Goal: Task Accomplishment & Management: Complete application form

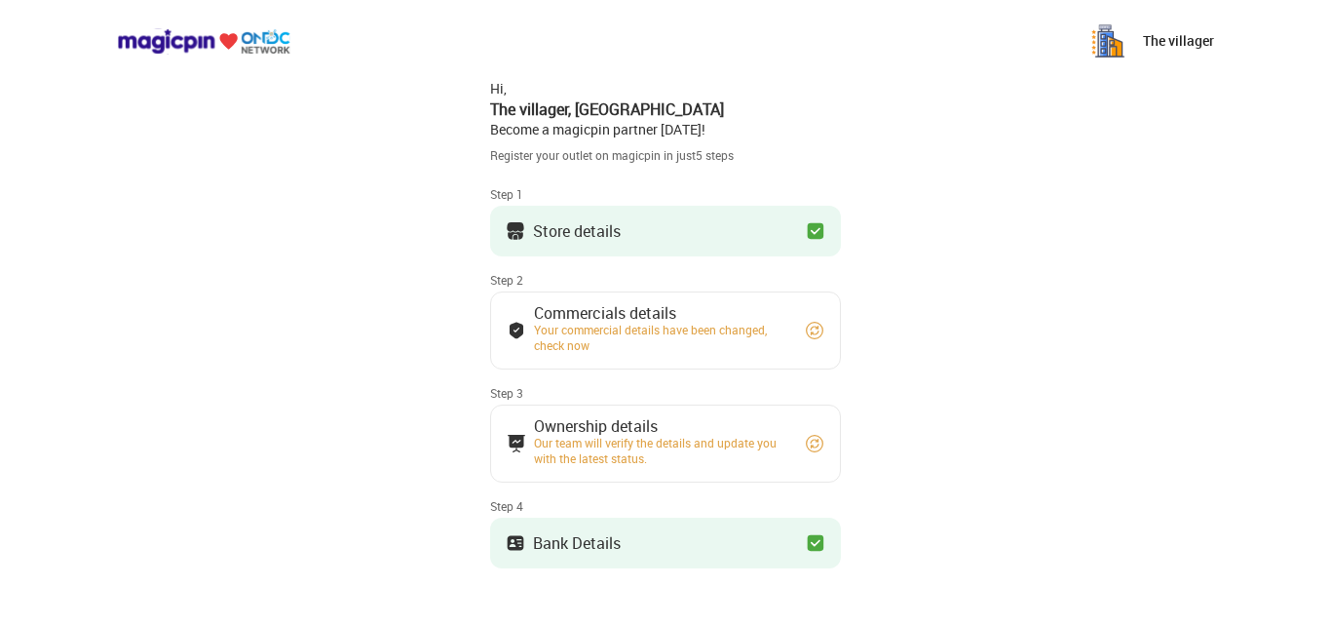
click at [1111, 73] on div "The villager" at bounding box center [665, 41] width 1331 height 82
click at [674, 308] on div "Commercials details" at bounding box center [660, 313] width 253 height 10
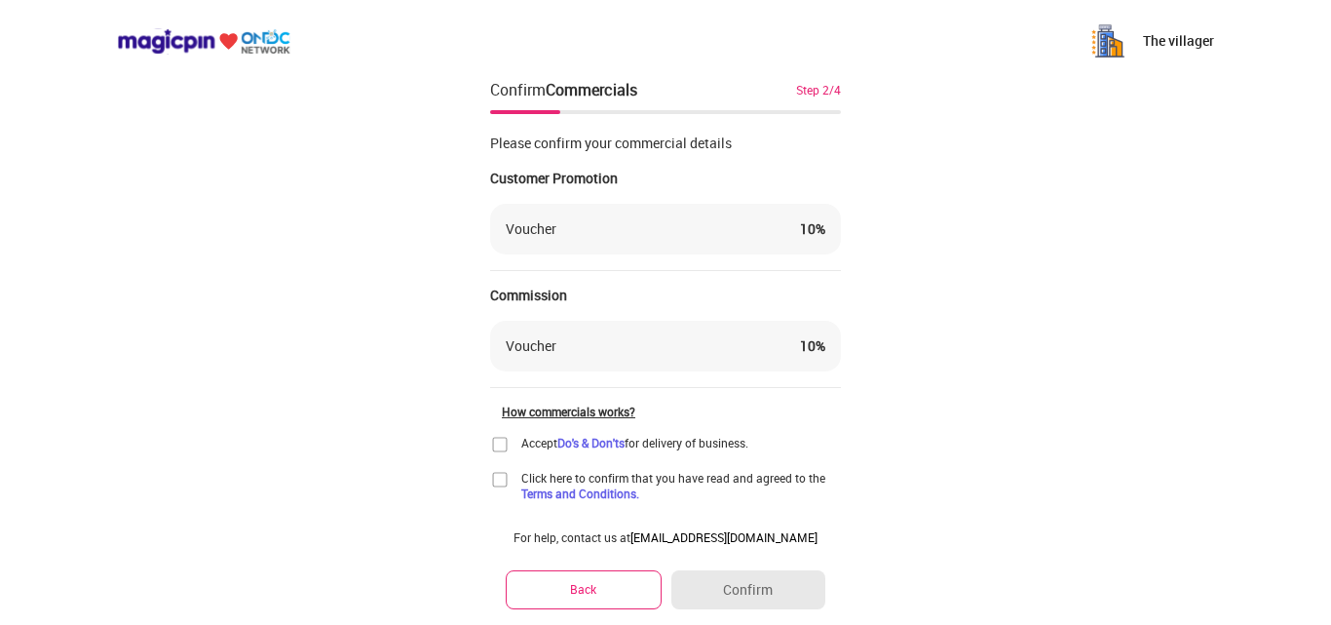
click at [500, 447] on img at bounding box center [499, 444] width 19 height 19
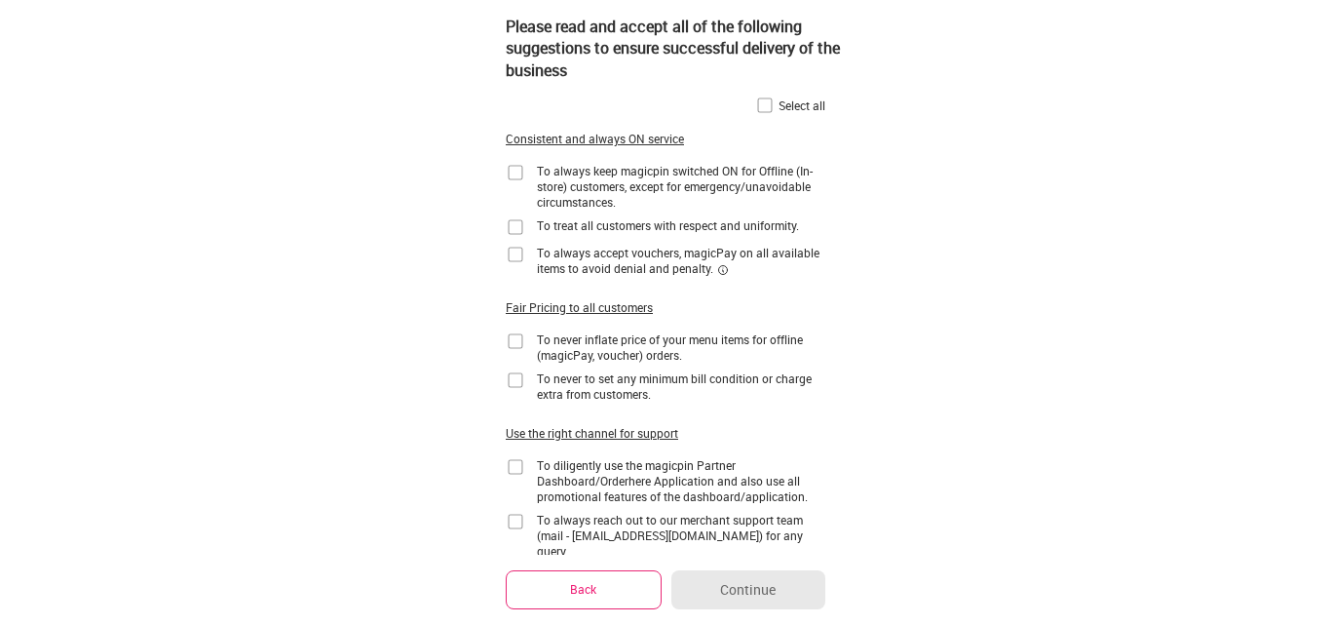
click at [762, 105] on img at bounding box center [764, 104] width 19 height 19
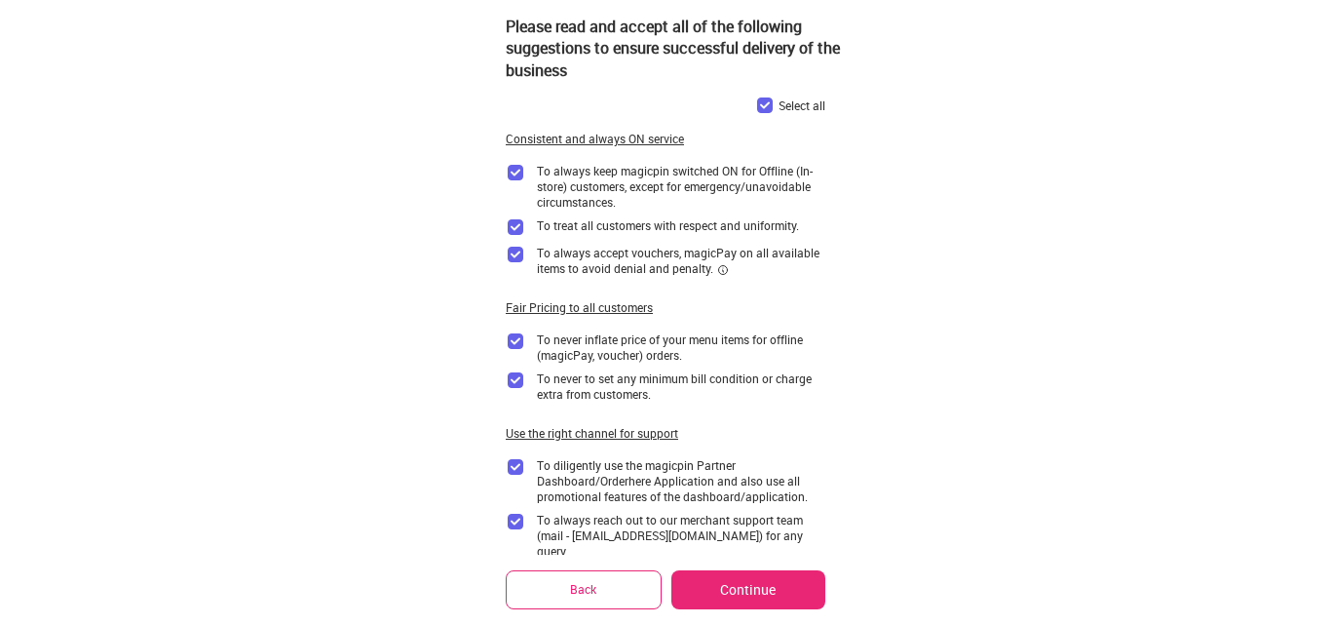
click at [744, 594] on button "Continue" at bounding box center [748, 589] width 154 height 39
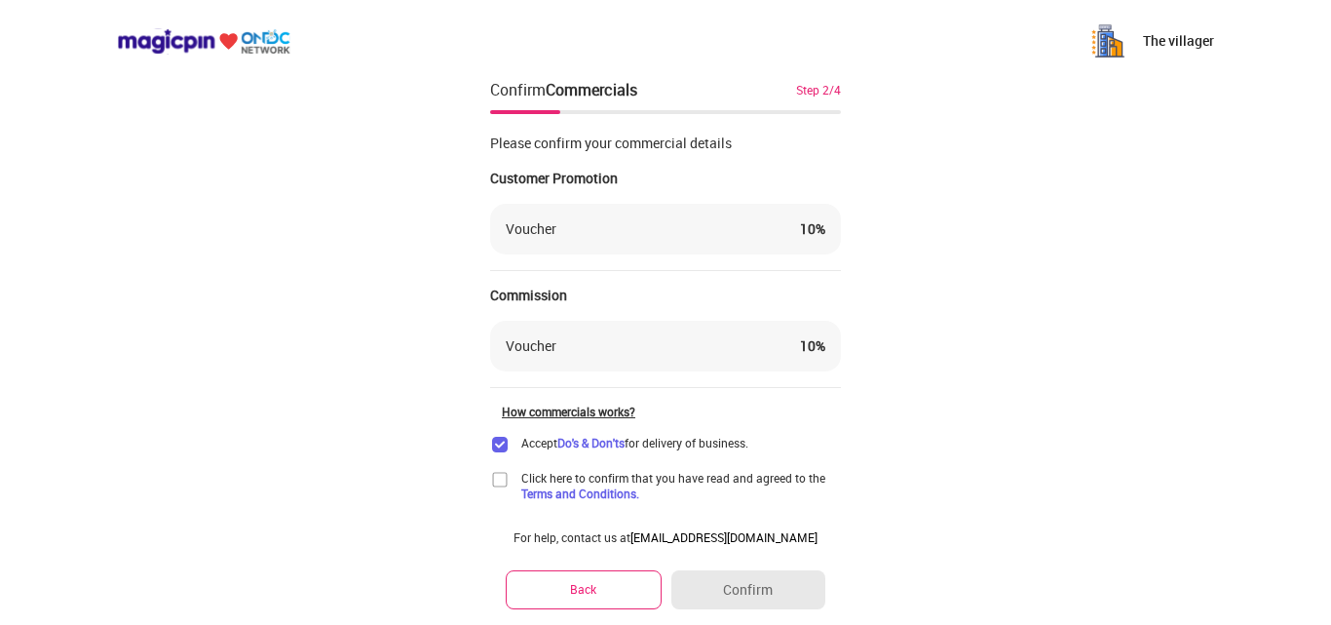
click at [497, 477] on img at bounding box center [499, 479] width 19 height 19
click at [749, 582] on button "Confirm" at bounding box center [748, 589] width 154 height 39
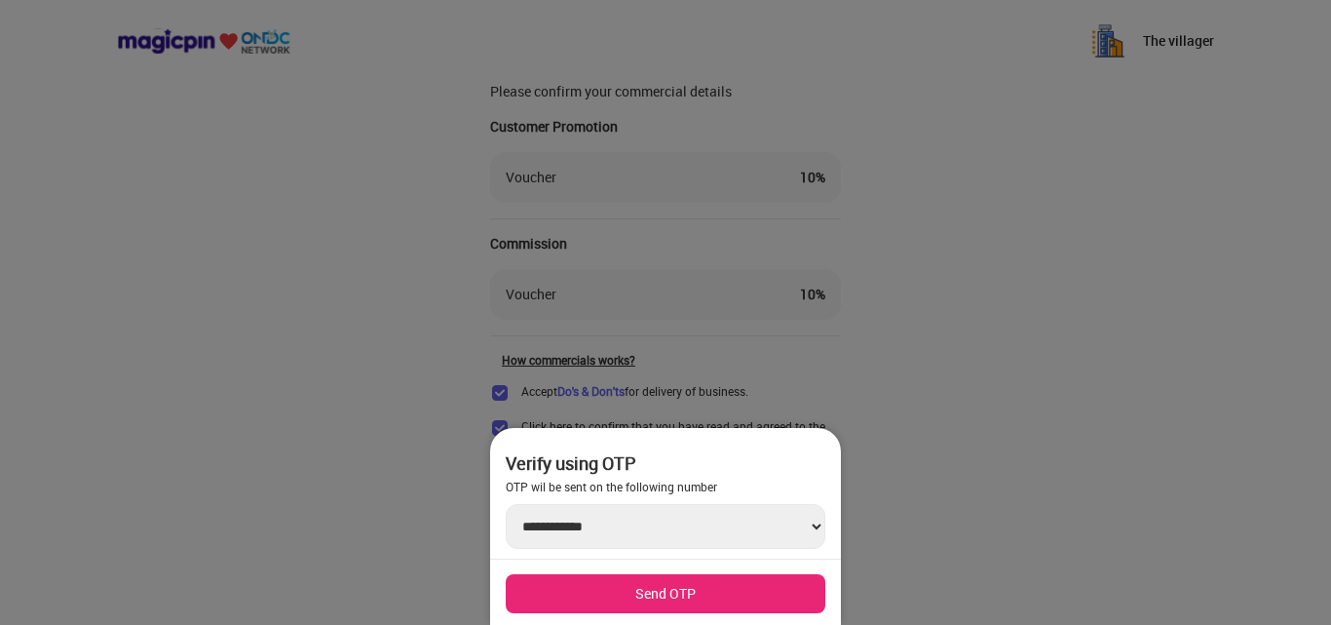
scroll to position [44, 0]
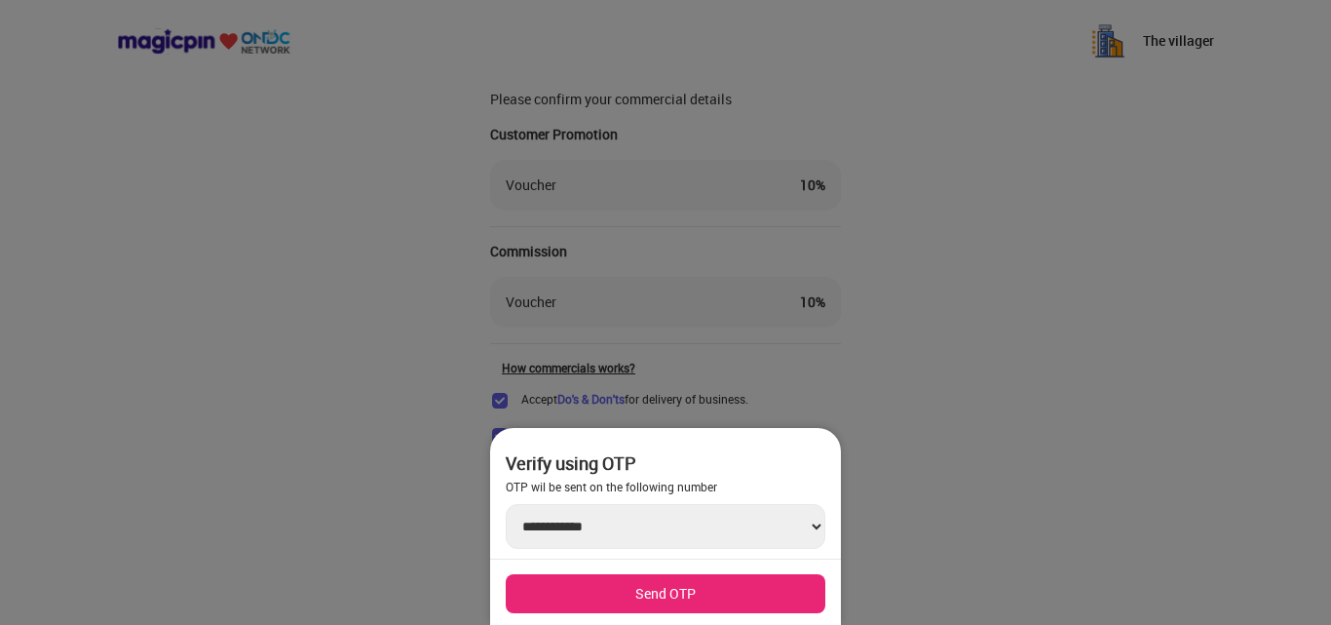
click at [687, 592] on button "Send OTP" at bounding box center [666, 593] width 320 height 39
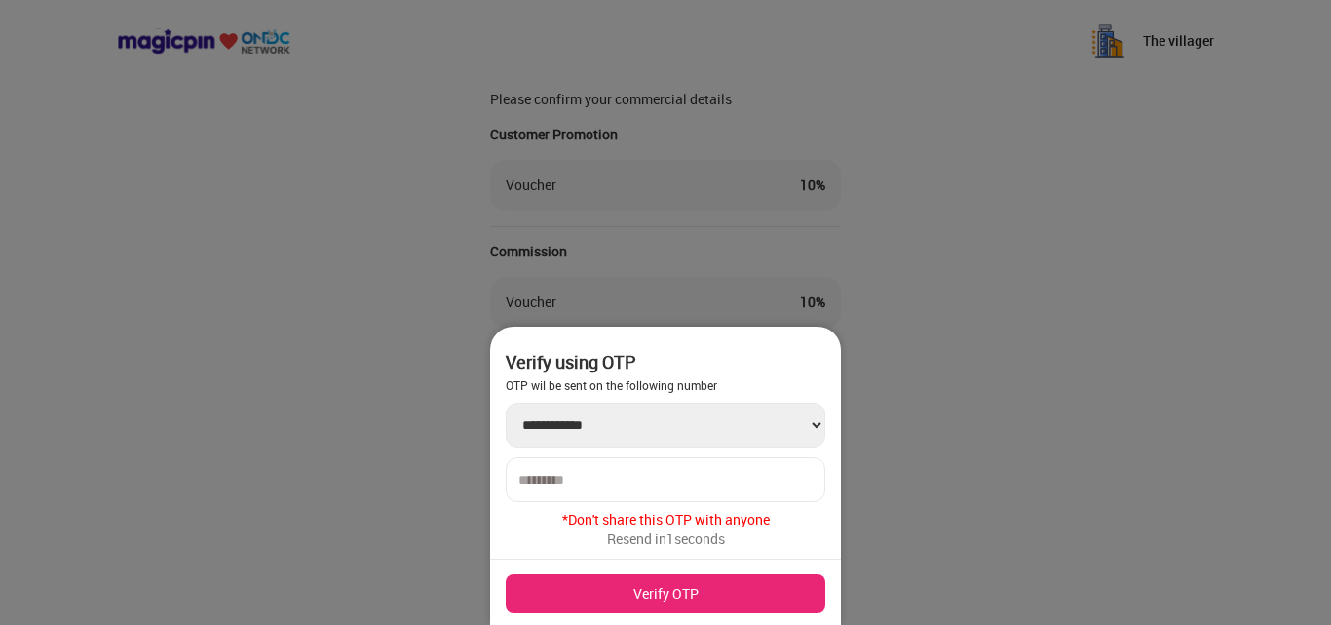
click at [588, 484] on input "number" at bounding box center [665, 480] width 294 height 16
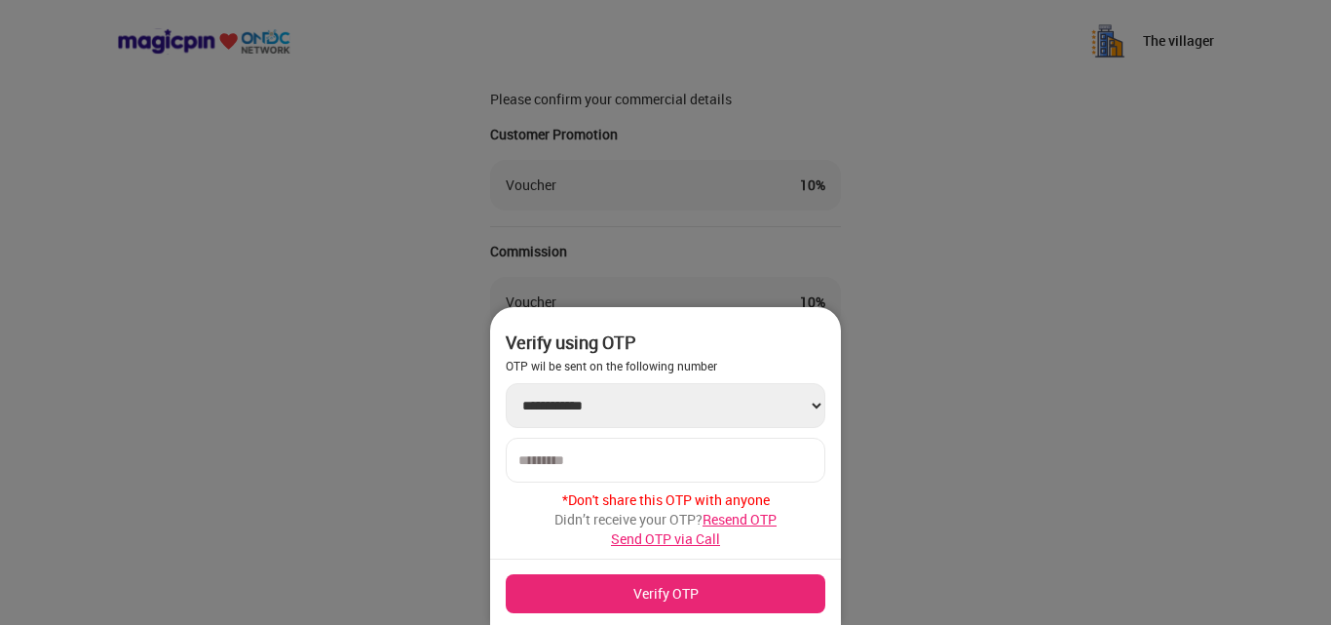
type input "******"
click at [633, 578] on button "Verify OTP" at bounding box center [666, 593] width 320 height 39
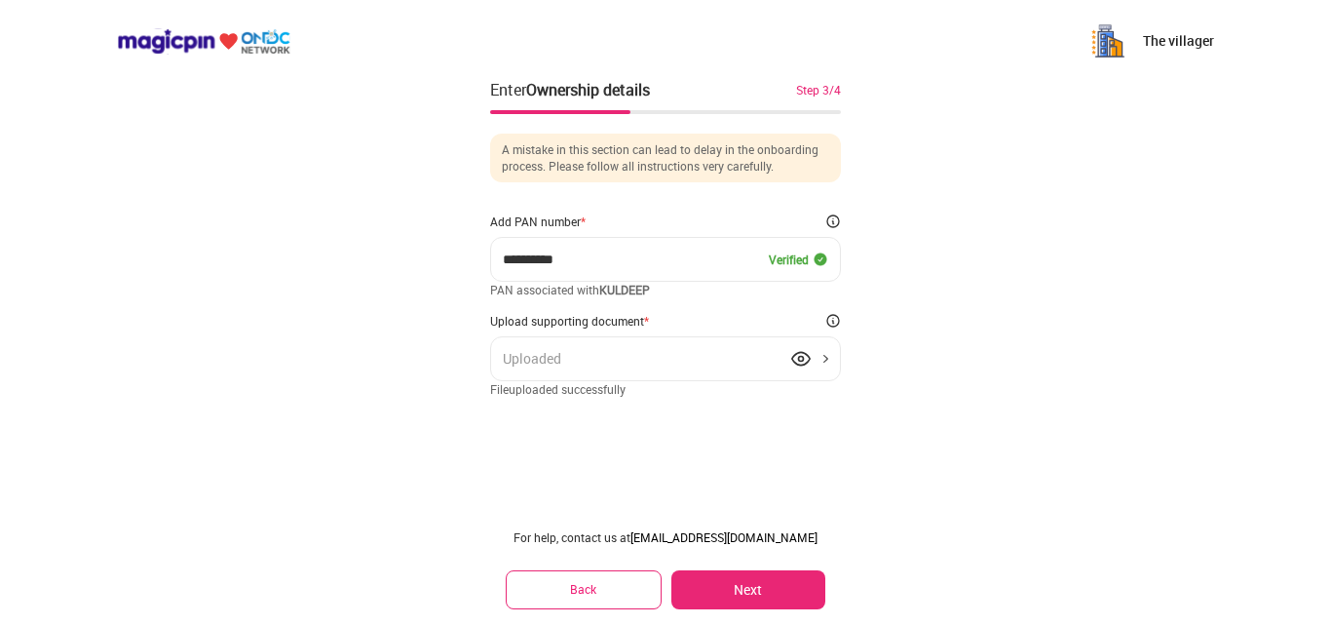
scroll to position [0, 0]
click at [804, 361] on img at bounding box center [800, 358] width 19 height 19
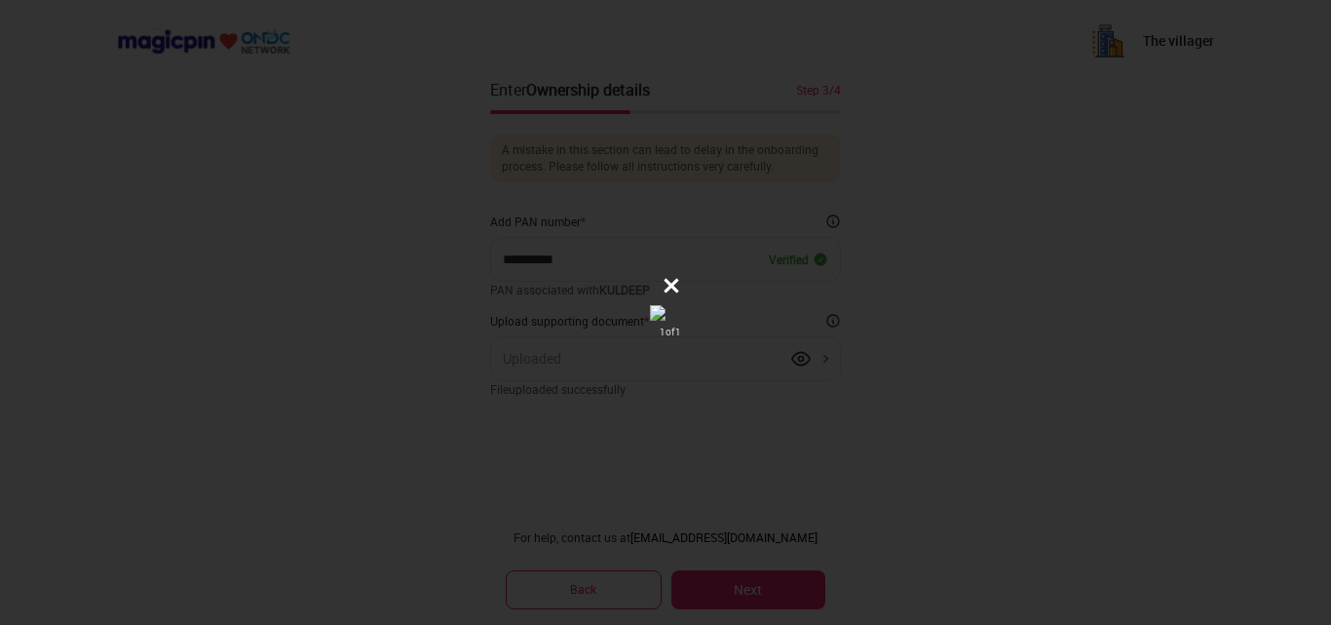
click at [671, 282] on icon at bounding box center [672, 285] width 15 height 15
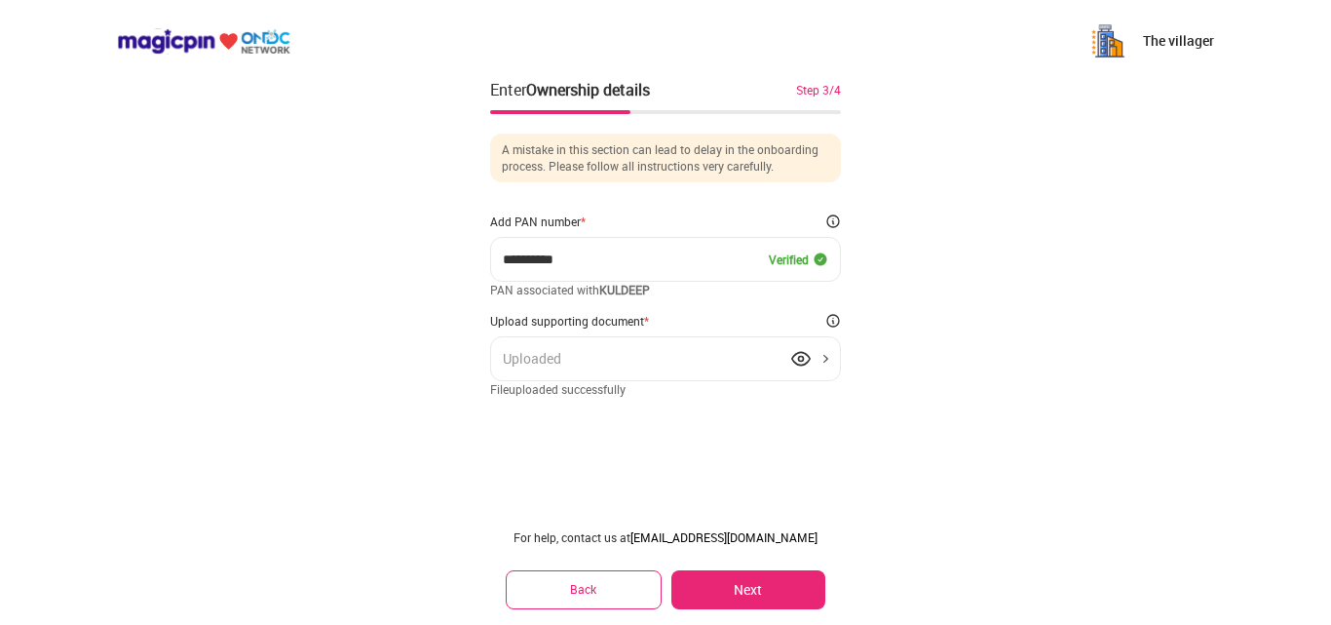
click at [812, 366] on div "Uploaded" at bounding box center [665, 358] width 351 height 45
click at [824, 358] on div "Uploaded" at bounding box center [665, 358] width 351 height 45
click at [779, 352] on div "Uploaded" at bounding box center [665, 358] width 351 height 45
click at [740, 597] on button "Next" at bounding box center [748, 589] width 154 height 39
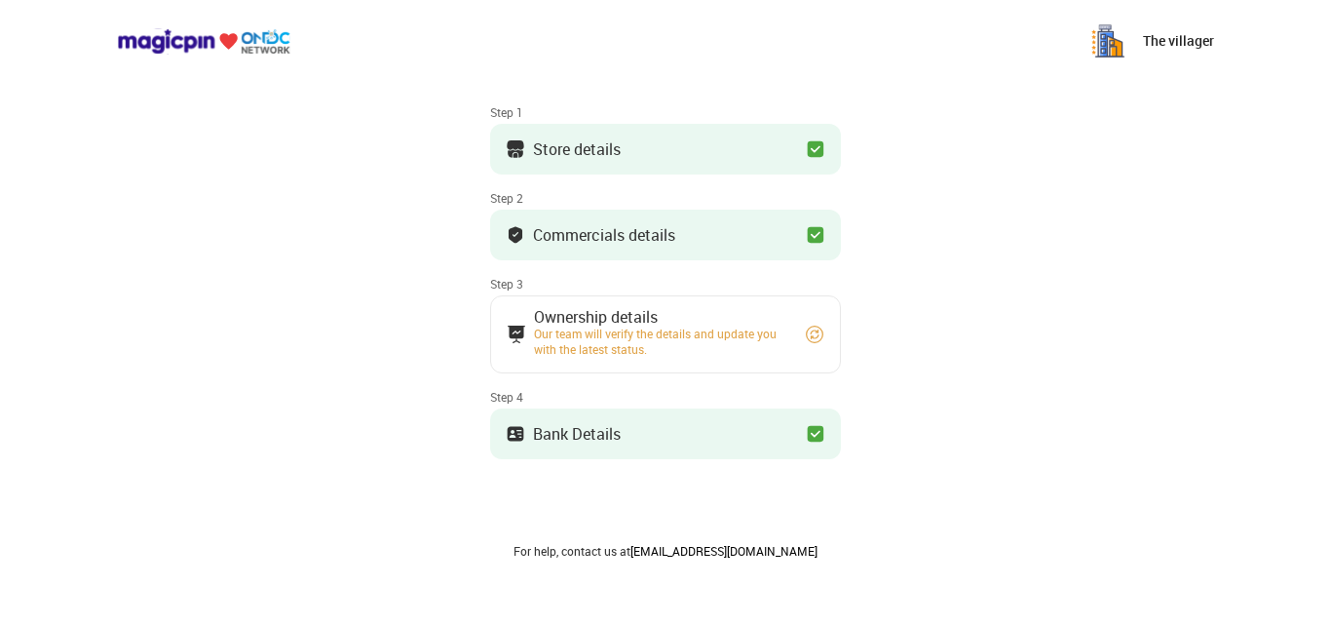
scroll to position [84, 0]
click at [764, 323] on div "Ownership details Our team will verify the details and update you with the late…" at bounding box center [660, 332] width 253 height 45
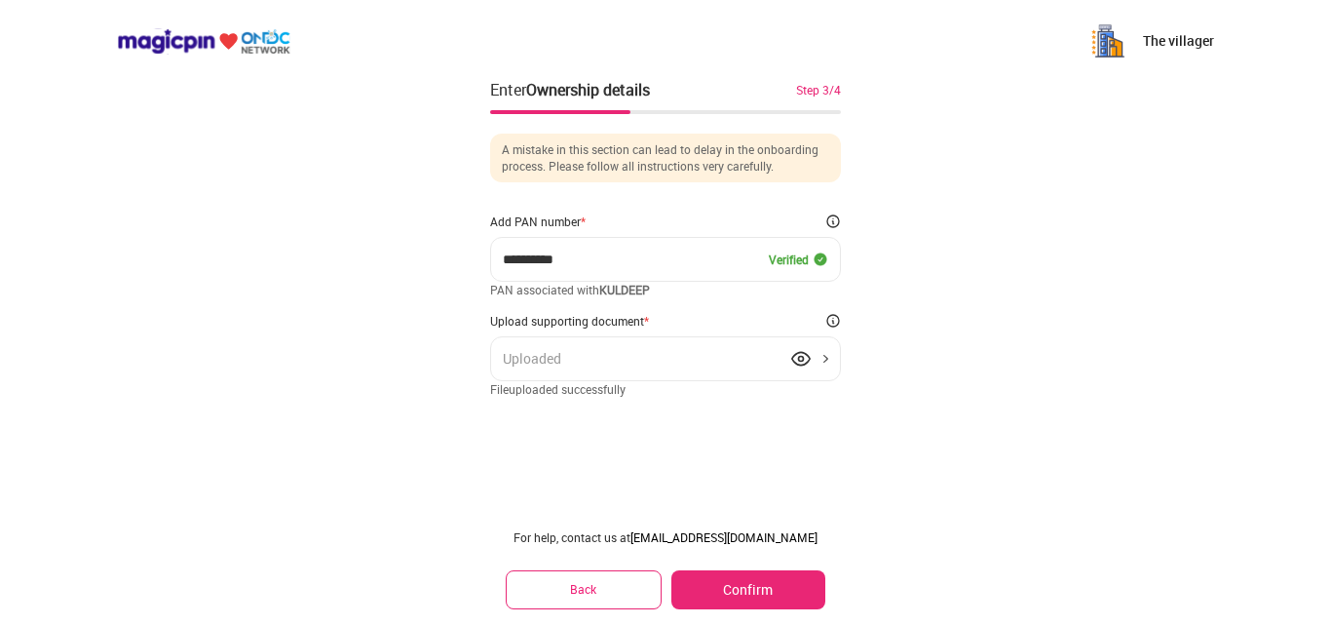
click at [761, 597] on button "Confirm" at bounding box center [748, 589] width 154 height 39
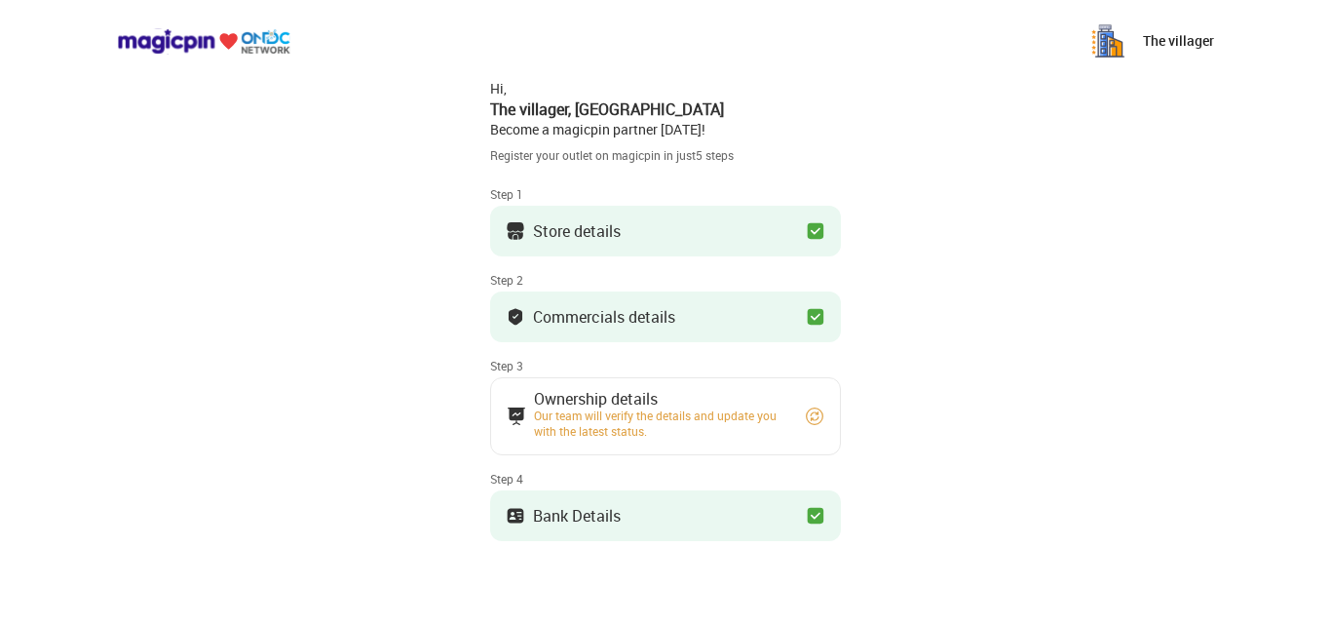
click at [744, 427] on div "Our team will verify the details and update you with the latest status." at bounding box center [660, 422] width 253 height 31
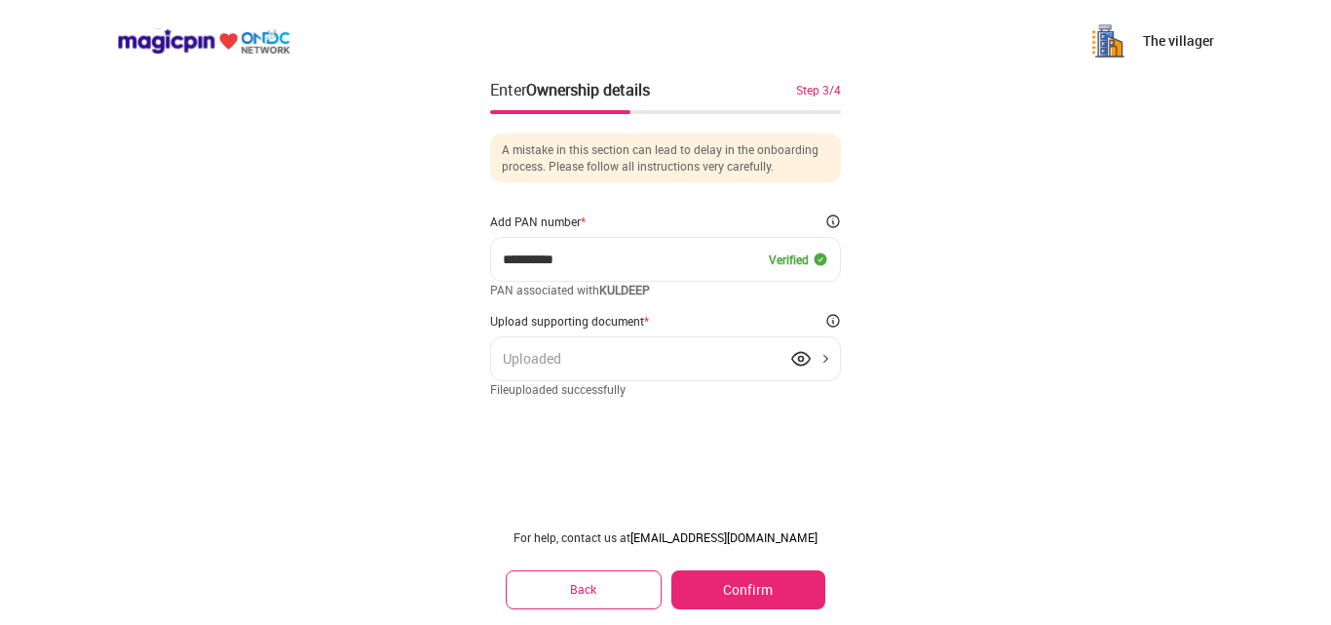
click at [829, 361] on div "Uploaded" at bounding box center [665, 358] width 351 height 45
click at [715, 354] on div "Uploaded" at bounding box center [665, 358] width 351 height 45
click at [823, 358] on div "Uploaded" at bounding box center [665, 358] width 351 height 45
click at [744, 598] on button "Confirm" at bounding box center [748, 589] width 154 height 39
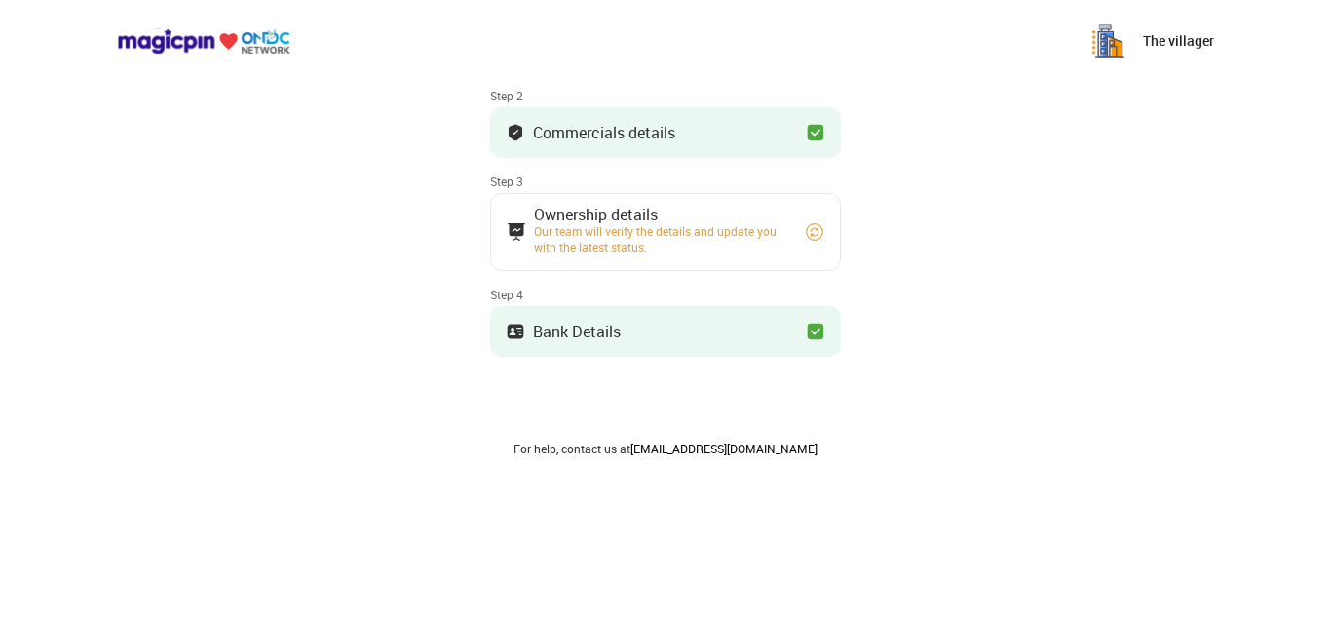
scroll to position [183, 0]
click at [660, 327] on button "Bank Details" at bounding box center [665, 332] width 351 height 51
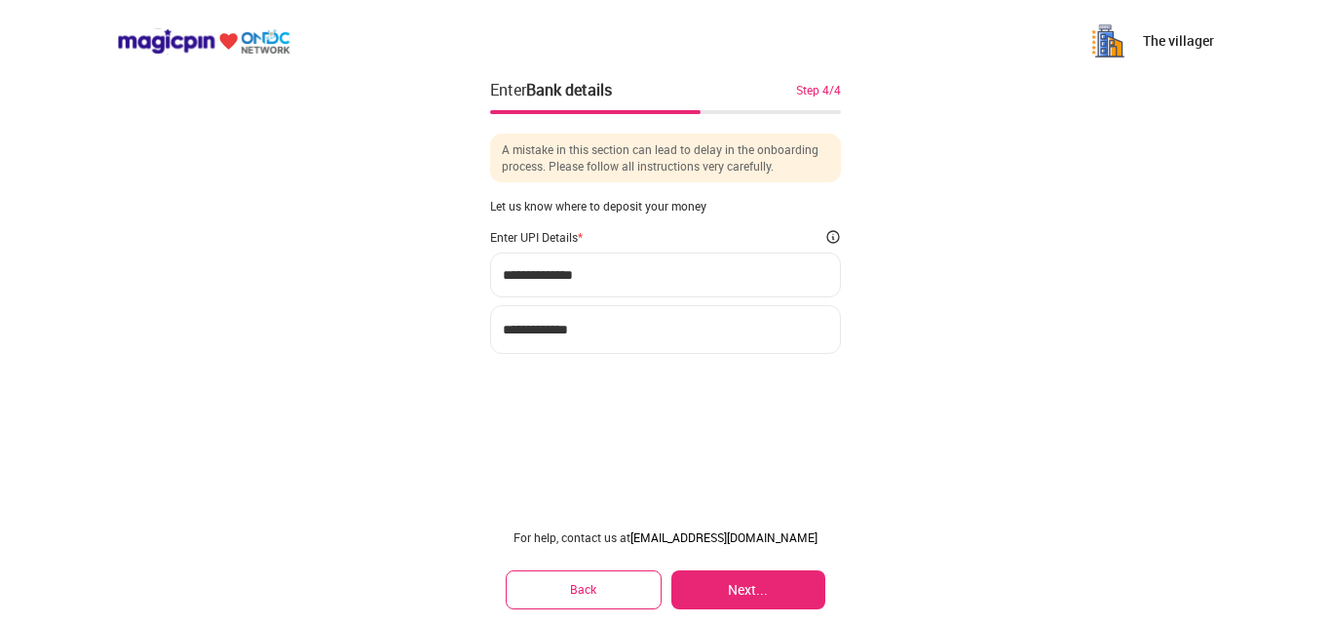
click at [708, 584] on button "Next..." at bounding box center [748, 589] width 154 height 39
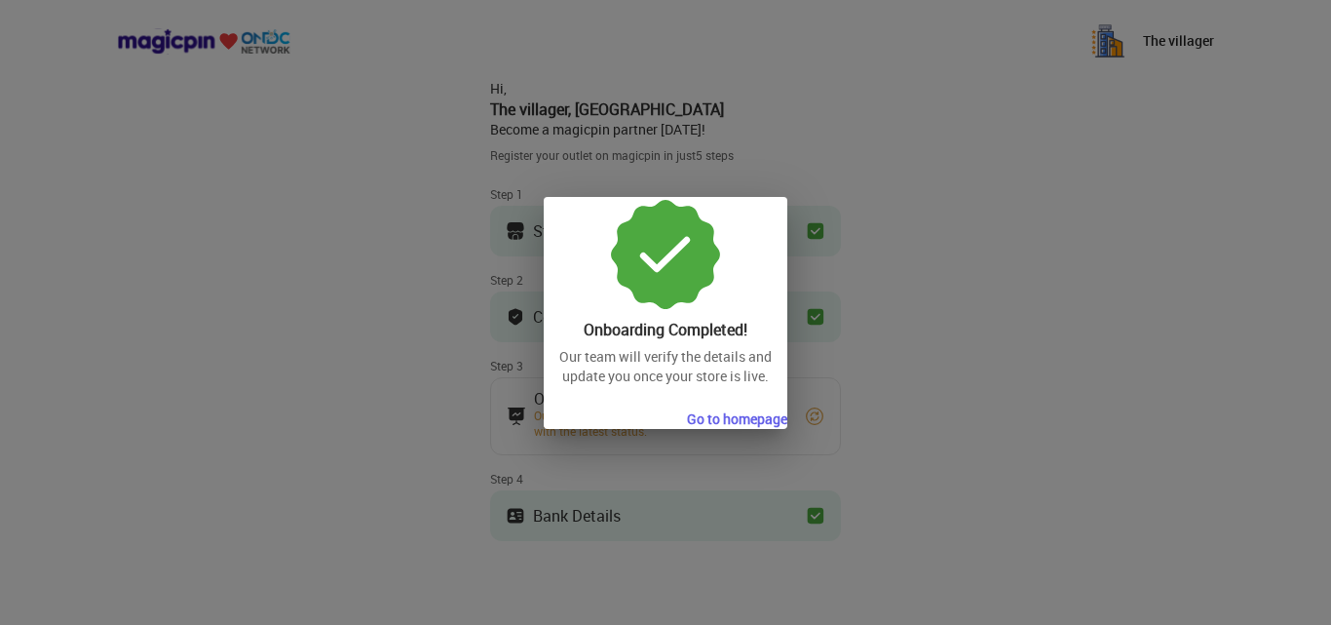
click at [737, 420] on button "Go to homepage" at bounding box center [737, 418] width 100 height 19
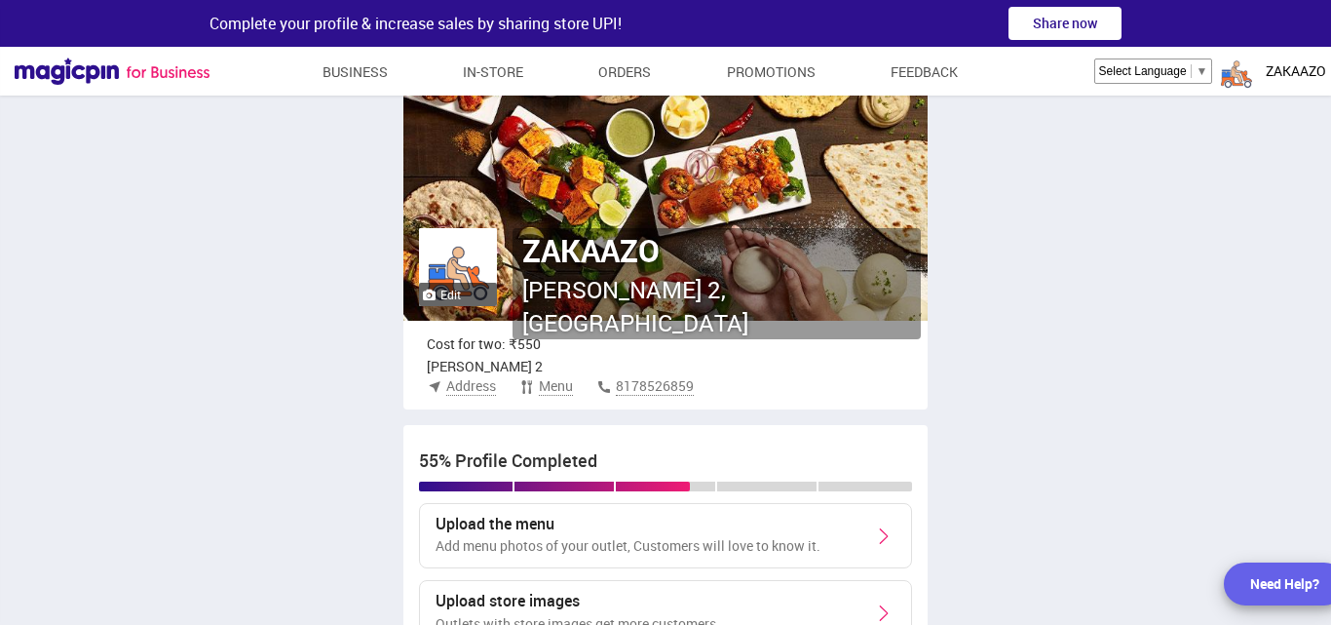
scroll to position [84, 0]
click at [614, 76] on link "Orders" at bounding box center [624, 72] width 53 height 35
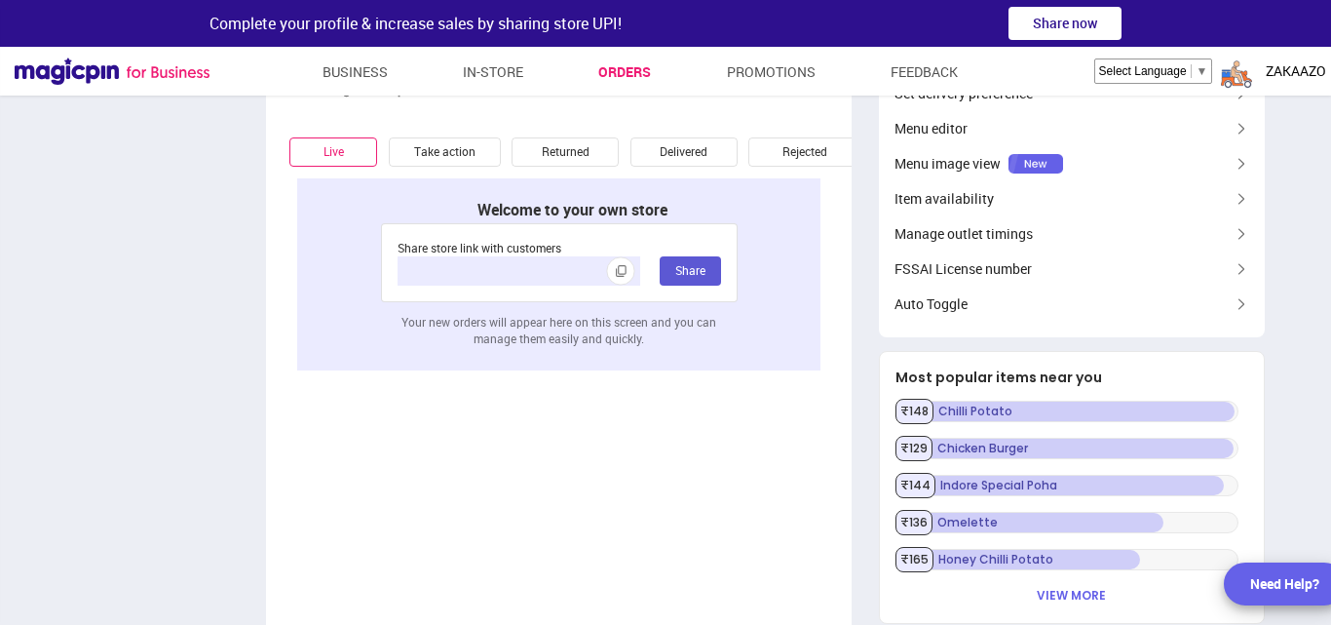
type textarea "**********"
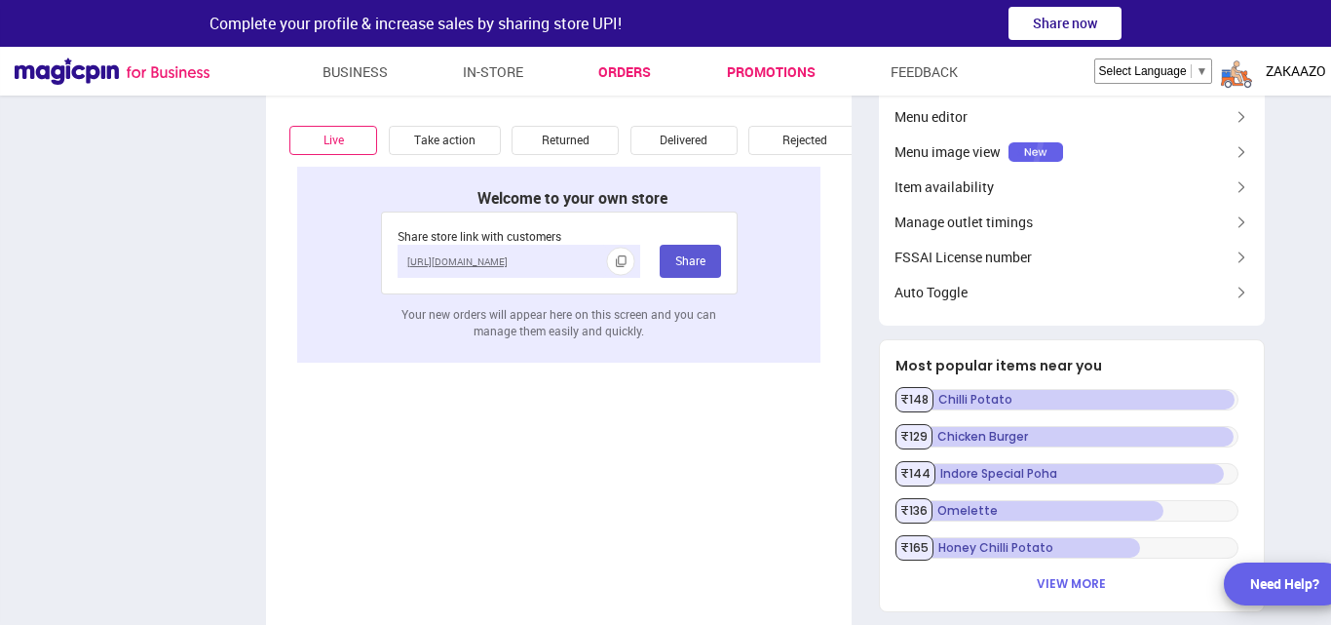
click at [757, 72] on link "Promotions" at bounding box center [771, 72] width 89 height 35
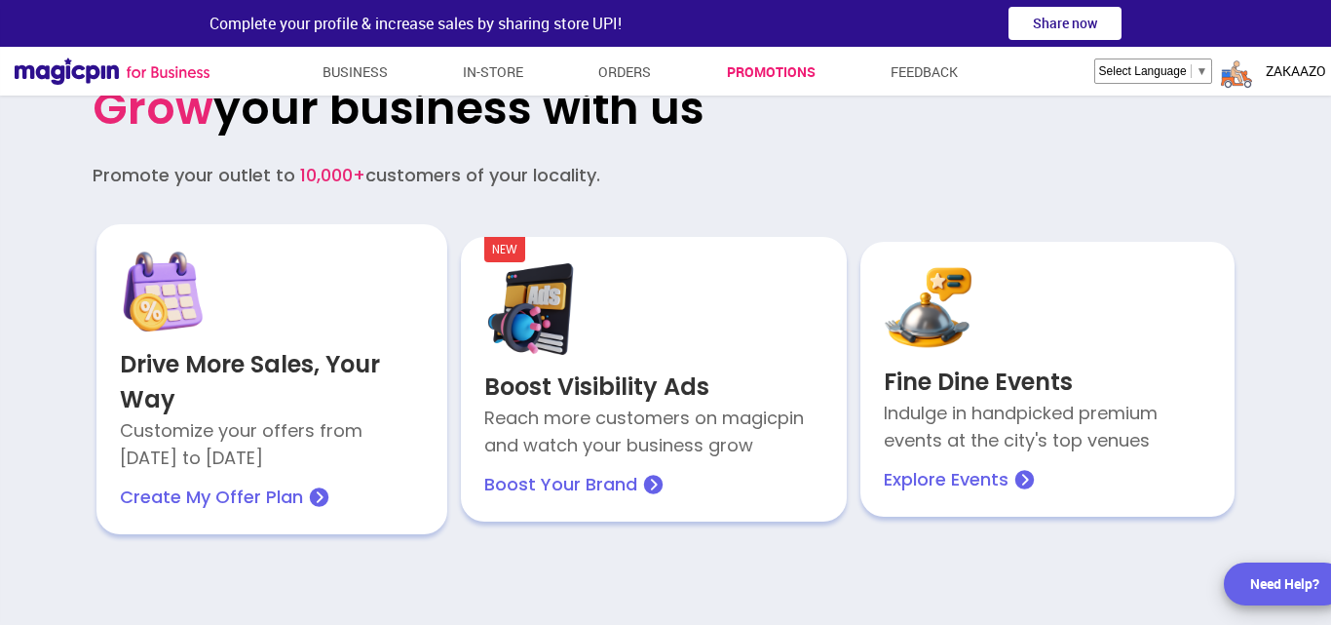
scroll to position [33, 0]
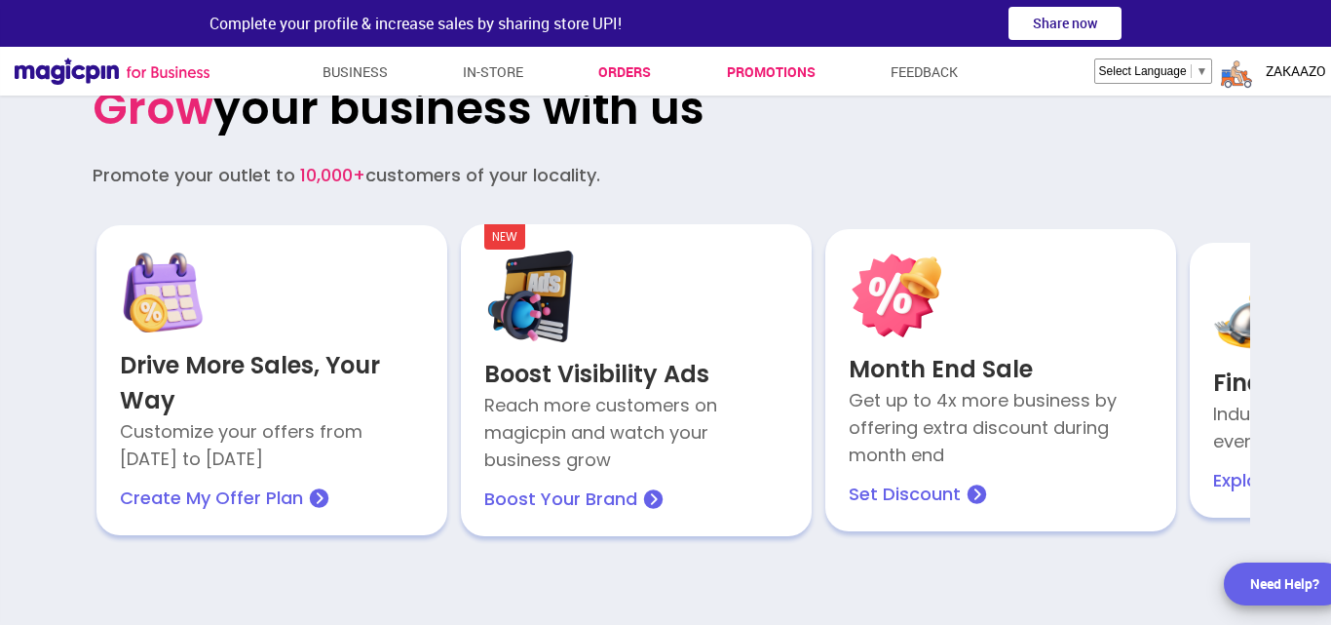
click at [647, 72] on link "Orders" at bounding box center [624, 72] width 53 height 35
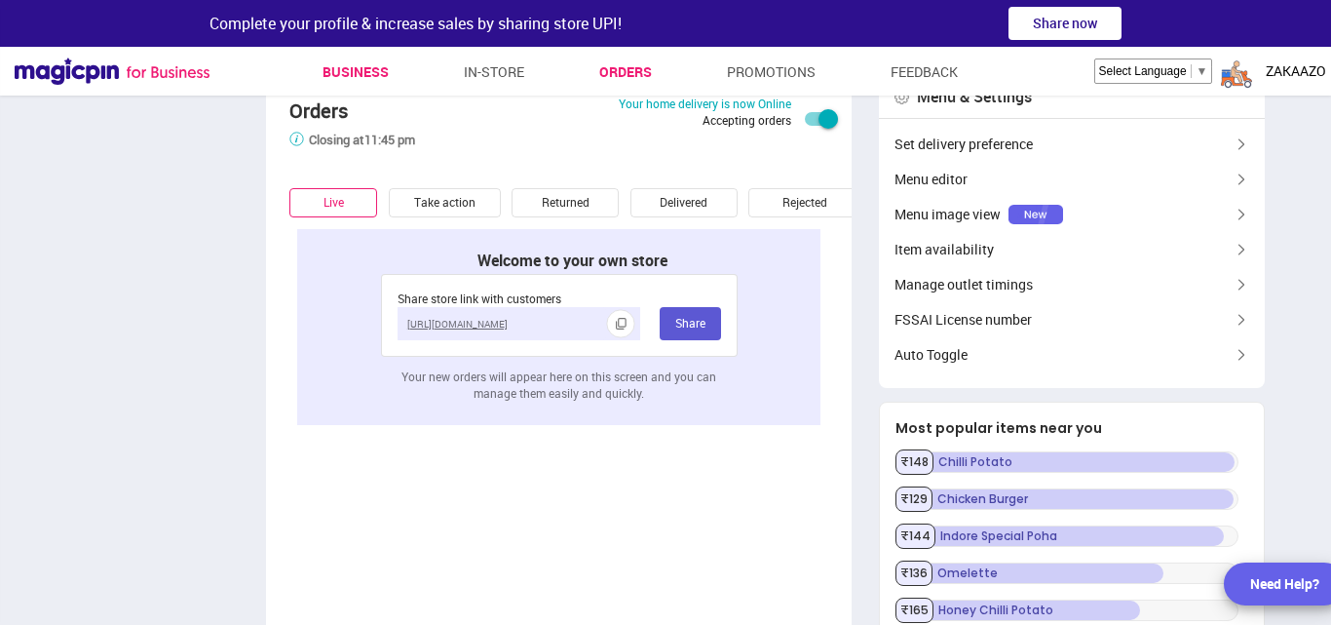
type textarea "**********"
click at [367, 69] on link "Business" at bounding box center [356, 72] width 66 height 35
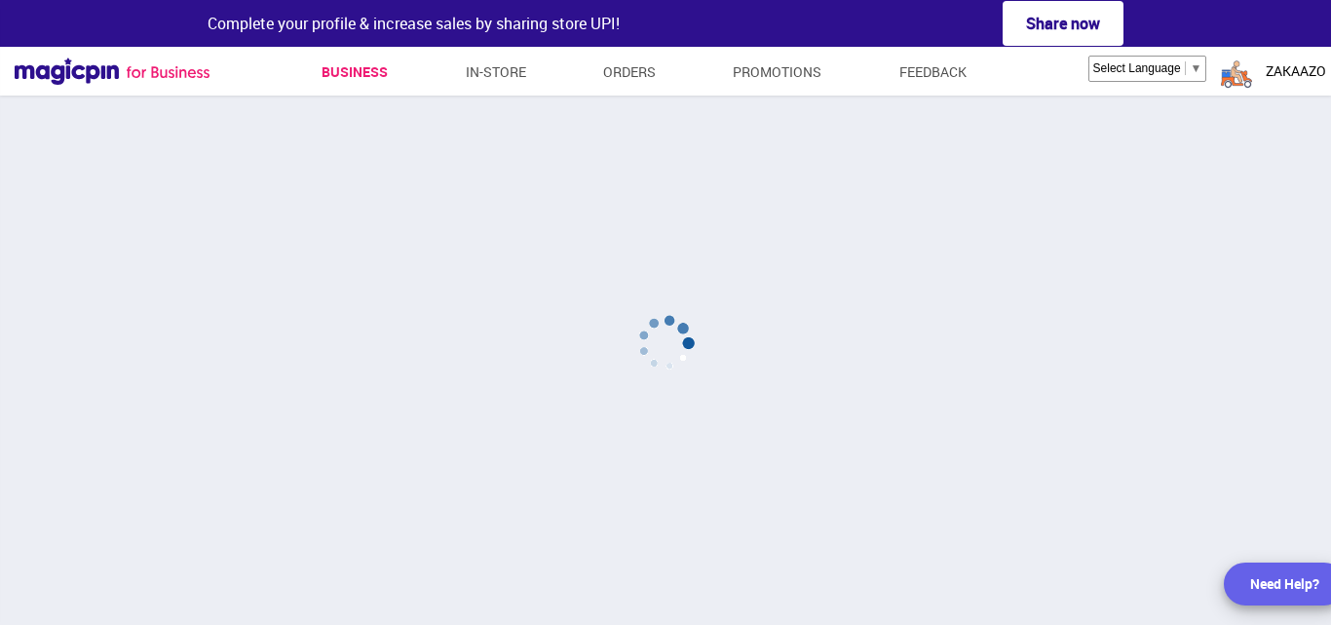
scroll to position [21, 0]
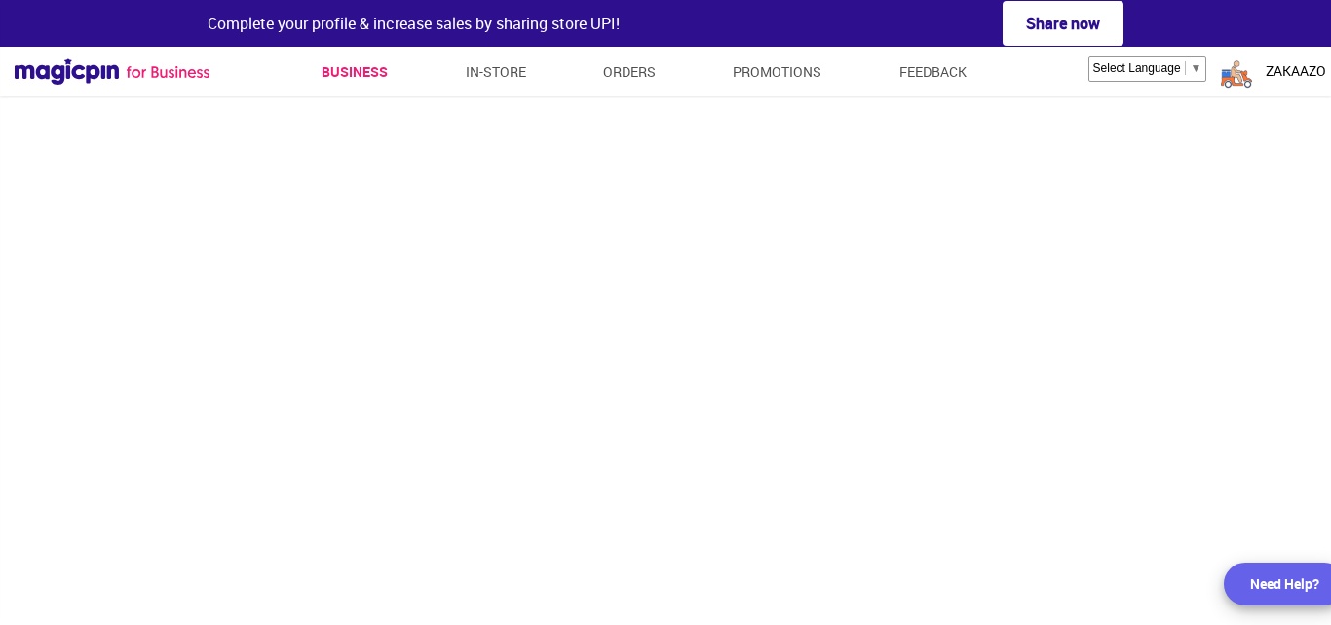
click at [1315, 71] on span "ZAKAAZO" at bounding box center [1296, 70] width 60 height 19
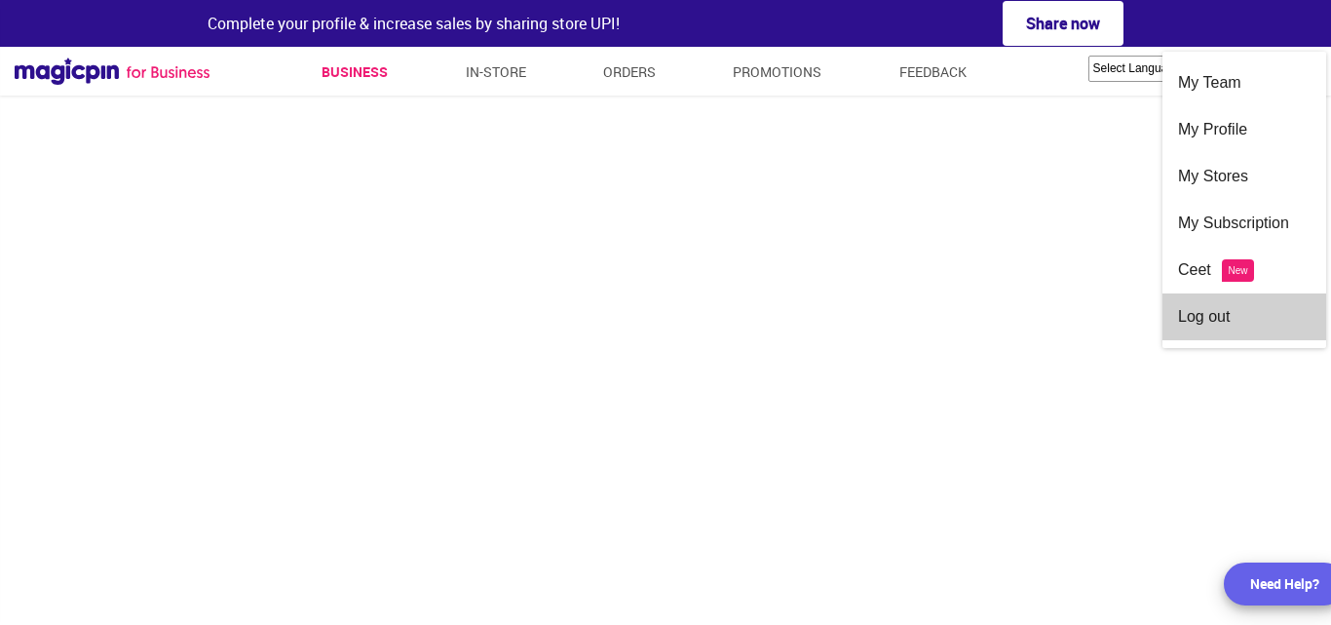
click at [1217, 313] on div "Log out" at bounding box center [1244, 316] width 133 height 47
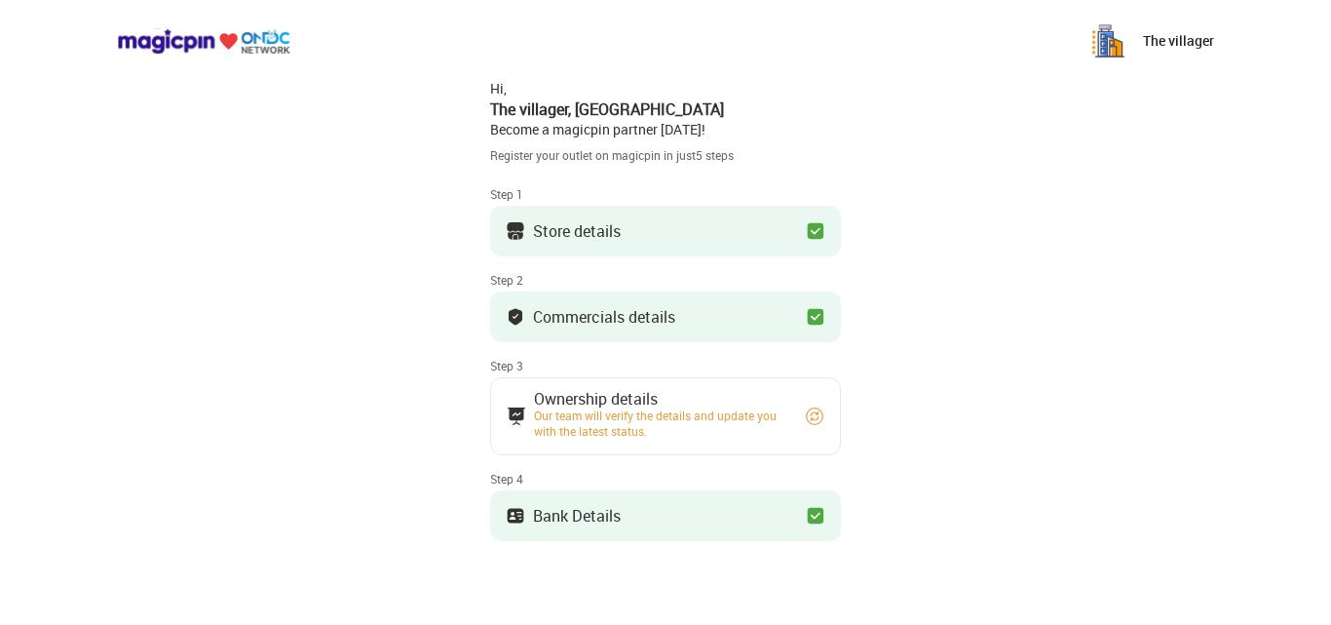
click at [738, 398] on div "Ownership details" at bounding box center [660, 399] width 253 height 10
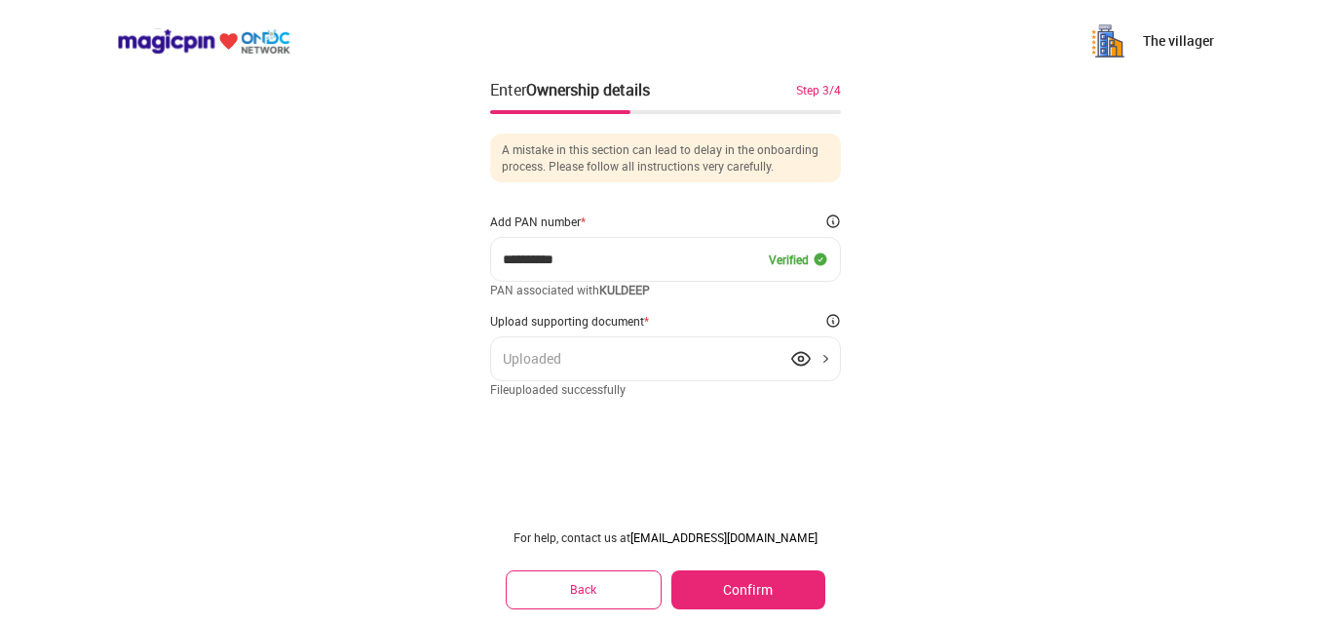
click at [625, 358] on div "Uploaded" at bounding box center [665, 358] width 351 height 45
click at [803, 352] on img at bounding box center [800, 358] width 19 height 19
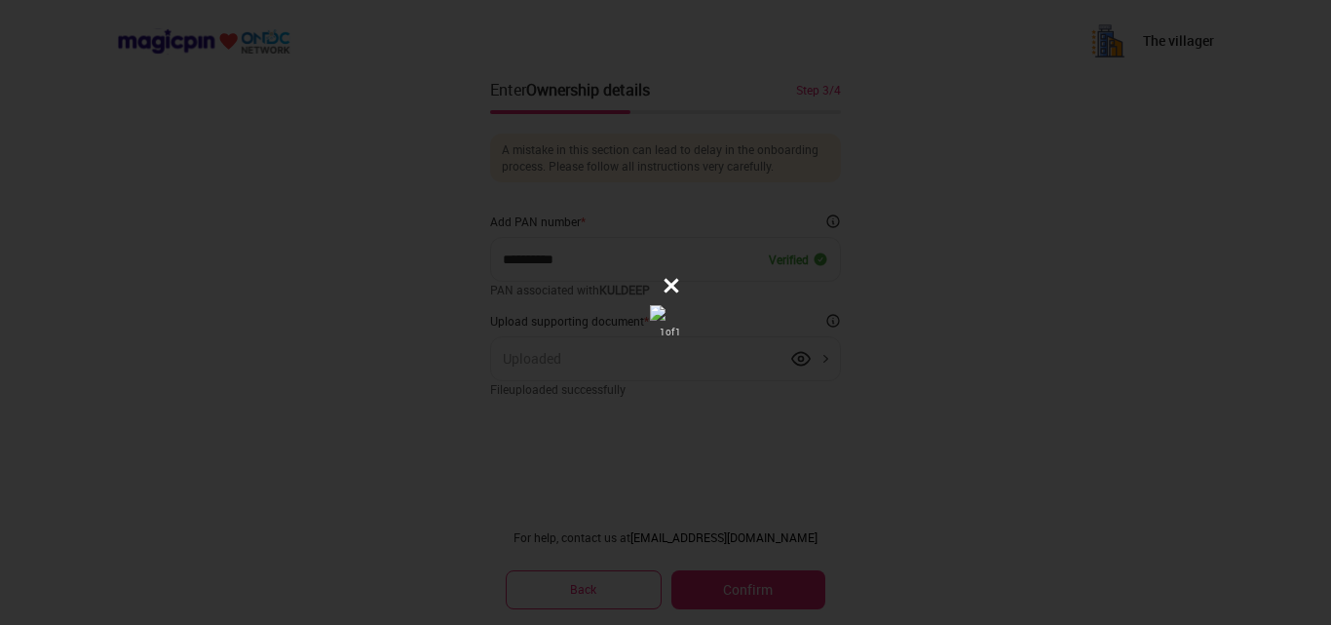
click at [819, 366] on div "1 of 1" at bounding box center [665, 312] width 1331 height 625
click at [660, 310] on img at bounding box center [665, 313] width 31 height 16
click at [670, 281] on icon at bounding box center [672, 285] width 15 height 15
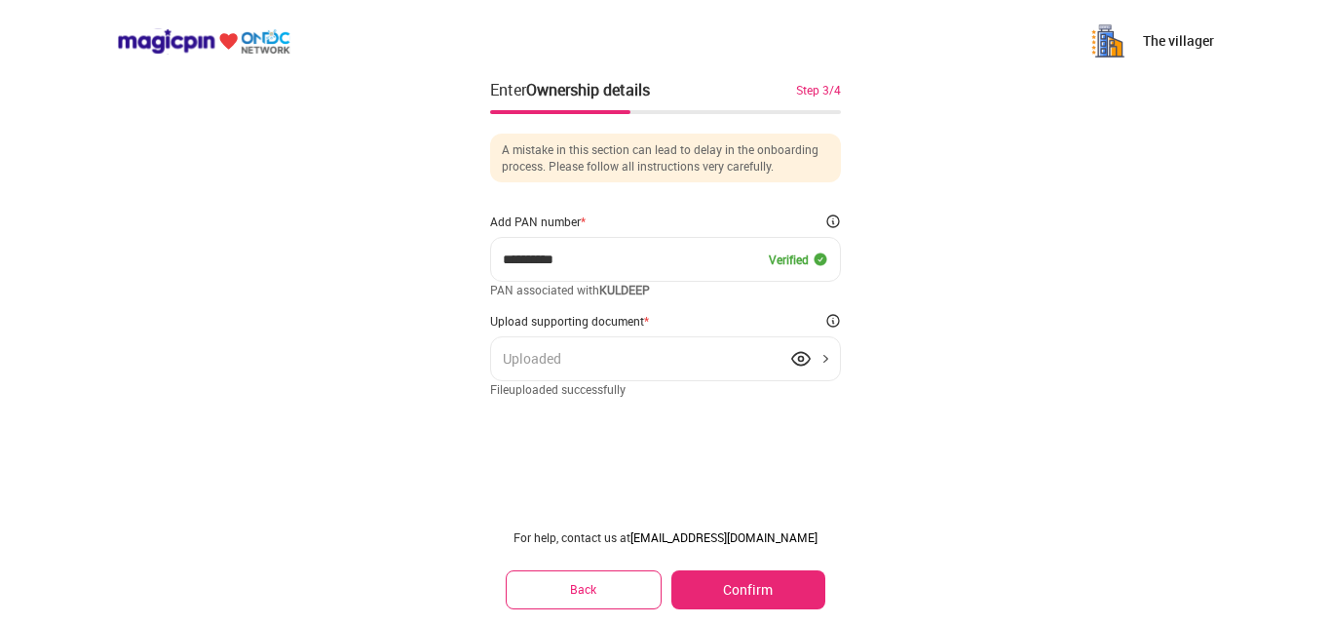
click at [797, 359] on img at bounding box center [800, 358] width 19 height 19
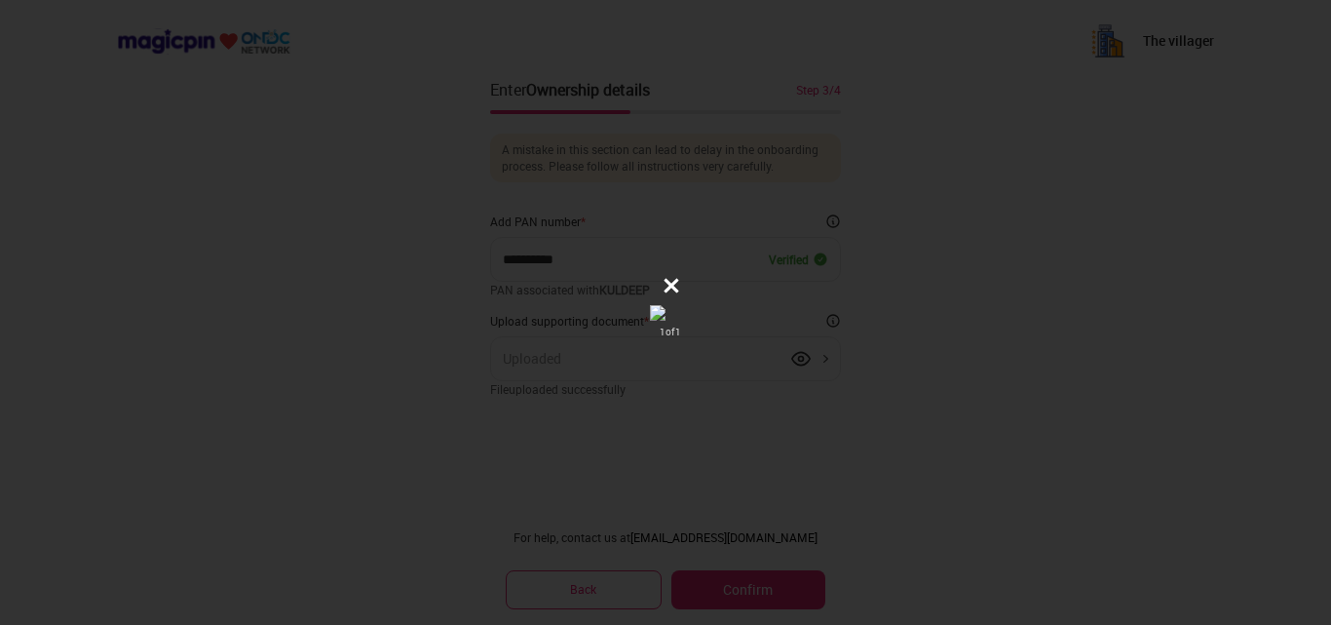
click at [675, 286] on icon at bounding box center [672, 285] width 15 height 15
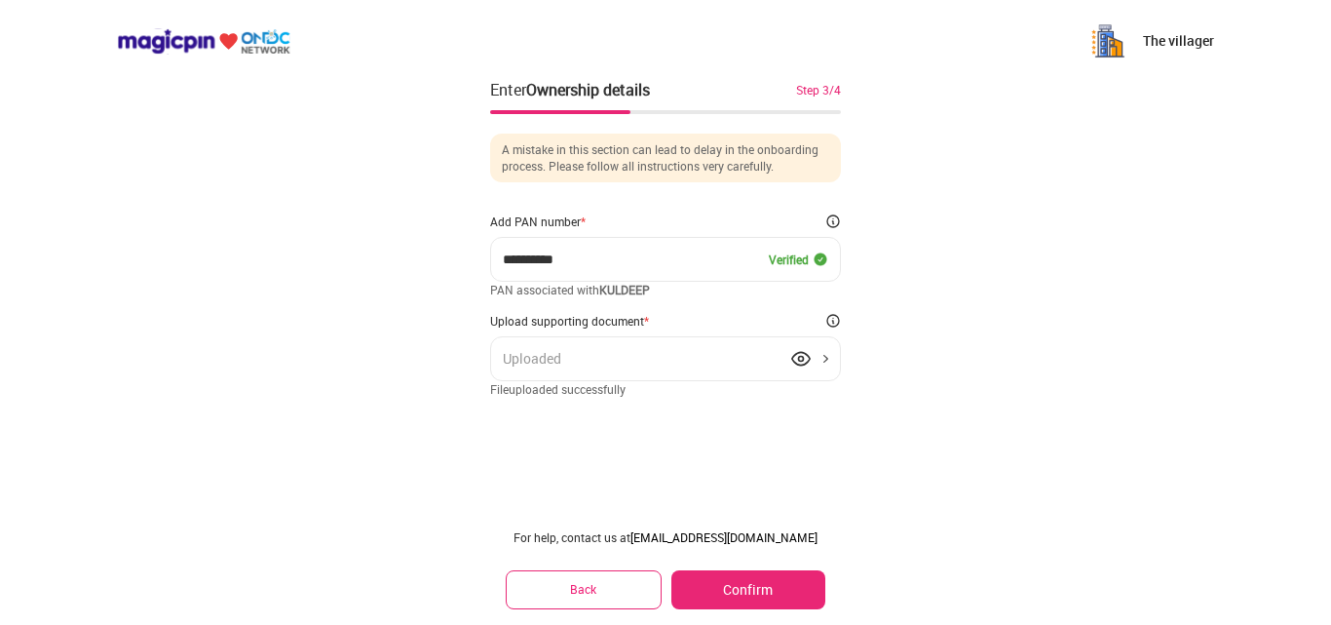
click at [840, 354] on div "Uploaded" at bounding box center [665, 358] width 351 height 45
click at [802, 350] on img at bounding box center [800, 358] width 19 height 19
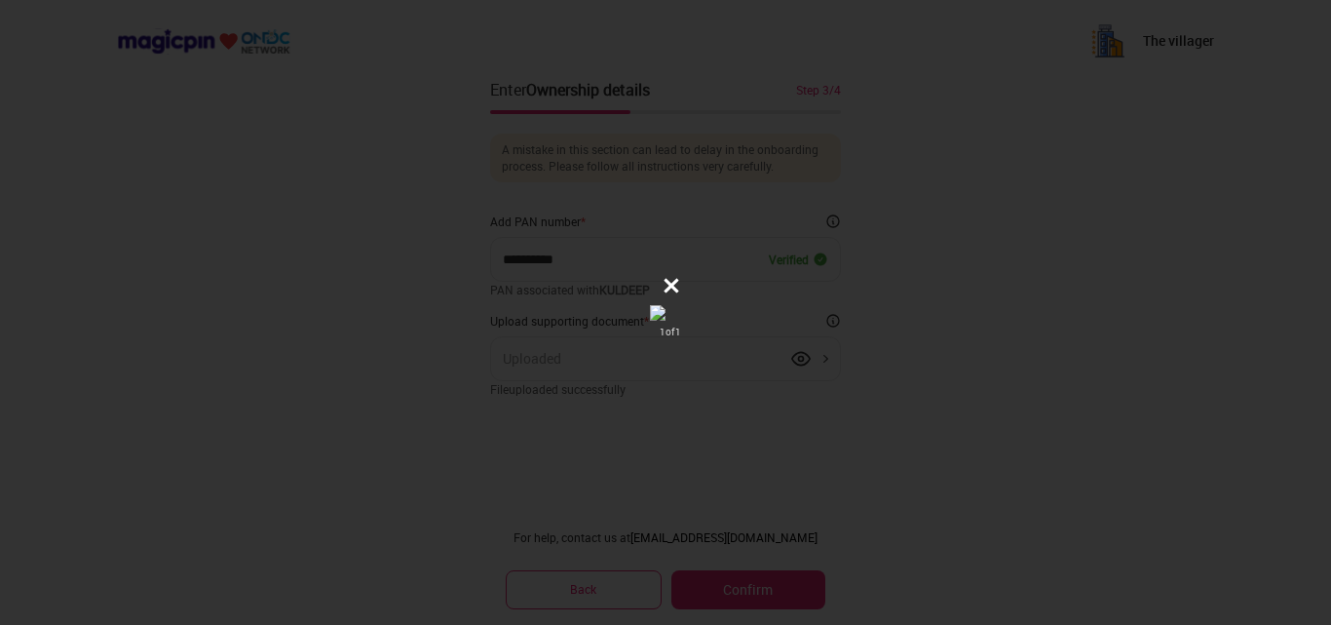
click at [677, 272] on button at bounding box center [671, 285] width 39 height 39
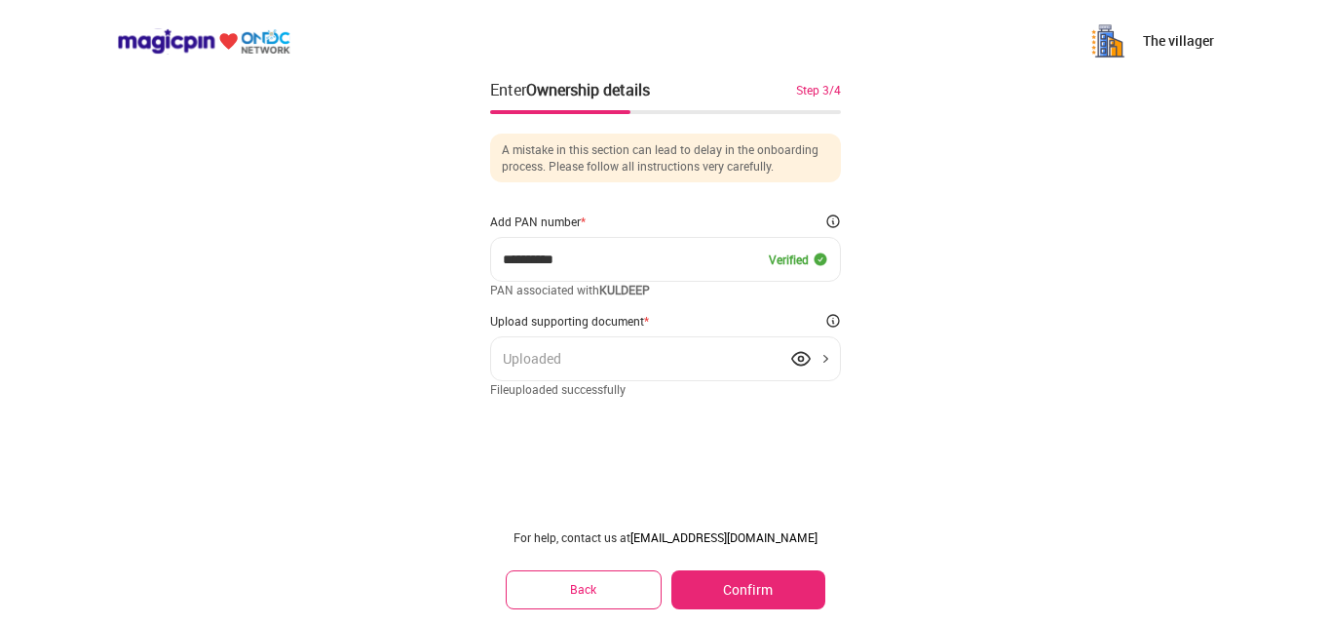
click at [744, 586] on button "Confirm" at bounding box center [748, 589] width 154 height 39
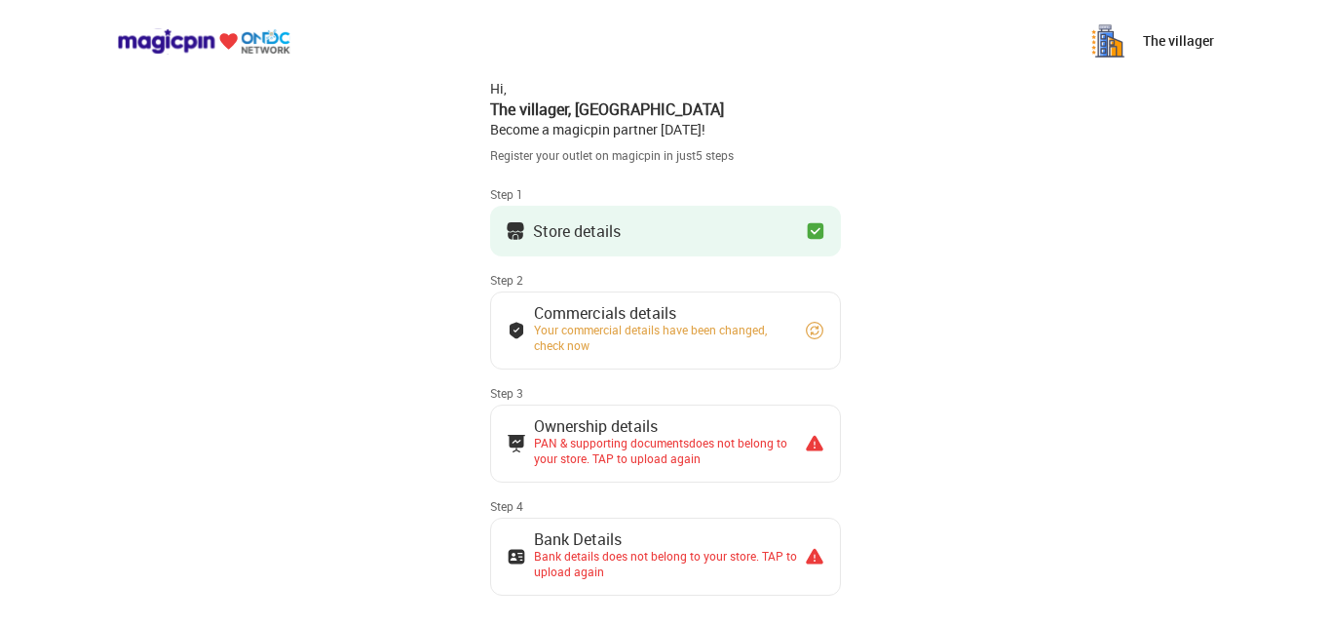
click at [757, 325] on div "Your commercial details have been changed, check now" at bounding box center [660, 337] width 253 height 31
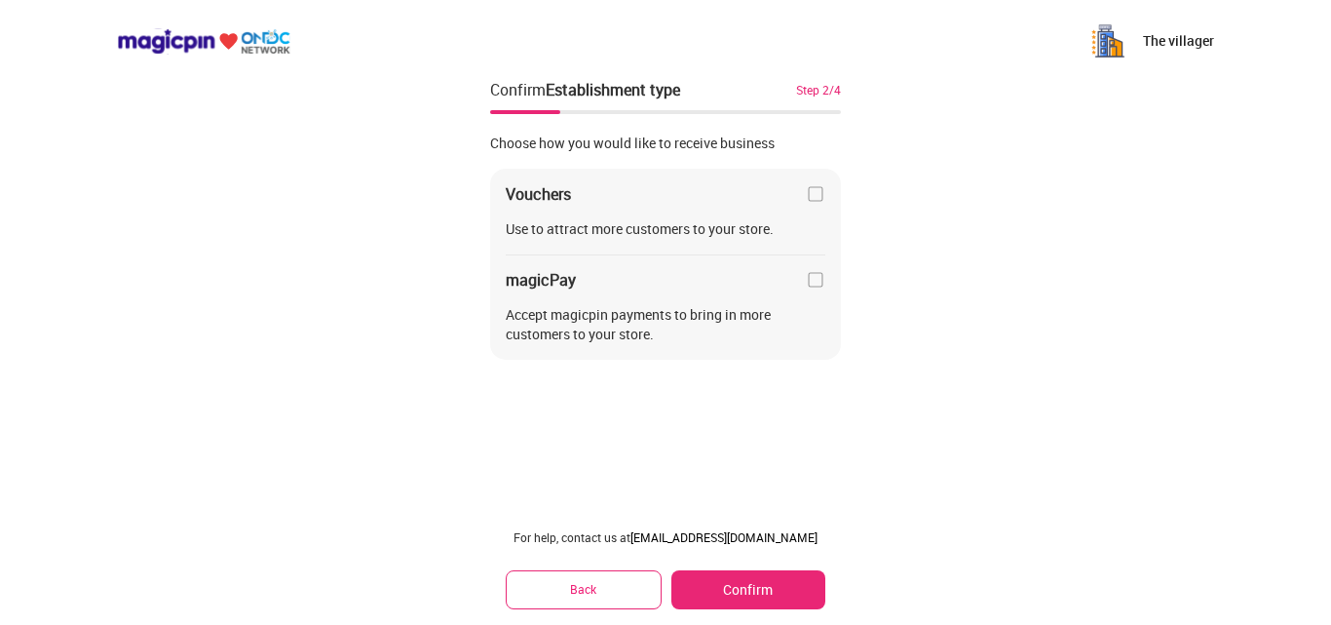
click at [723, 590] on button "Confirm" at bounding box center [748, 589] width 154 height 39
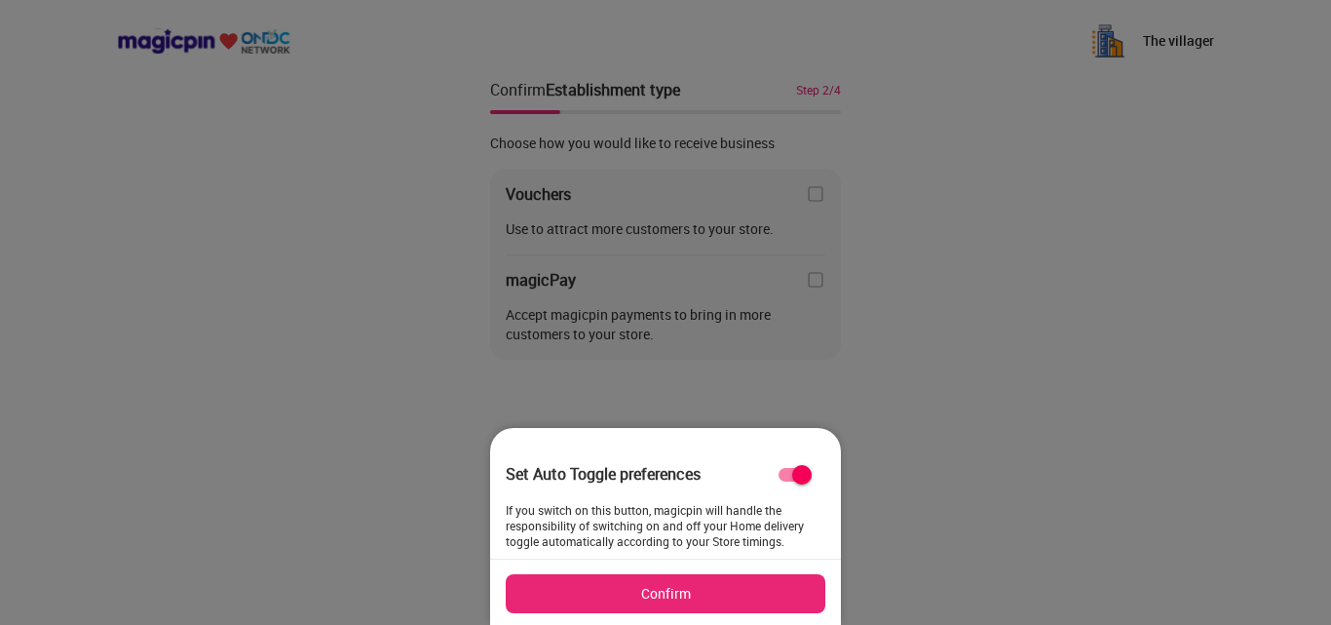
click at [712, 587] on button "Confirm" at bounding box center [666, 593] width 320 height 39
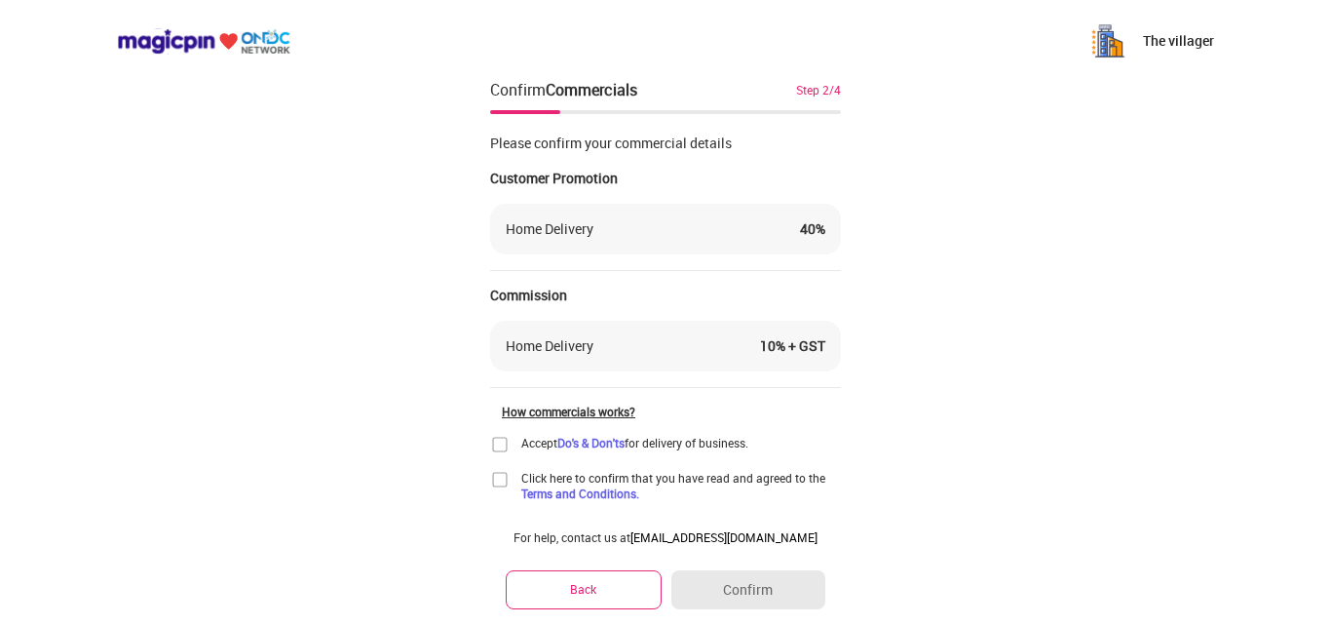
click at [493, 446] on img at bounding box center [499, 444] width 19 height 19
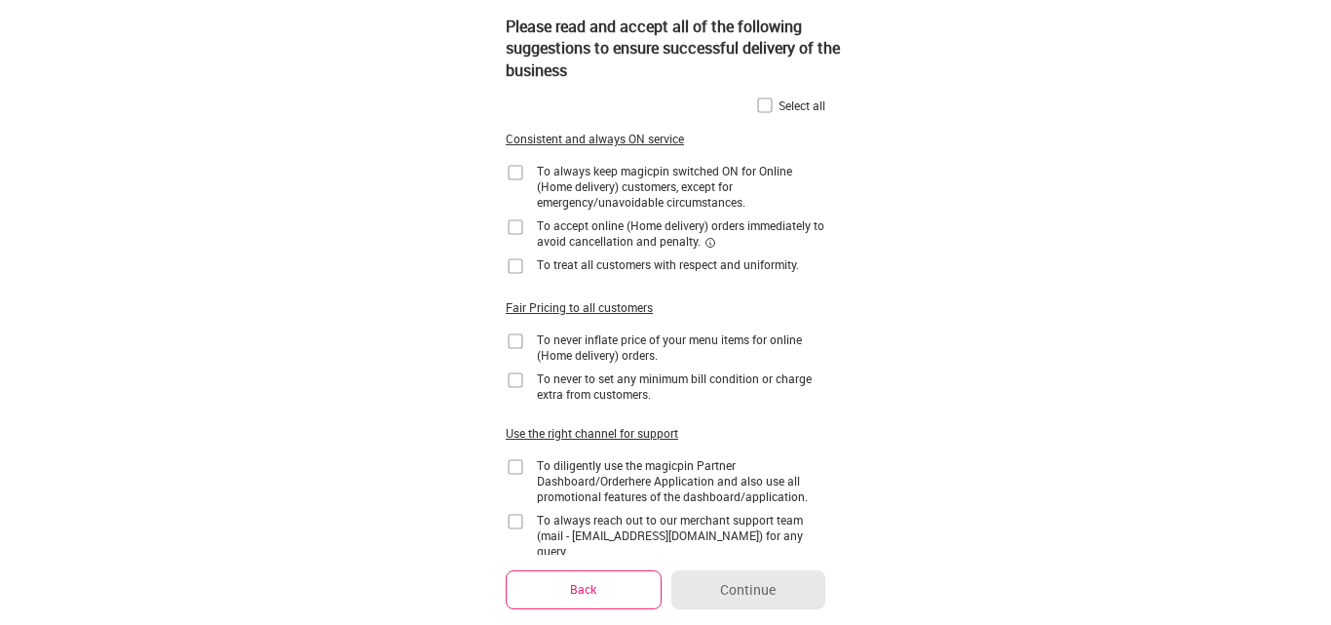
click at [761, 106] on img at bounding box center [764, 104] width 19 height 19
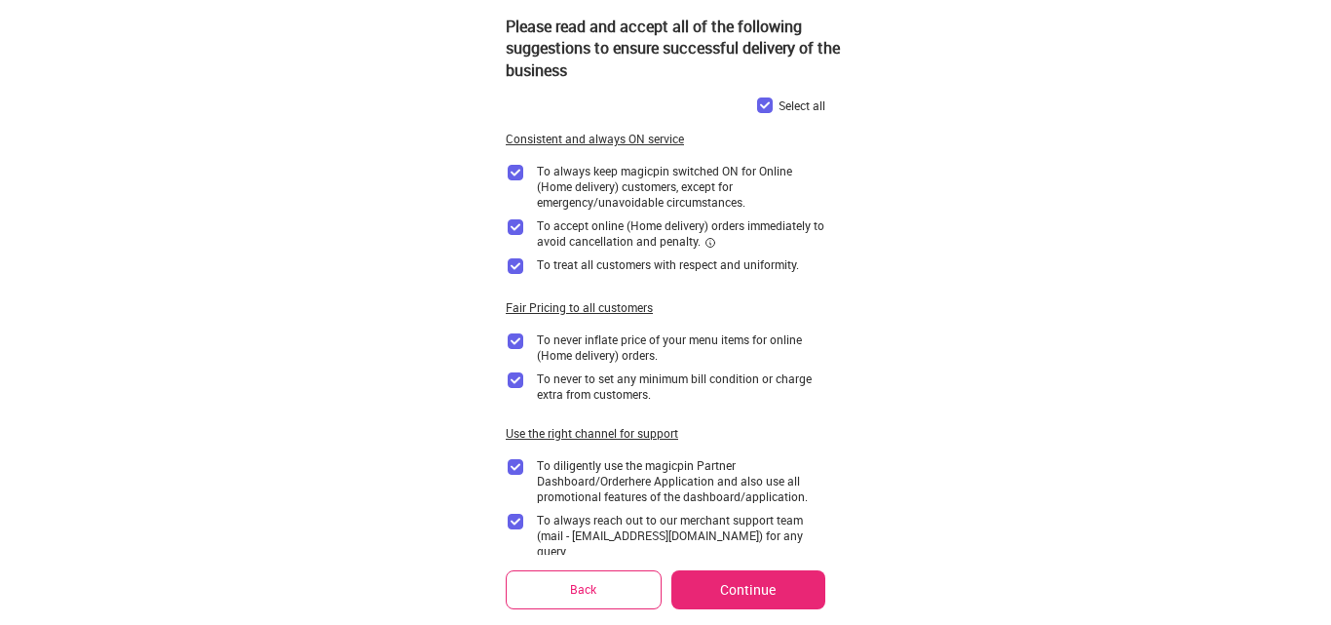
click at [746, 570] on button "Continue" at bounding box center [748, 589] width 154 height 39
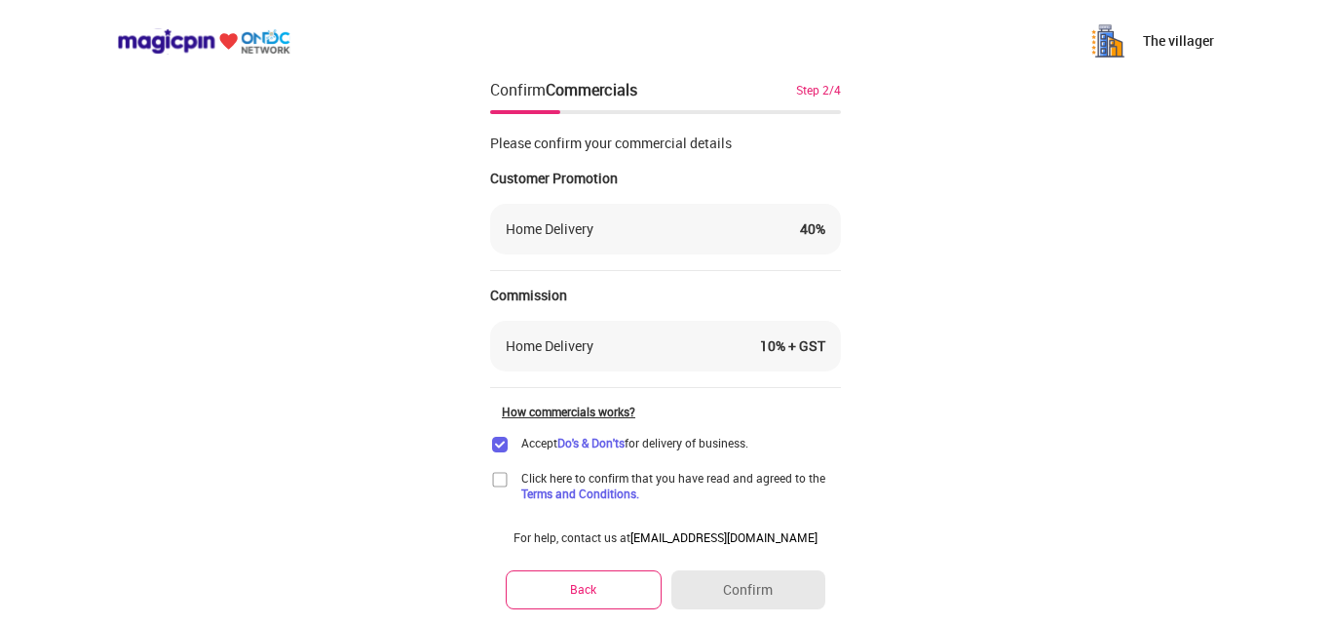
click at [505, 474] on img at bounding box center [499, 479] width 19 height 19
click at [732, 585] on button "Confirm" at bounding box center [748, 589] width 154 height 39
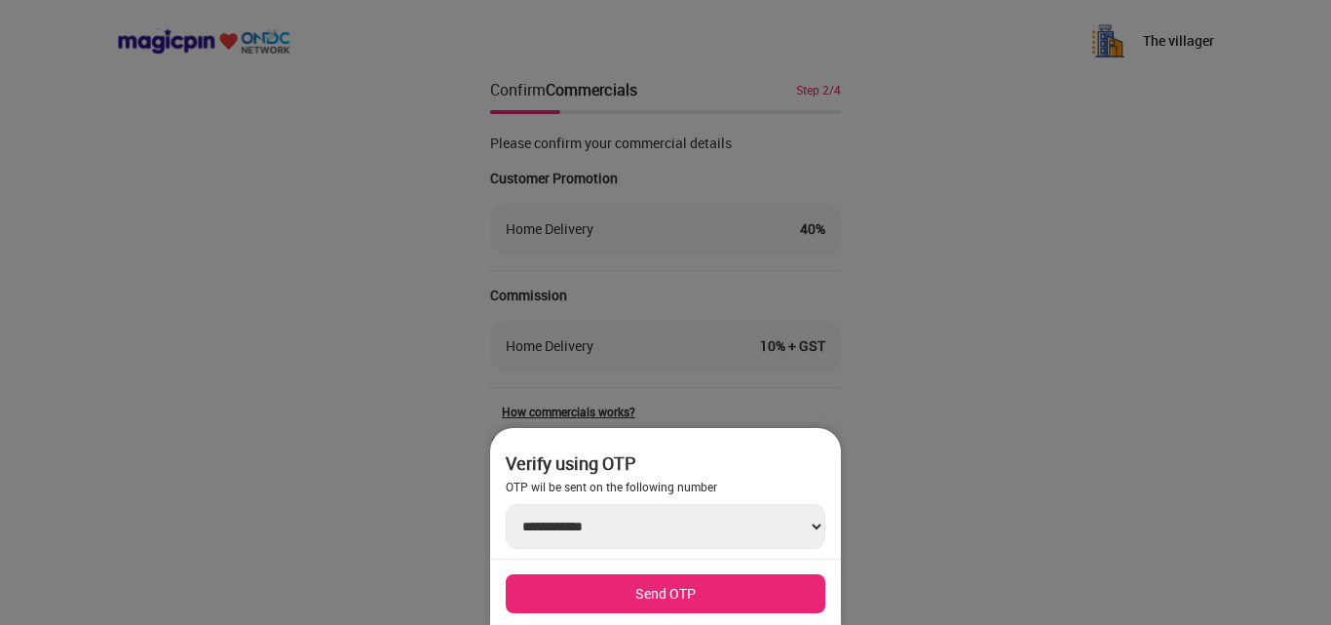
click at [698, 594] on button "Send OTP" at bounding box center [666, 593] width 320 height 39
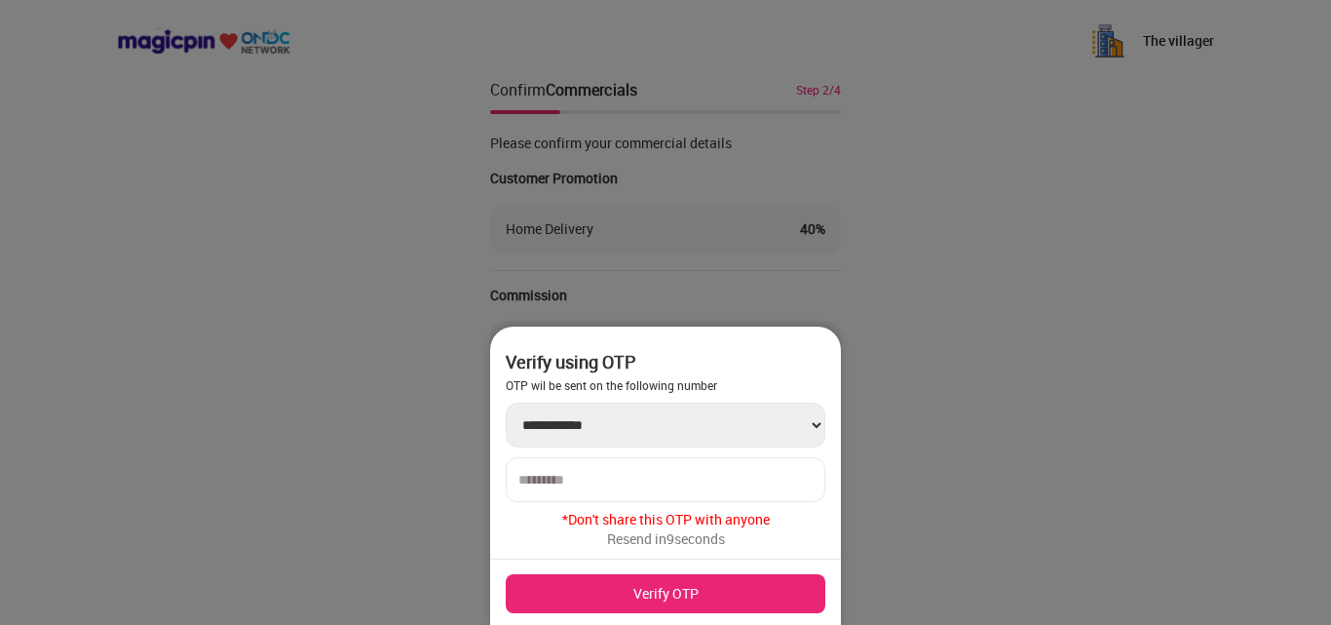
click at [616, 477] on input "number" at bounding box center [665, 480] width 294 height 16
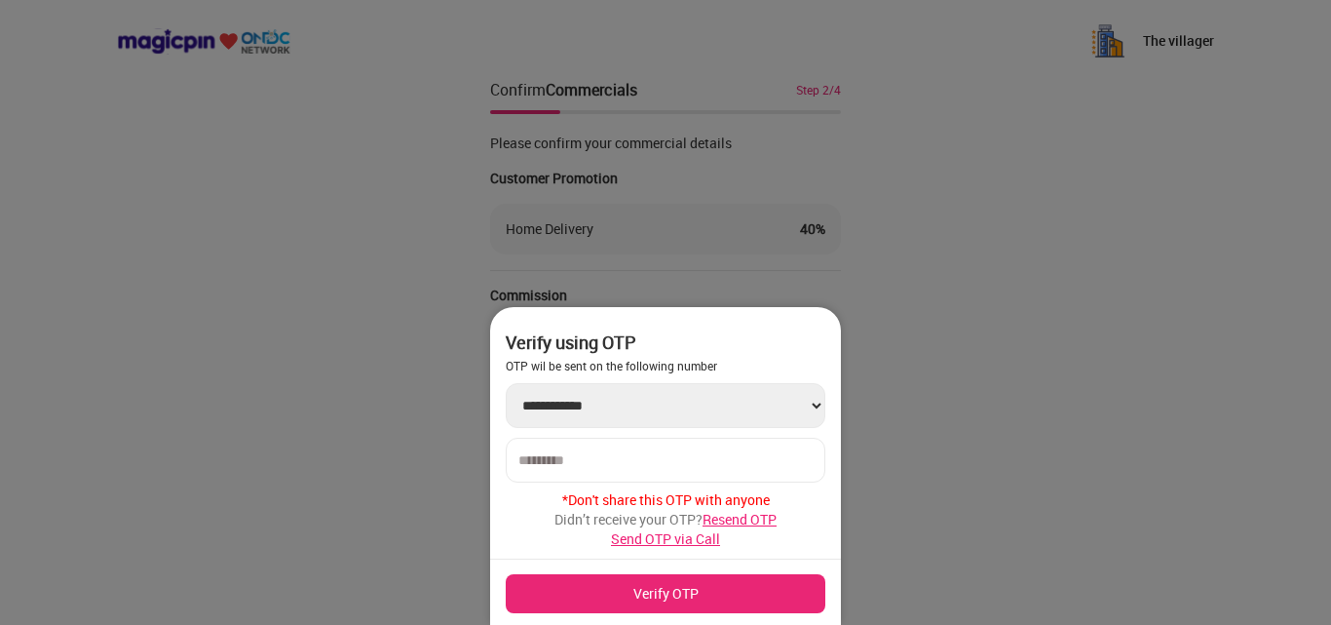
click at [657, 450] on div at bounding box center [666, 460] width 320 height 45
click at [541, 452] on input "number" at bounding box center [665, 460] width 294 height 16
click at [591, 454] on input "number" at bounding box center [665, 460] width 294 height 16
type input "******"
click at [617, 589] on button "Verify OTP" at bounding box center [666, 593] width 320 height 39
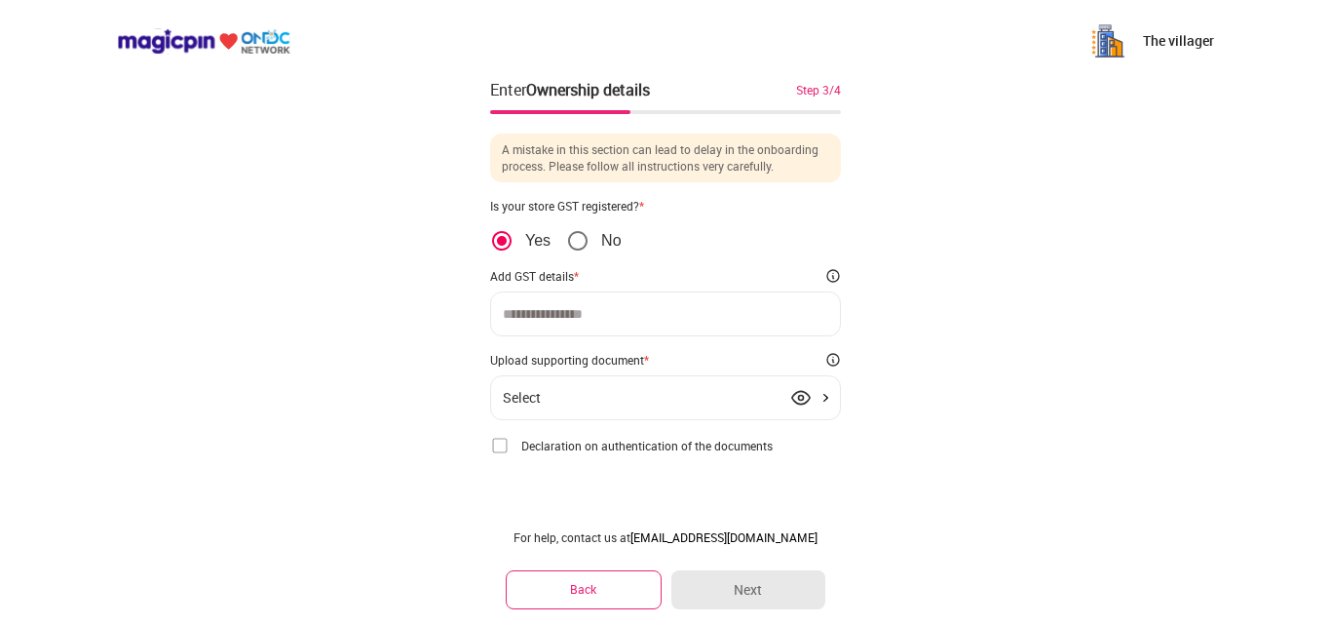
click at [594, 318] on input at bounding box center [665, 314] width 325 height 16
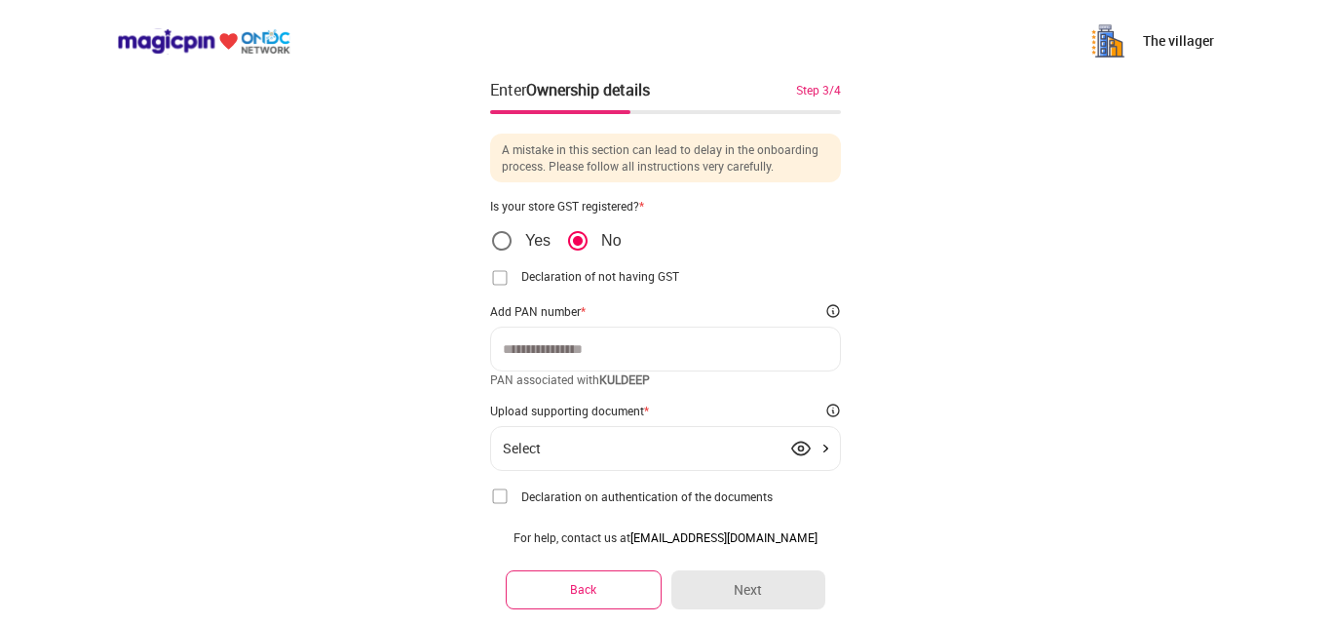
click at [586, 349] on input at bounding box center [665, 349] width 325 height 16
type input "**********"
click at [647, 427] on div "Select" at bounding box center [665, 448] width 351 height 45
click at [646, 450] on div "Select" at bounding box center [665, 448] width 325 height 16
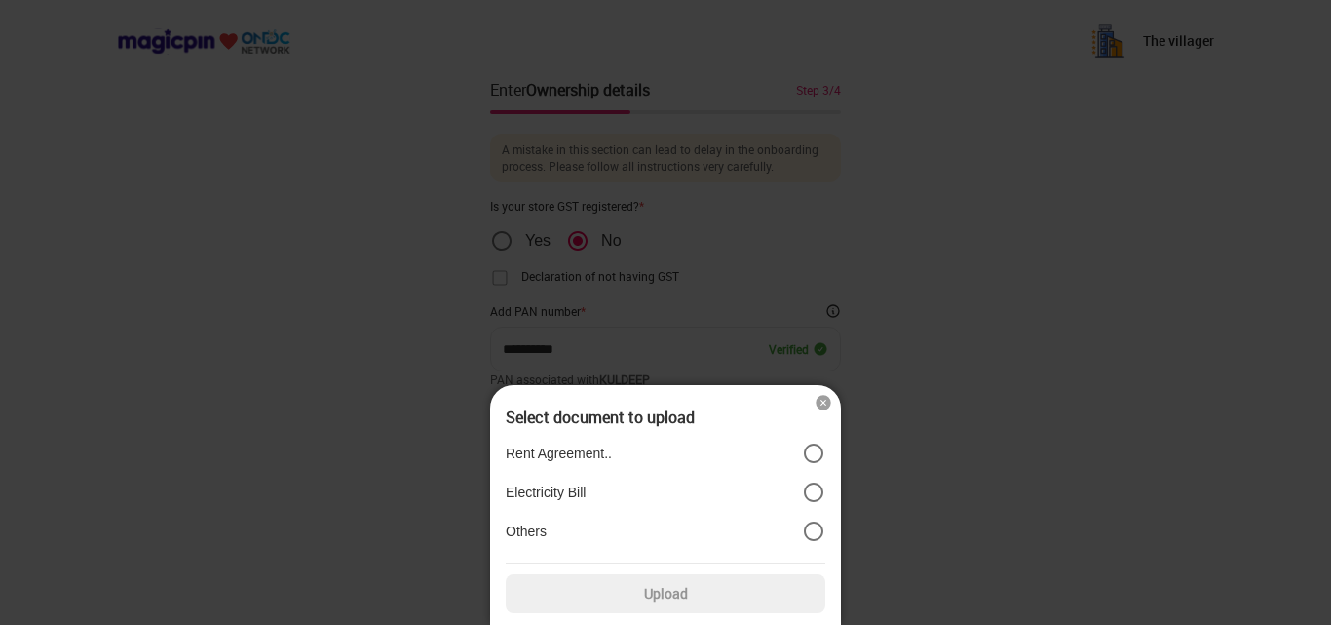
click at [627, 535] on label "Others" at bounding box center [666, 530] width 320 height 23
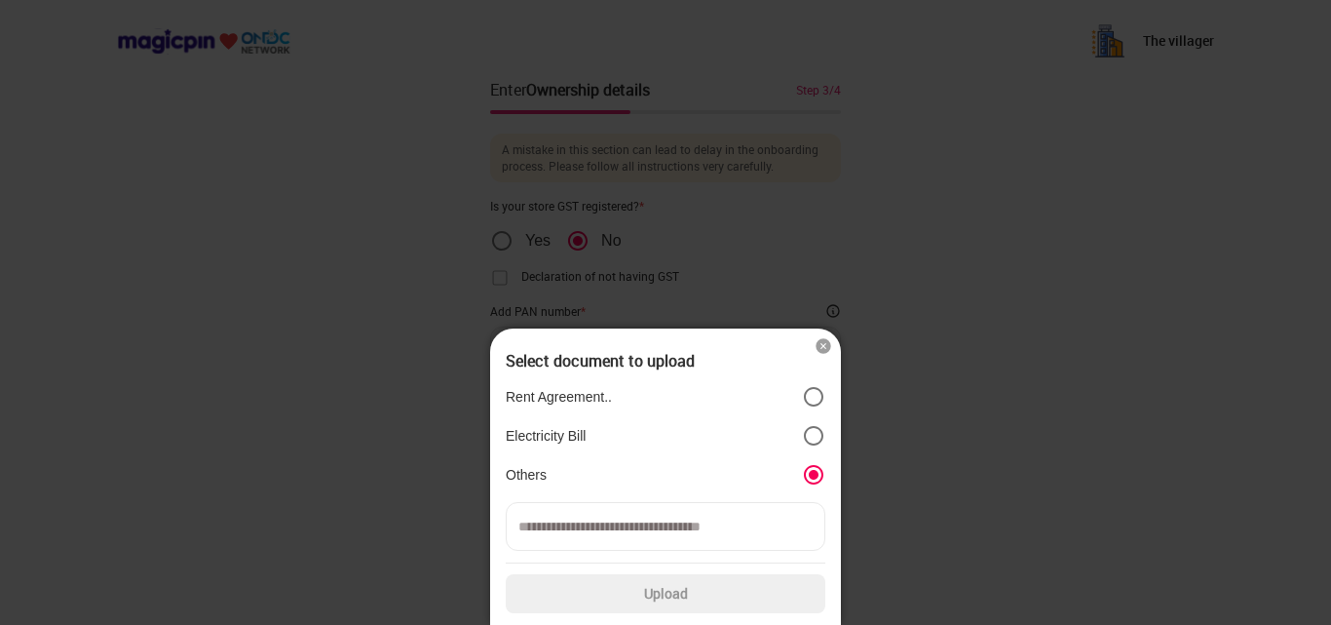
click at [637, 518] on input at bounding box center [666, 526] width 320 height 49
type input "*"
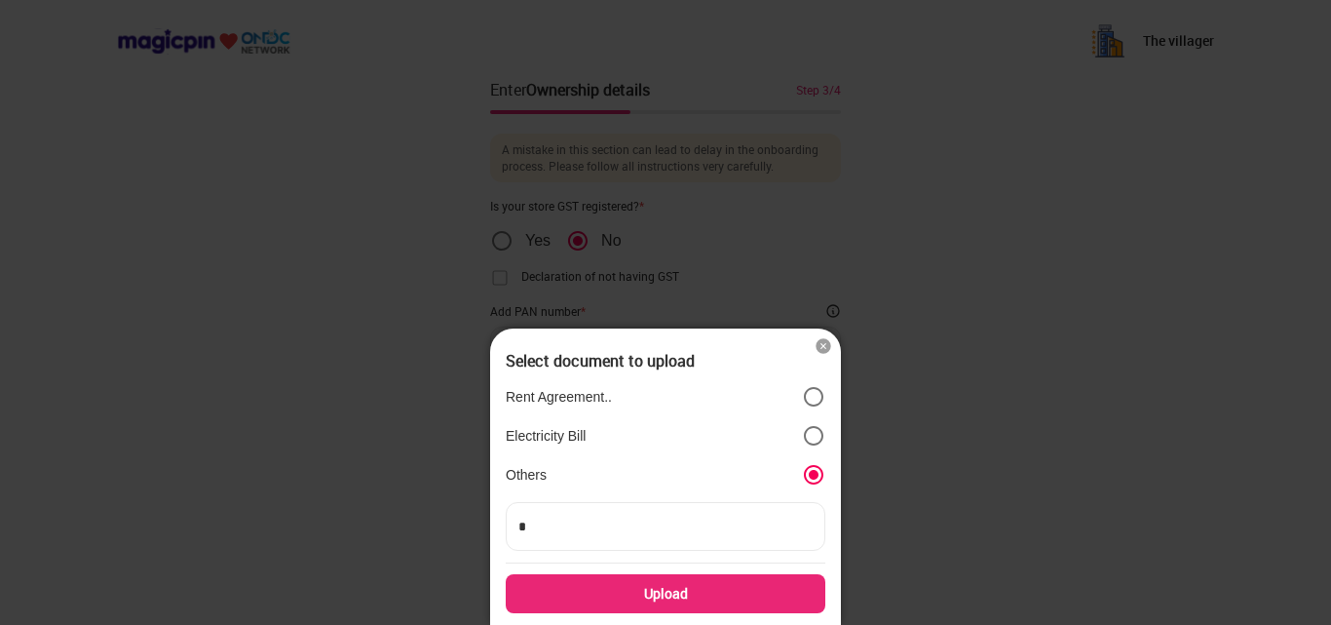
type input "**"
type input "***"
type input "****"
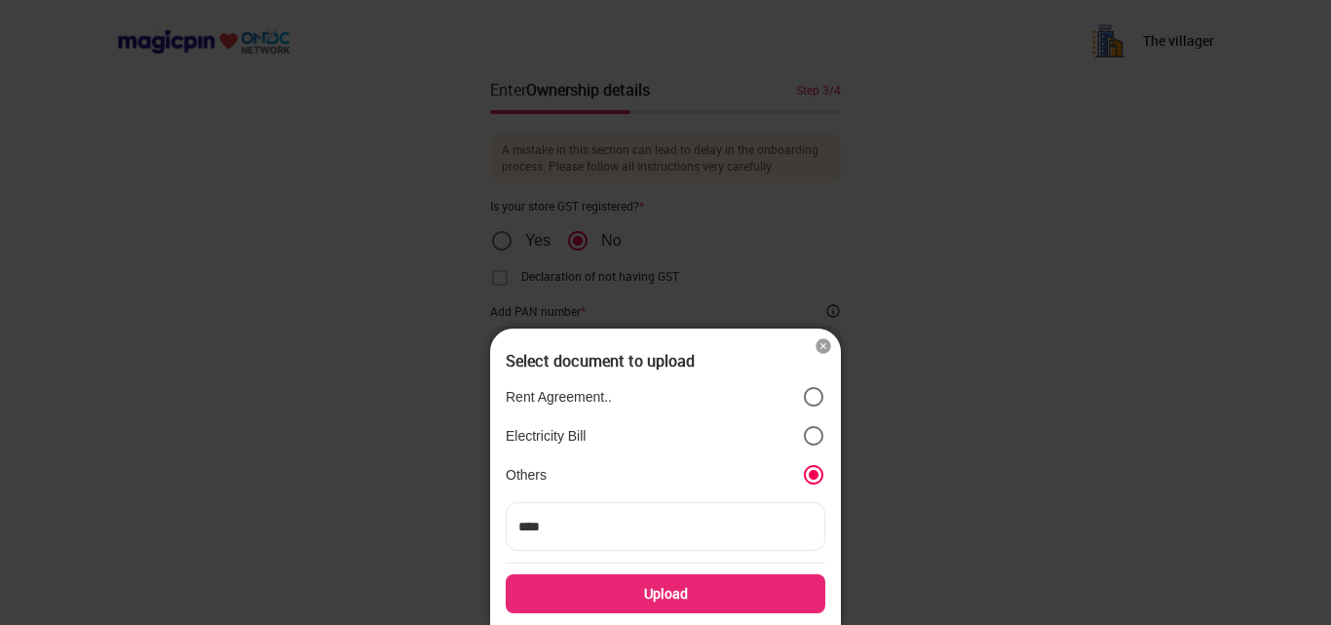
type input "*****"
type input "******"
type input "*******"
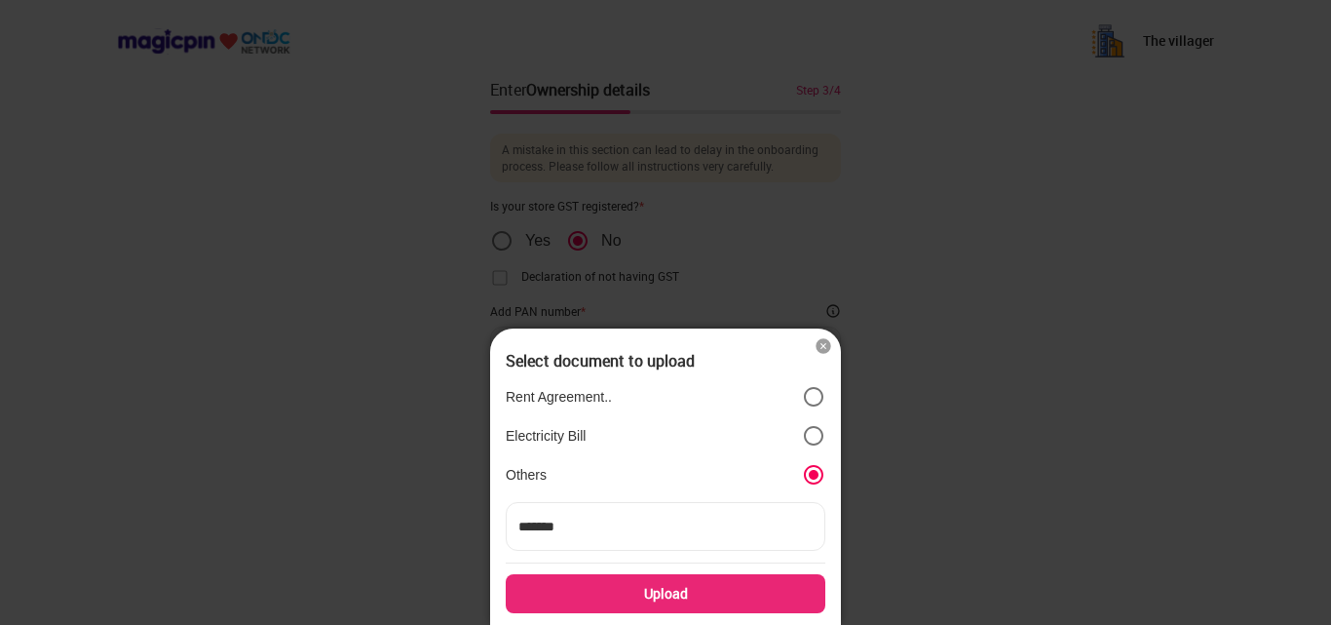
type input "*******"
click at [717, 594] on div "Upload" at bounding box center [666, 593] width 320 height 39
click at [0, 0] on input "Upload" at bounding box center [0, 0] width 0 height 0
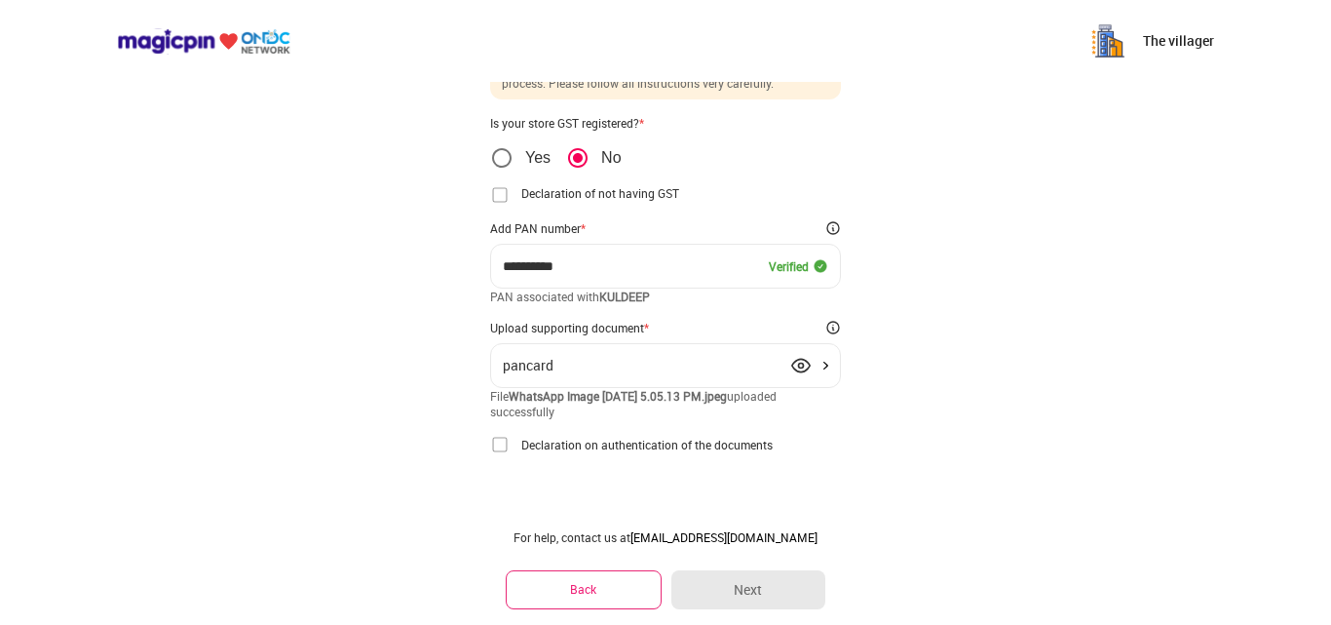
scroll to position [88, 0]
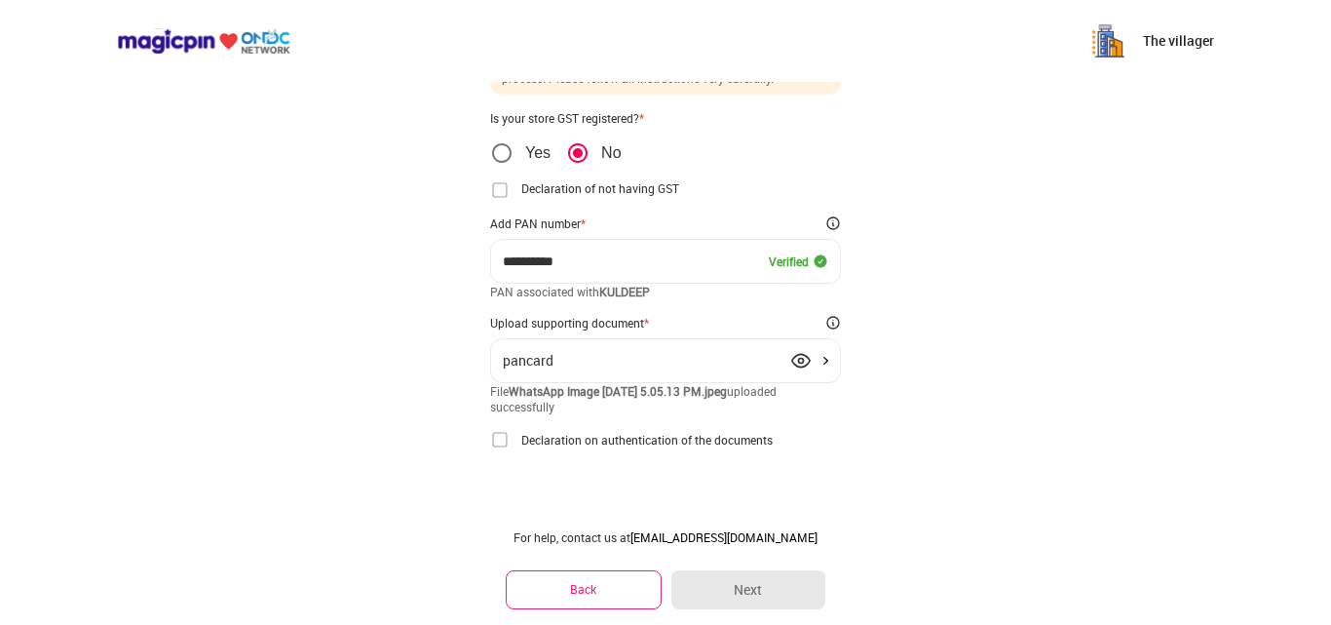
click at [502, 442] on img at bounding box center [499, 439] width 19 height 19
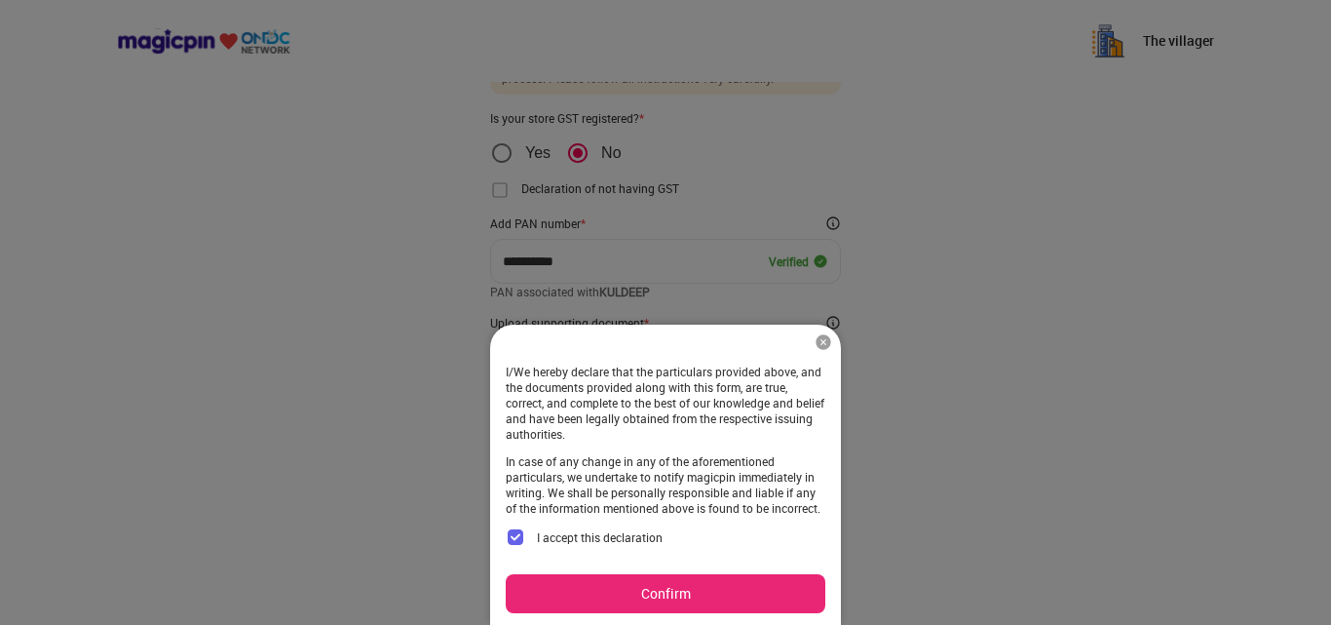
click at [695, 588] on button "Confirm" at bounding box center [666, 593] width 320 height 39
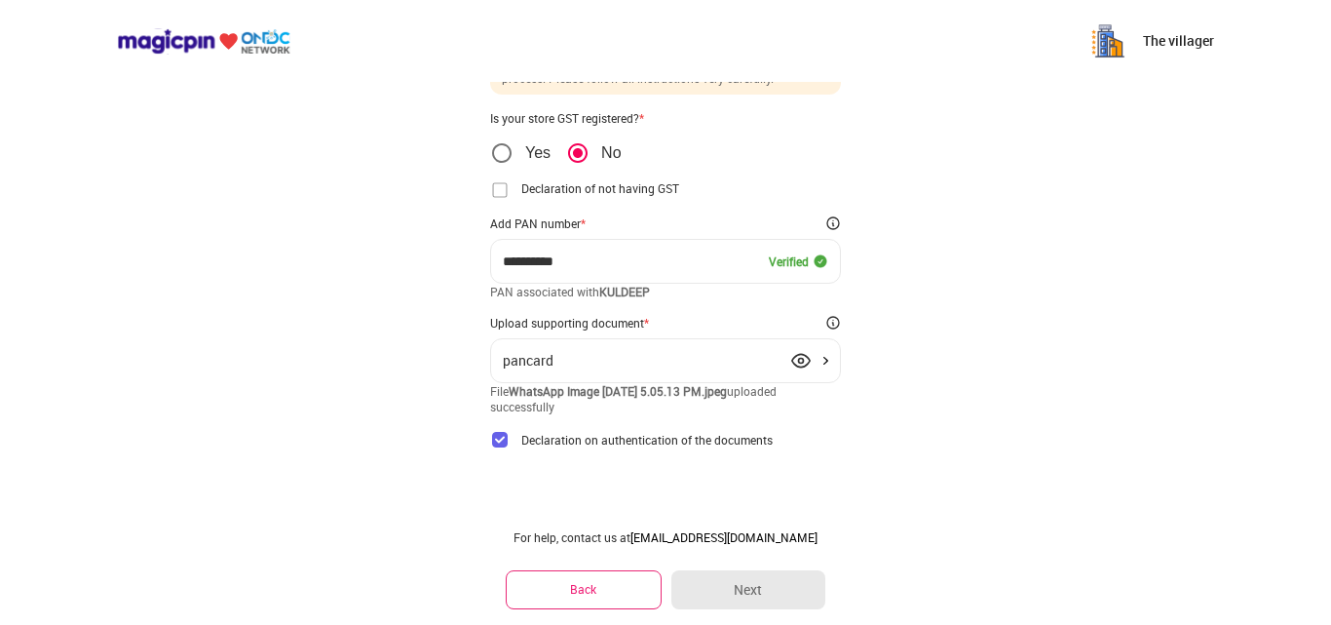
click at [792, 361] on img at bounding box center [800, 360] width 19 height 19
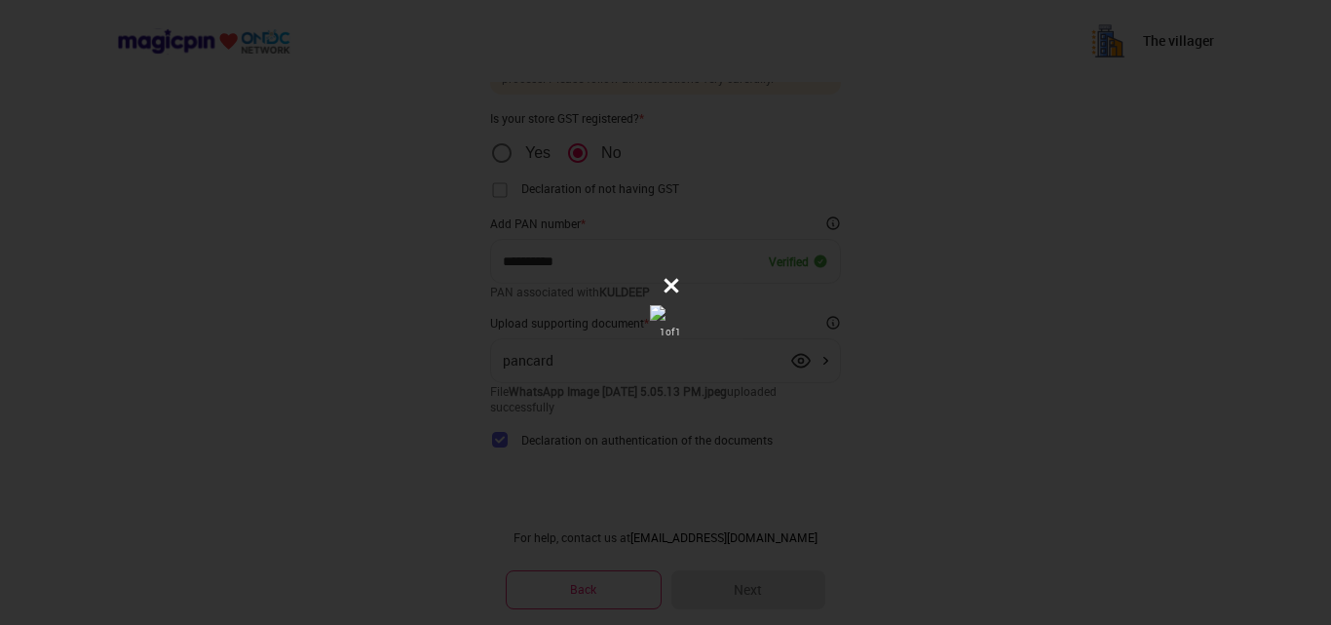
click at [691, 266] on button at bounding box center [671, 285] width 39 height 39
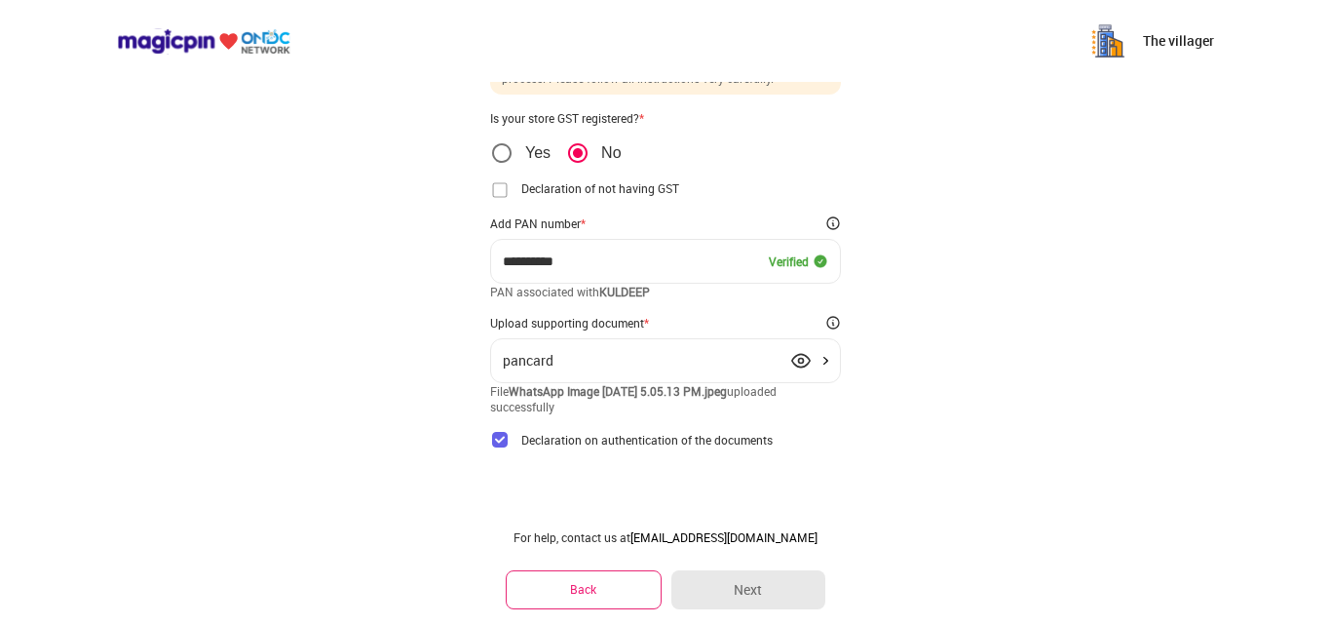
click at [668, 488] on div "**********" at bounding box center [665, 239] width 351 height 537
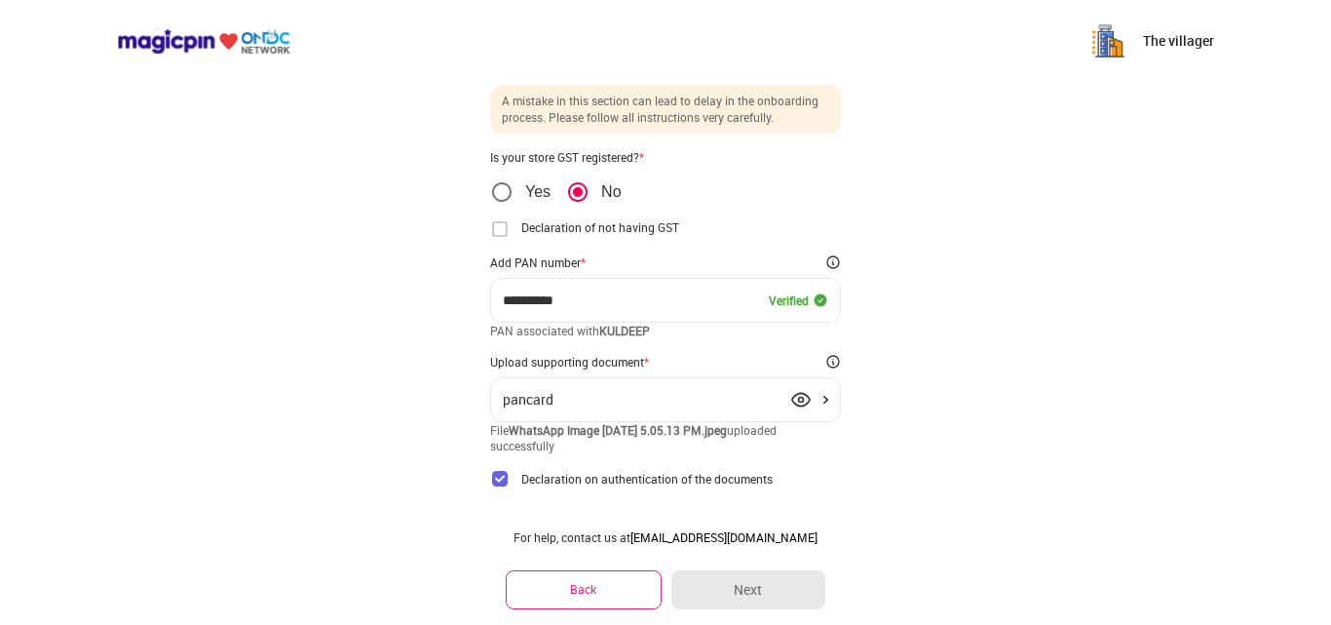
scroll to position [42, 0]
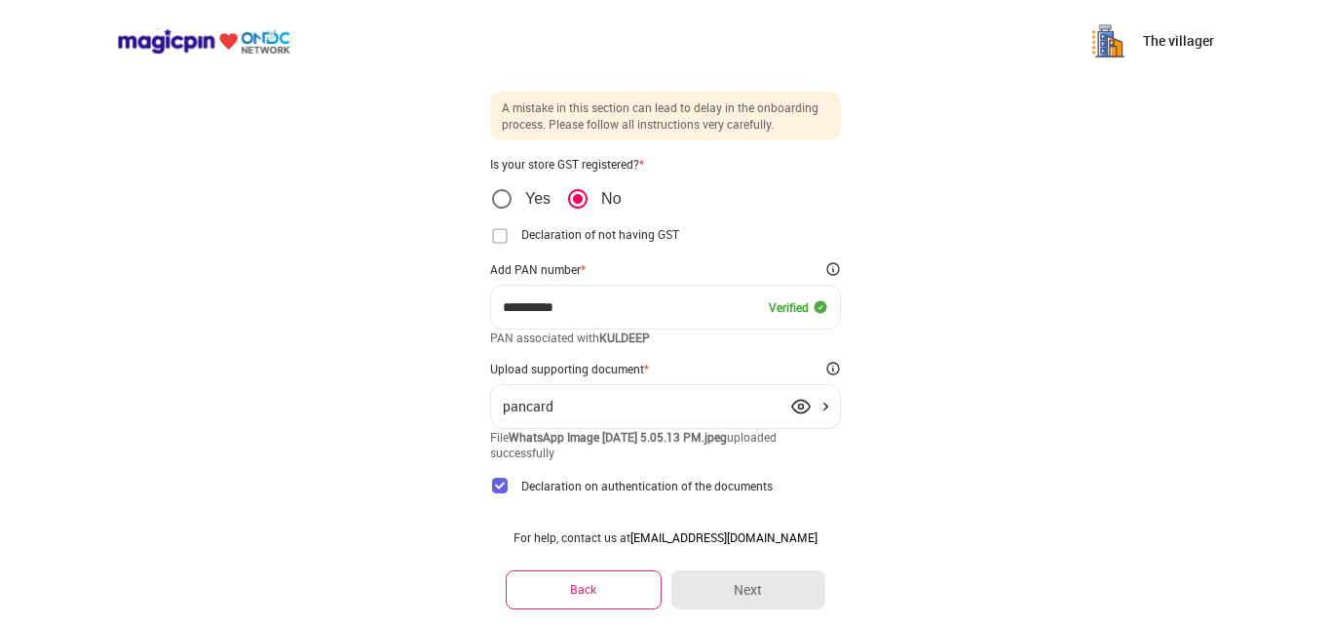
click at [502, 234] on img at bounding box center [499, 235] width 19 height 19
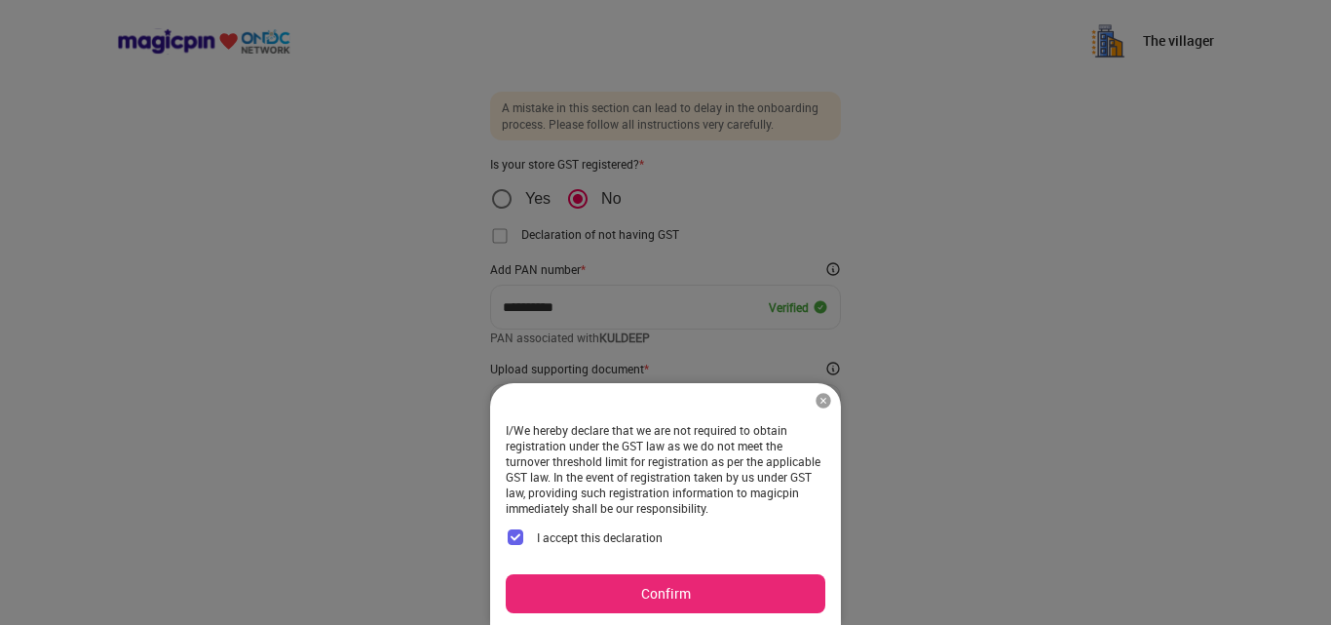
click at [690, 589] on button "Confirm" at bounding box center [666, 593] width 320 height 39
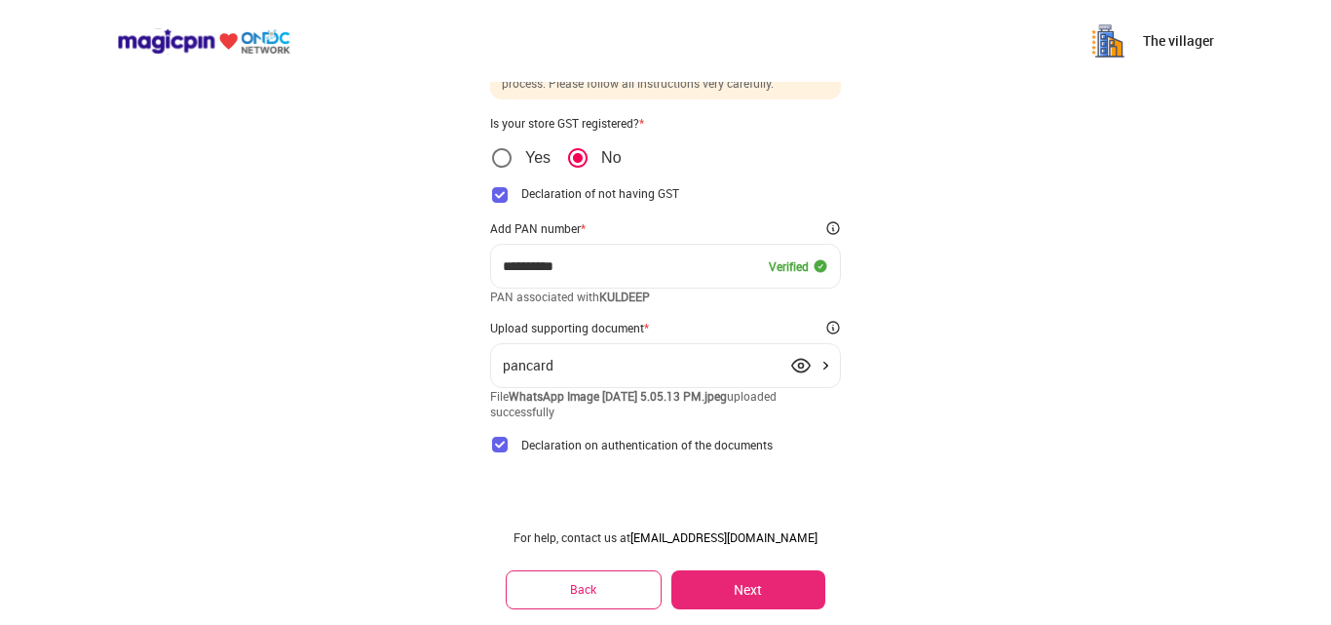
scroll to position [88, 0]
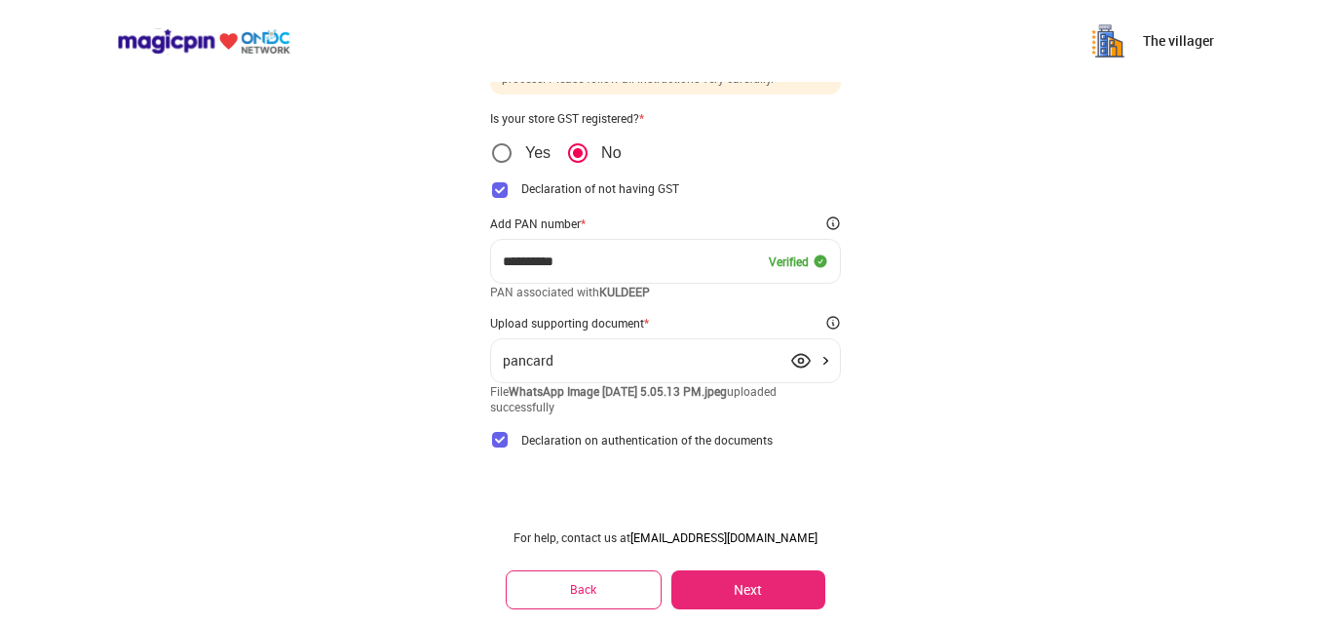
click at [769, 586] on button "Next" at bounding box center [748, 589] width 154 height 39
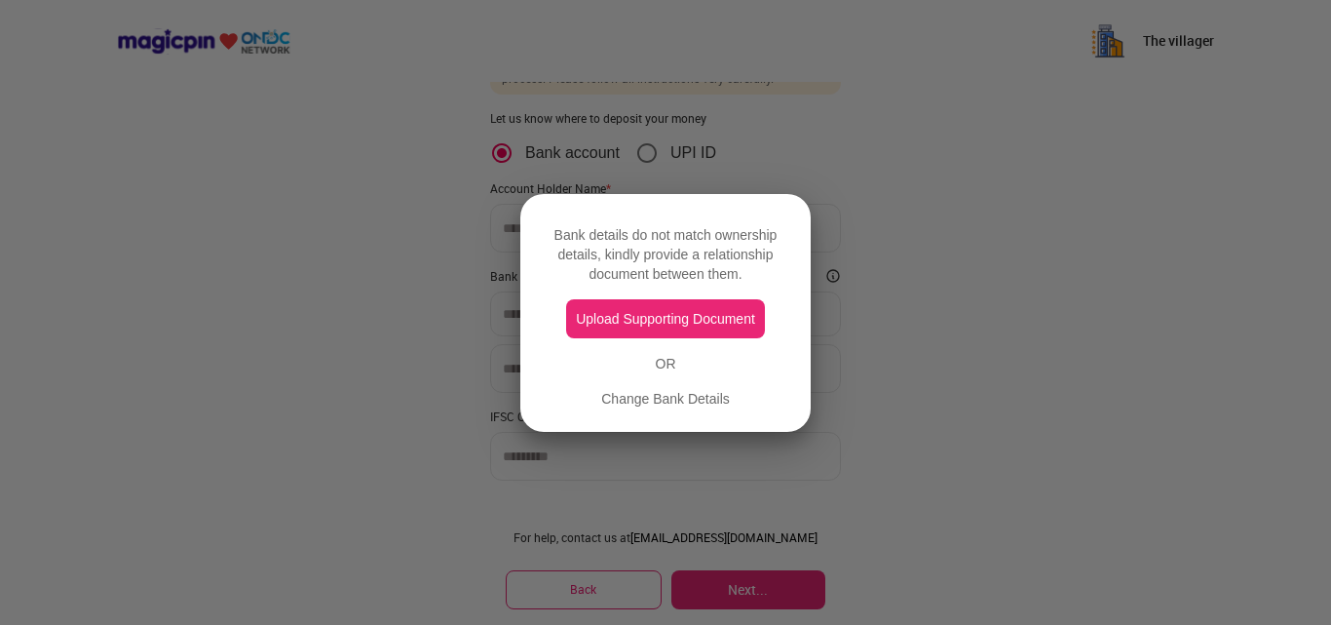
scroll to position [0, 0]
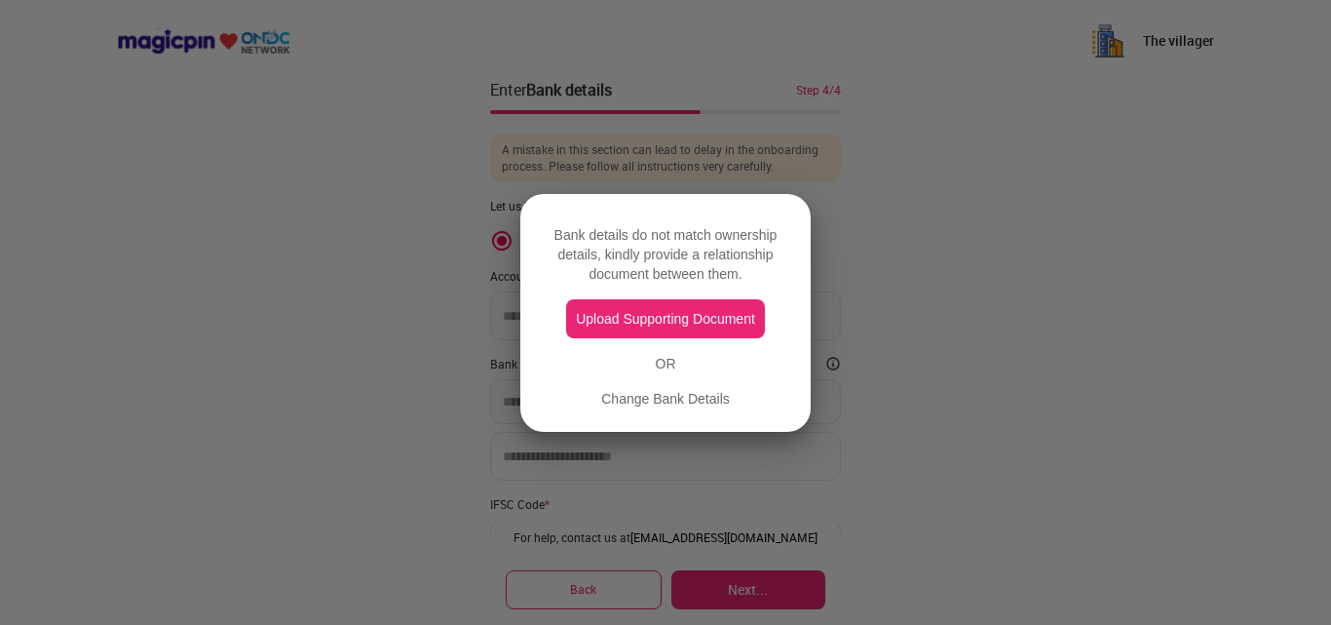
click at [678, 327] on button "Upload Supporting Document" at bounding box center [665, 318] width 199 height 39
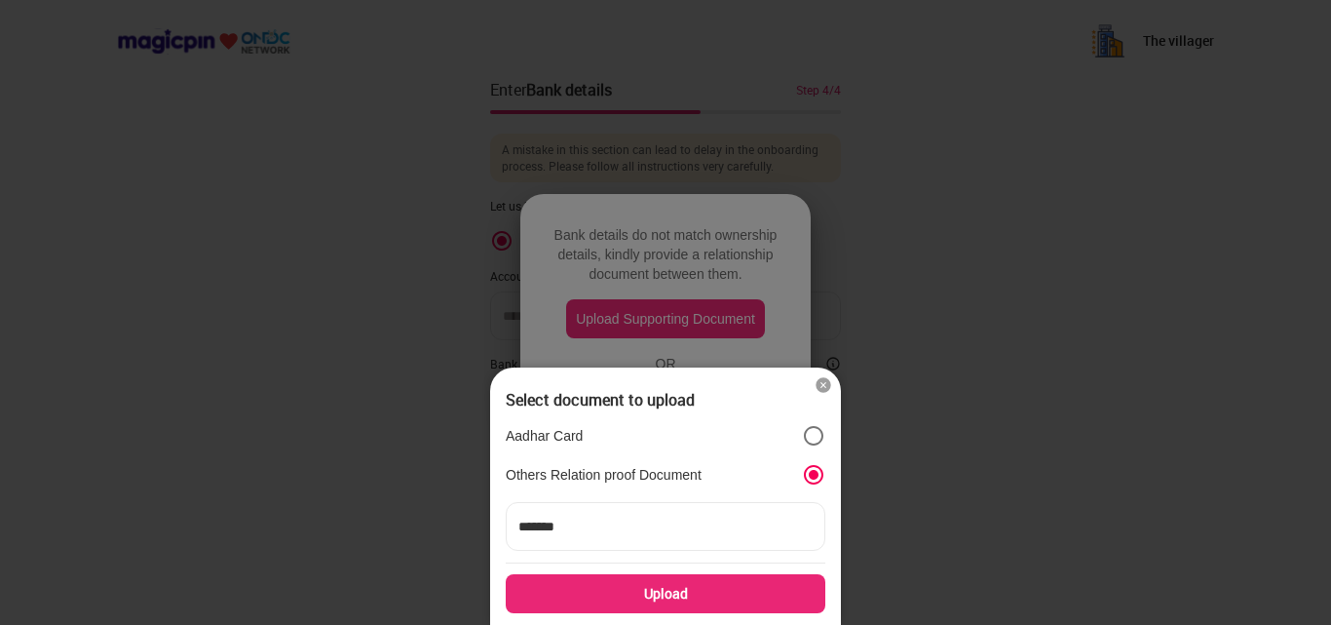
click at [642, 538] on input "*******" at bounding box center [666, 526] width 320 height 49
click at [670, 583] on div "Upload" at bounding box center [666, 593] width 320 height 39
click at [0, 0] on input "Upload" at bounding box center [0, 0] width 0 height 0
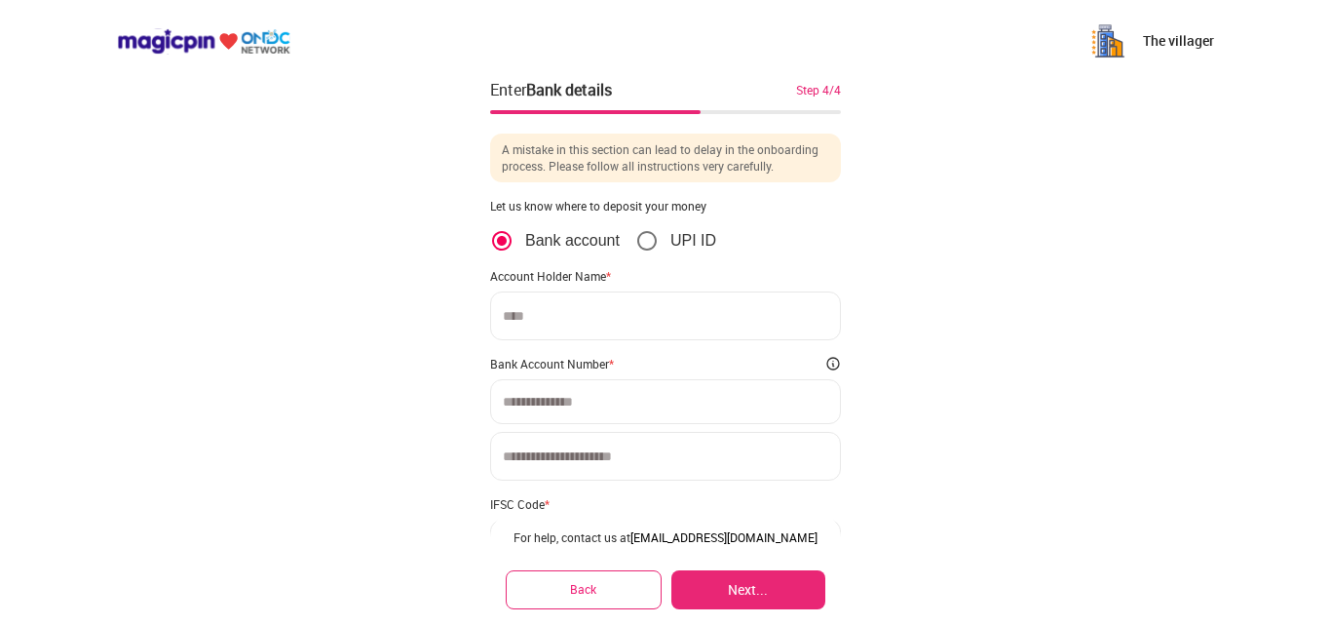
click at [576, 399] on input at bounding box center [665, 402] width 325 height 16
click at [554, 314] on input at bounding box center [665, 315] width 351 height 49
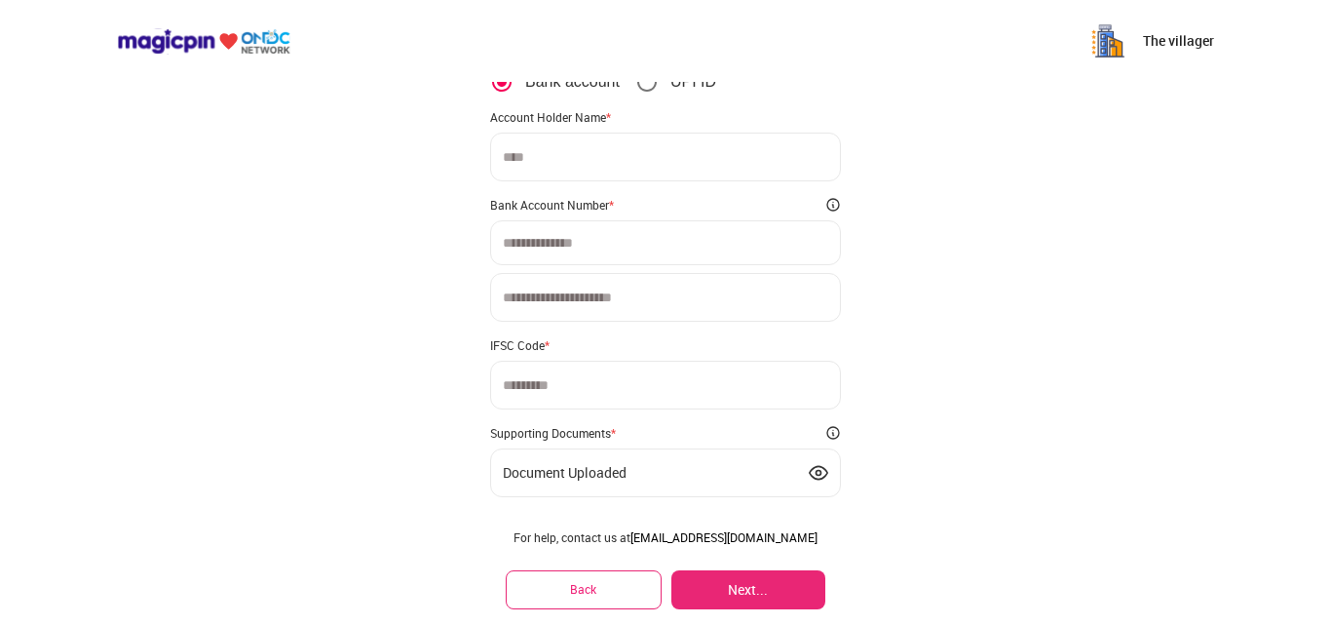
scroll to position [152, 0]
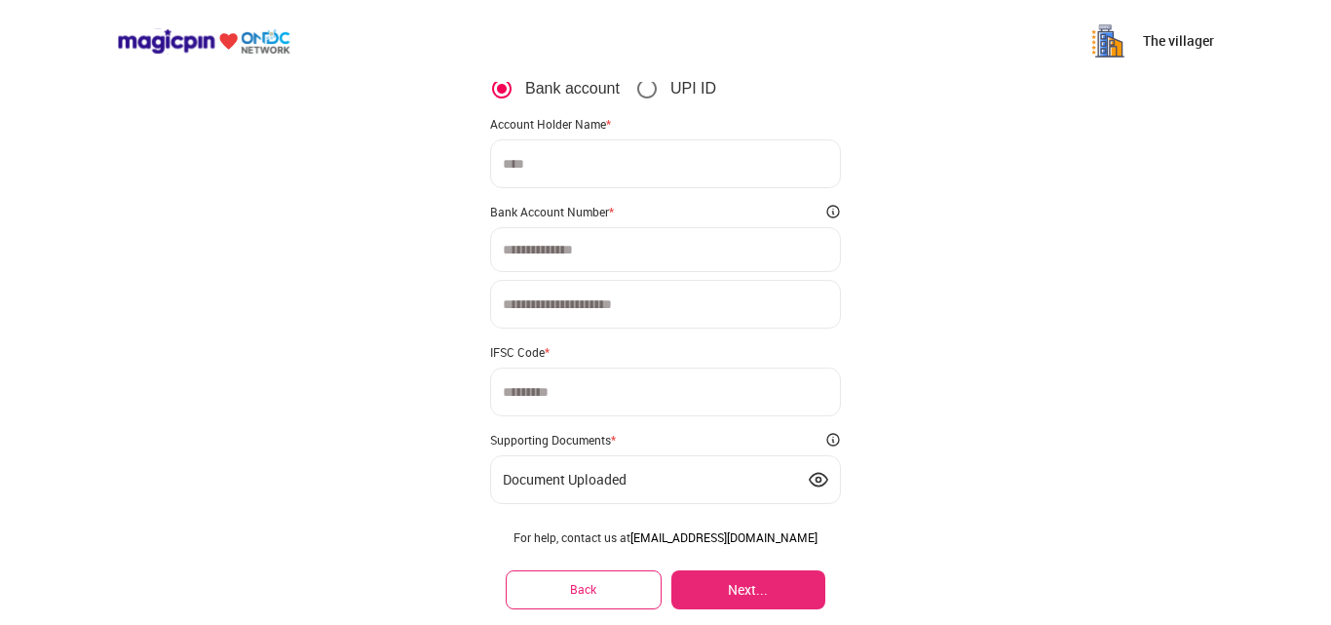
click at [820, 478] on img at bounding box center [818, 479] width 19 height 19
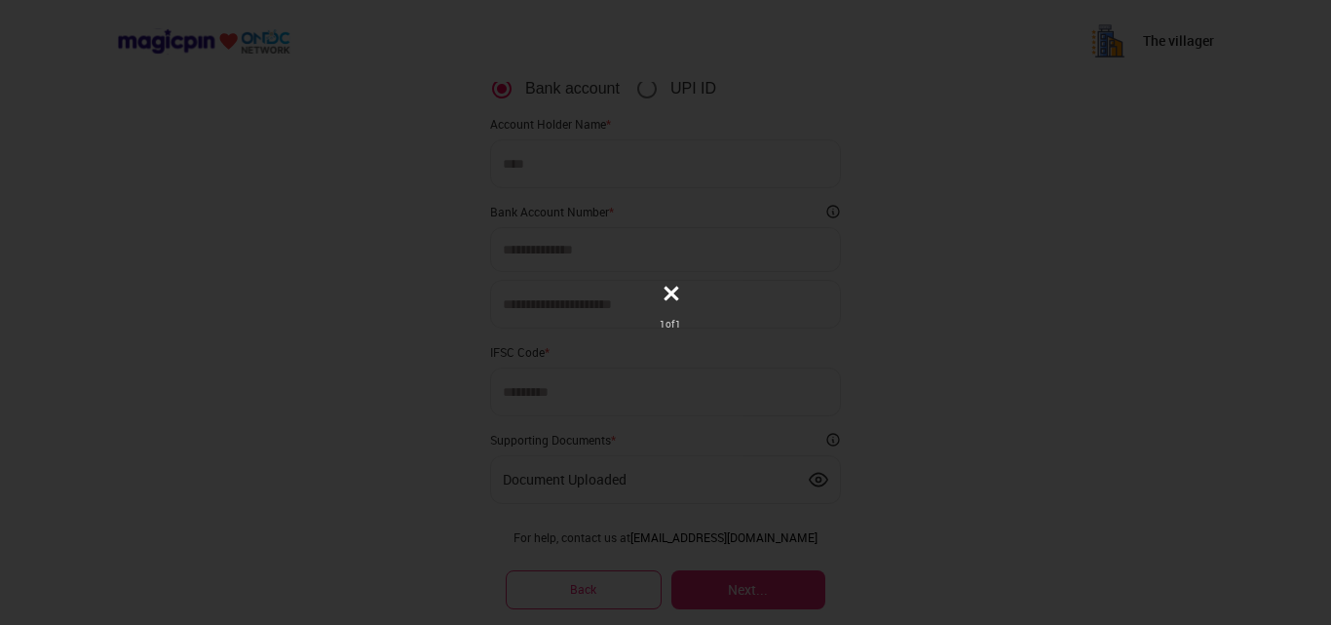
click at [678, 290] on icon at bounding box center [672, 293] width 15 height 15
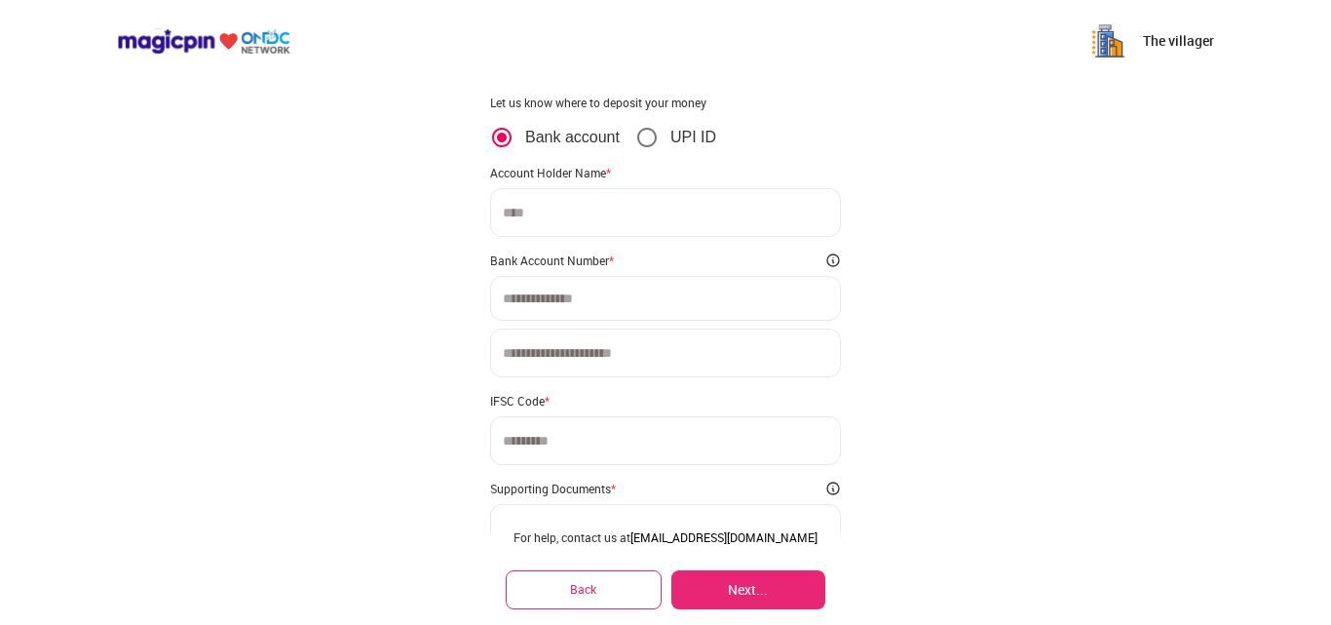
scroll to position [84, 0]
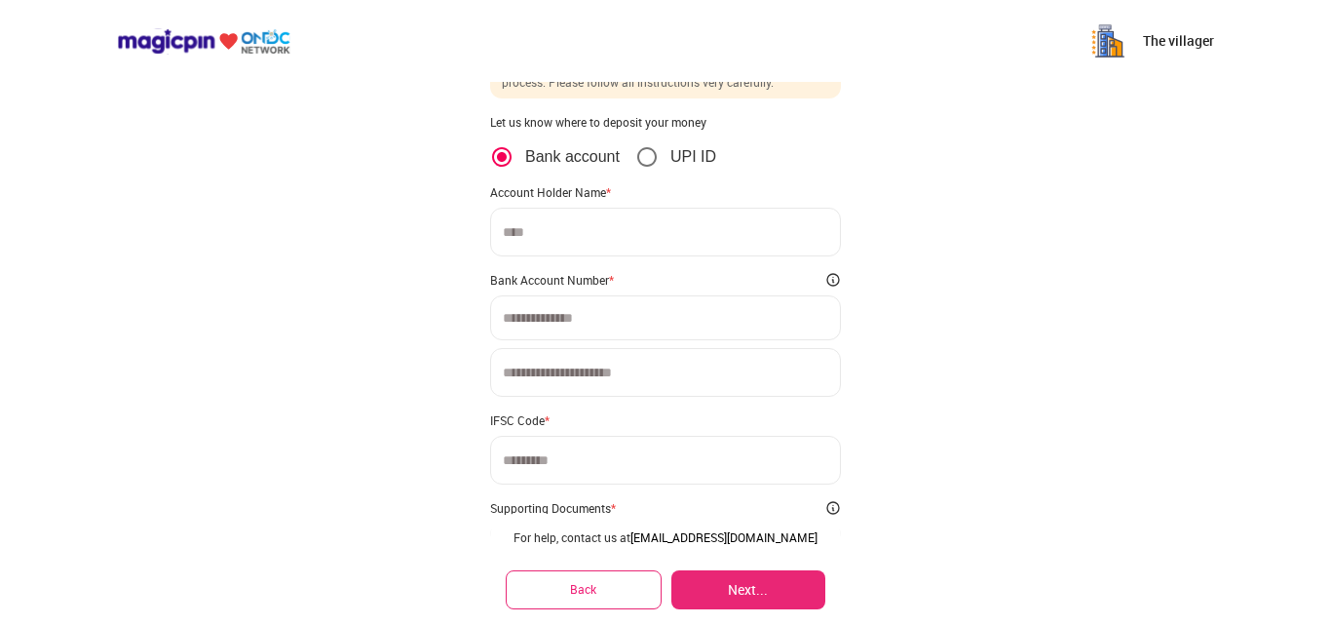
click at [566, 234] on input at bounding box center [665, 232] width 351 height 49
type input "*******"
click at [603, 313] on input at bounding box center [665, 318] width 325 height 16
type input "**********"
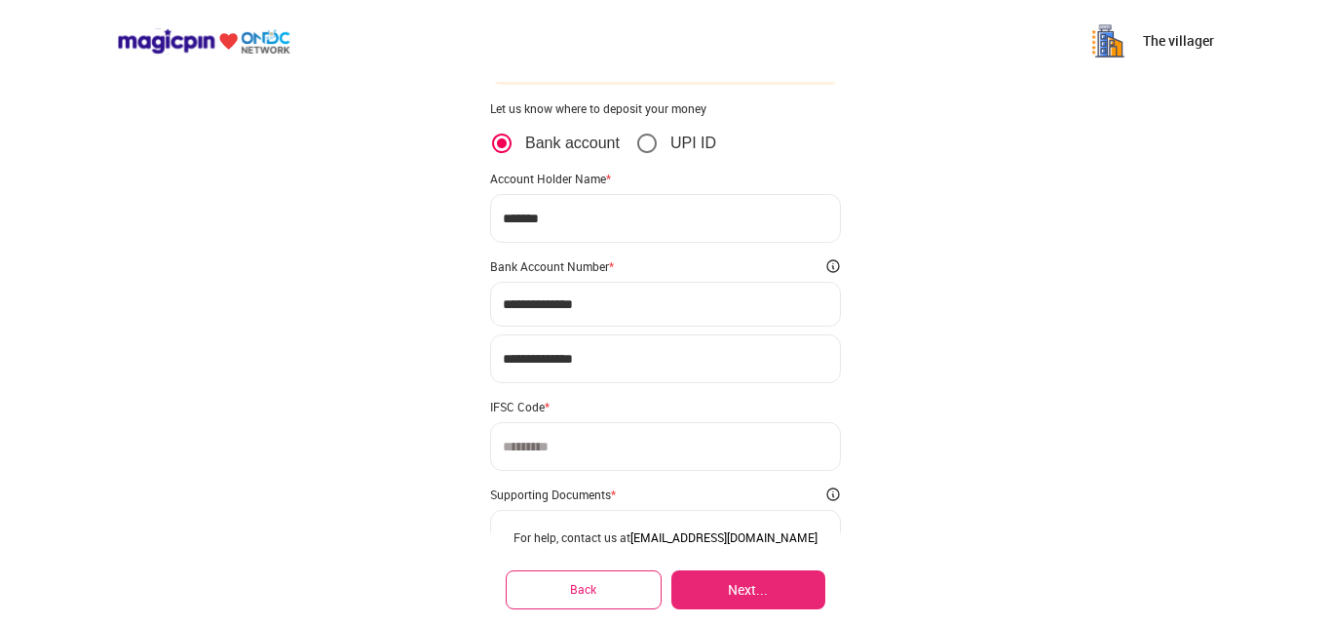
scroll to position [98, 0]
type input "**********"
click at [582, 434] on input at bounding box center [665, 445] width 351 height 49
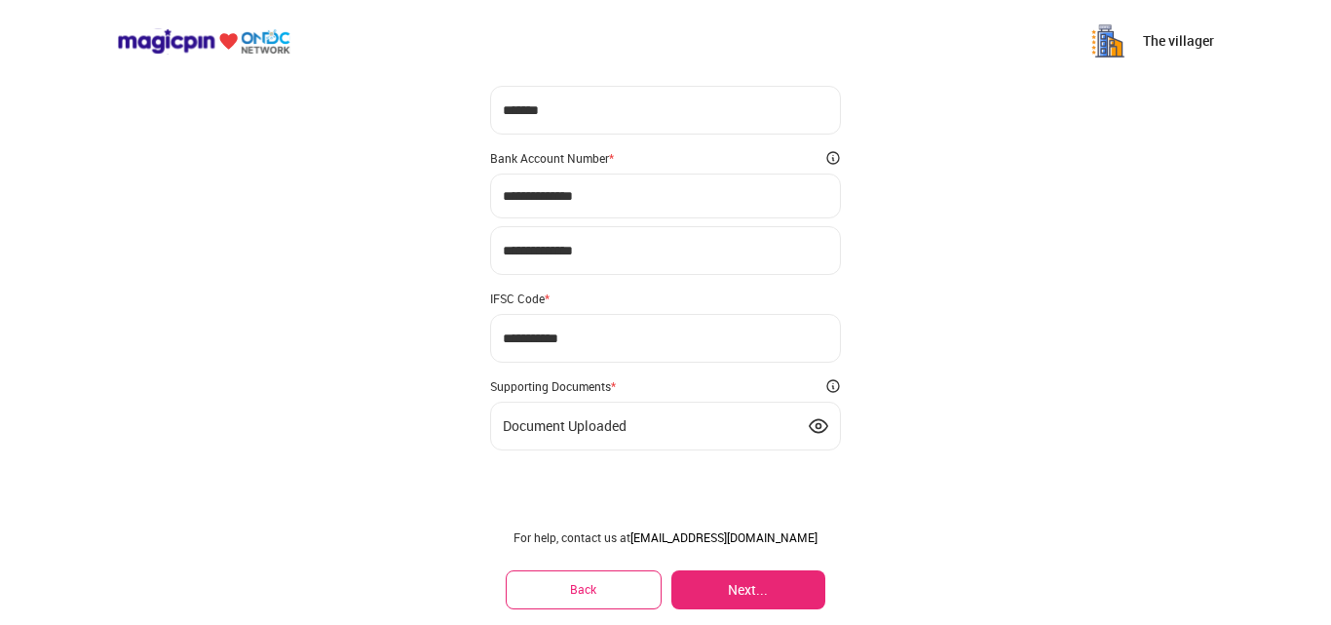
scroll to position [207, 0]
type input "**********"
click at [647, 426] on div "Document Uploaded" at bounding box center [665, 424] width 325 height 19
click at [820, 417] on img at bounding box center [818, 424] width 19 height 19
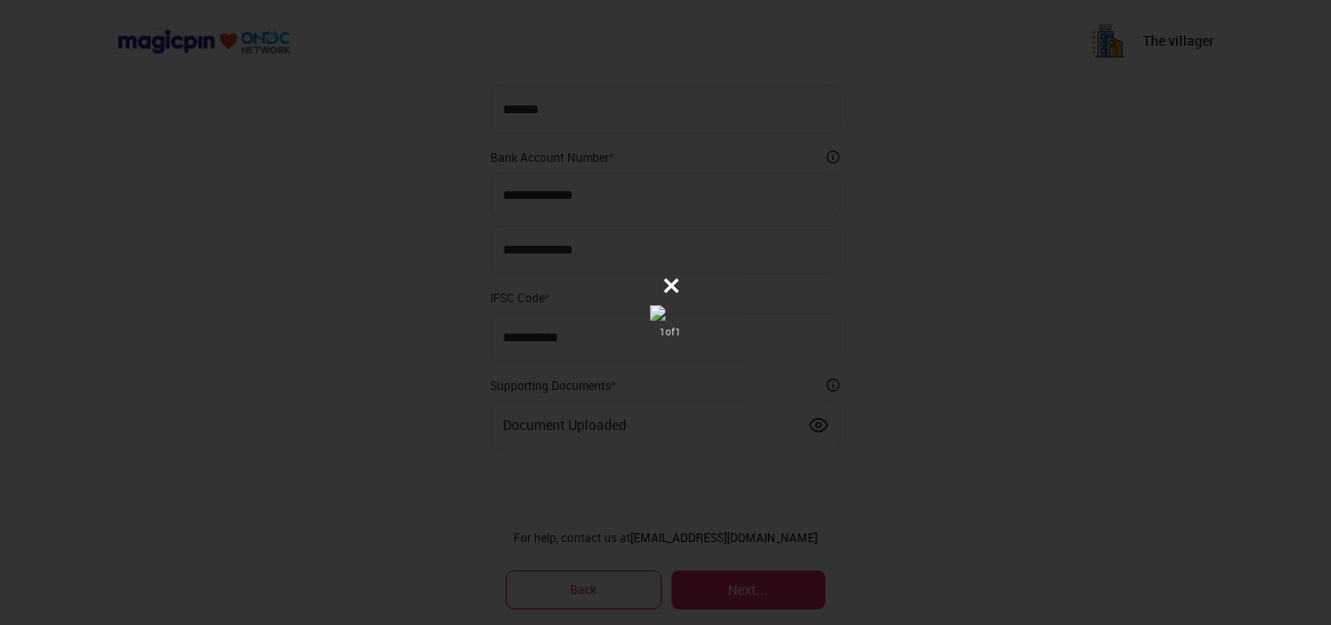
click at [674, 281] on icon at bounding box center [671, 285] width 19 height 19
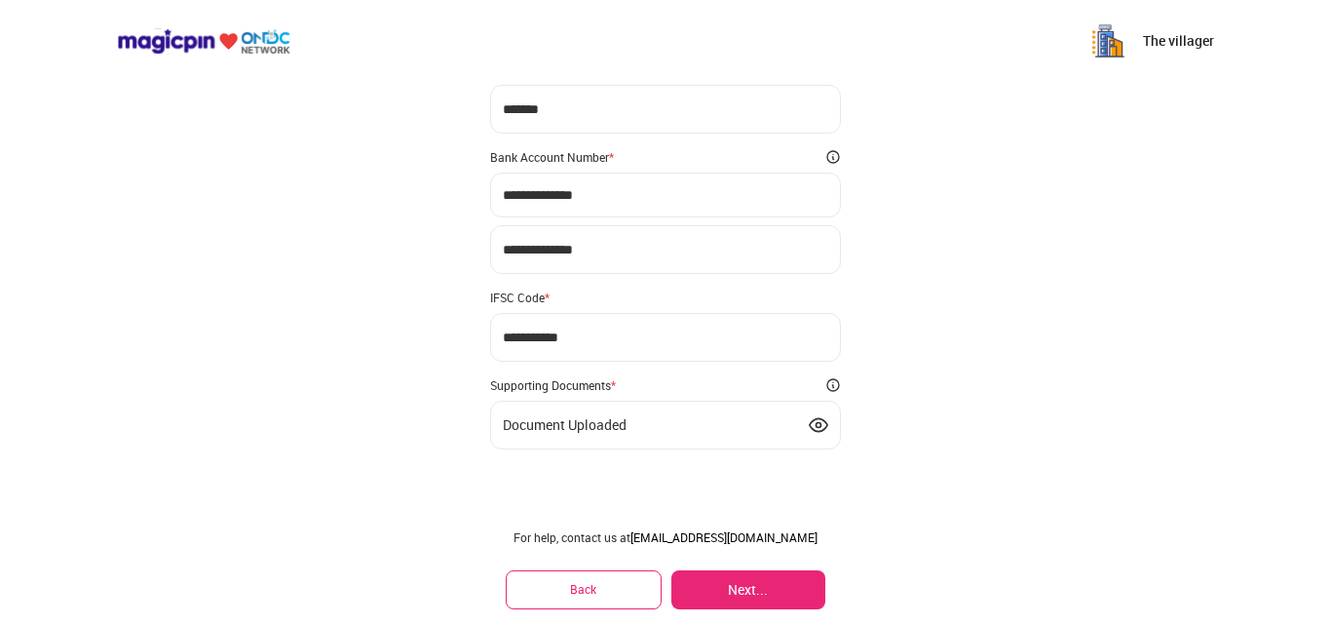
click at [693, 423] on div "Document Uploaded" at bounding box center [665, 424] width 325 height 19
click at [596, 431] on div "Document Uploaded" at bounding box center [565, 425] width 124 height 16
click at [759, 584] on button "Next..." at bounding box center [748, 589] width 154 height 39
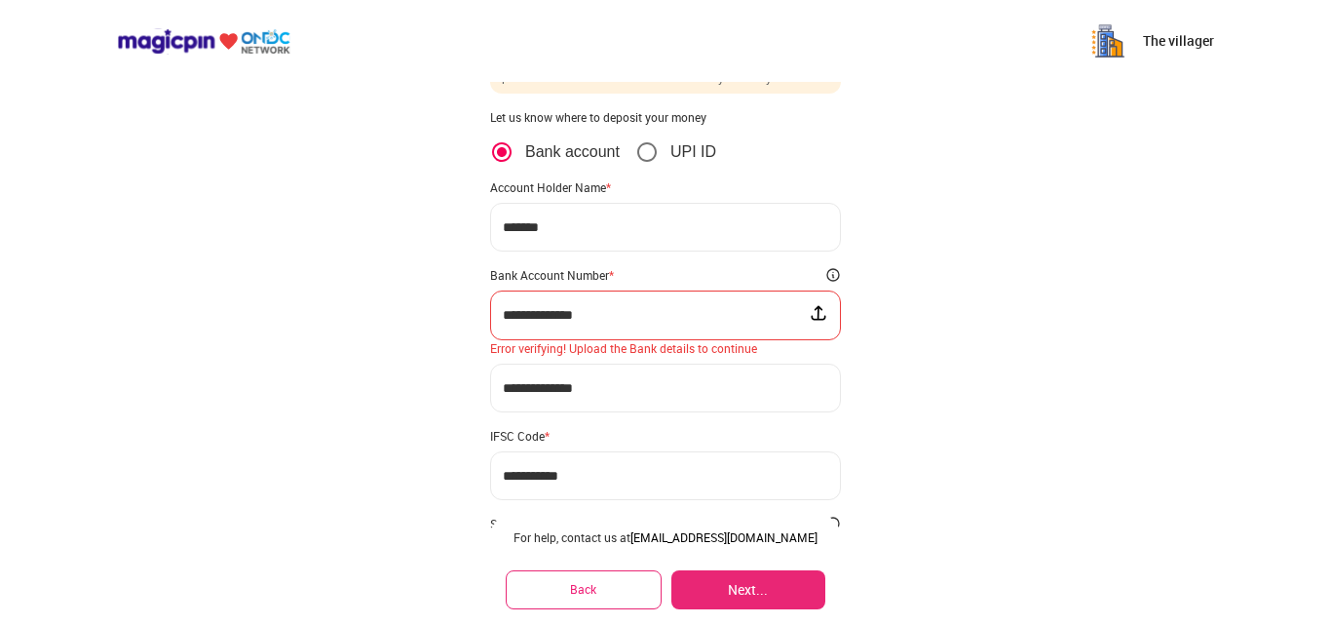
scroll to position [91, 0]
click at [686, 324] on div "**********" at bounding box center [665, 313] width 351 height 50
click at [658, 313] on input "**********" at bounding box center [656, 313] width 306 height 16
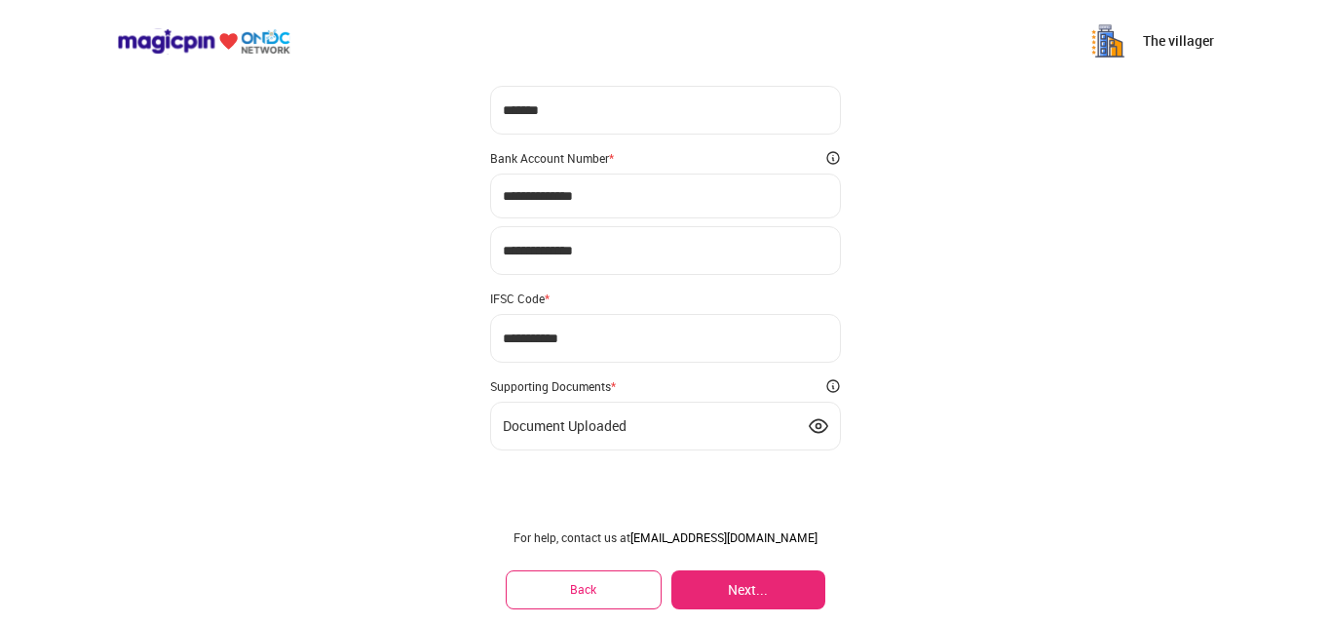
scroll to position [207, 0]
click at [728, 562] on div "For help, contact us at partner@magicpin.in Back Next..." at bounding box center [665, 569] width 351 height 111
click at [732, 571] on div "For help, contact us at partner@magicpin.in Back Next..." at bounding box center [665, 569] width 351 height 111
click at [732, 571] on button "Next..." at bounding box center [748, 589] width 154 height 39
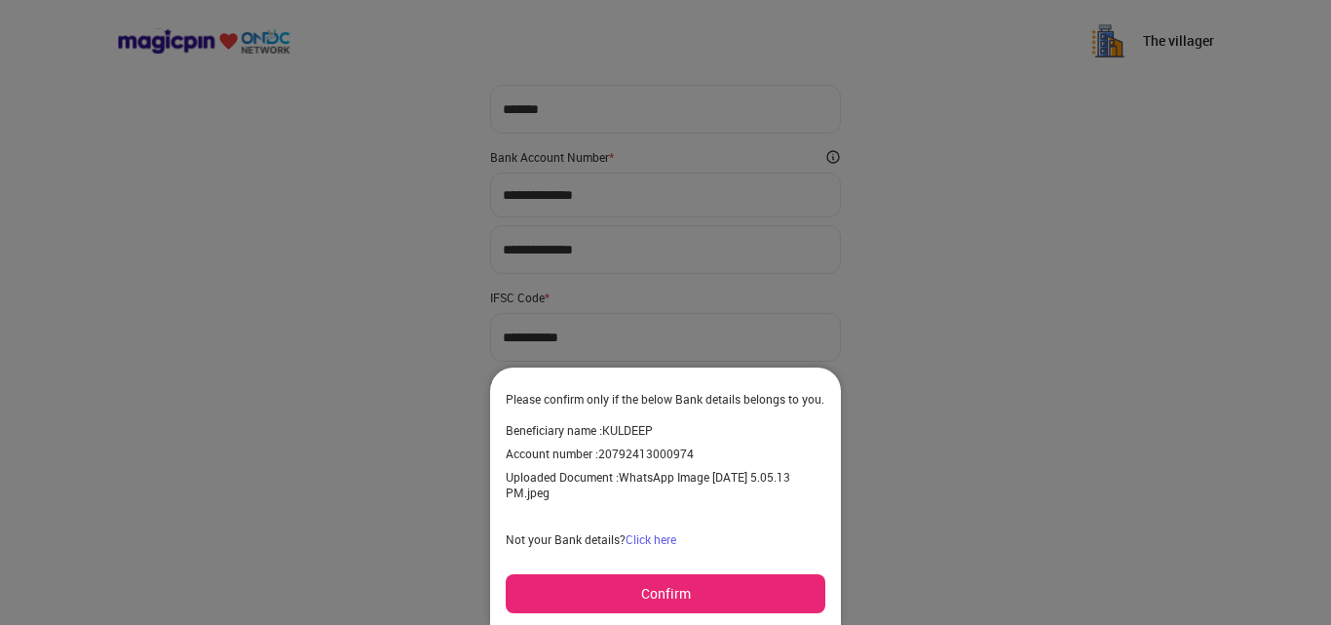
click at [642, 478] on span "WhatsApp Image 2025-09-26 at 5.05.13 PM.jpeg" at bounding box center [648, 484] width 285 height 31
click at [683, 578] on button "Confirm" at bounding box center [666, 593] width 320 height 39
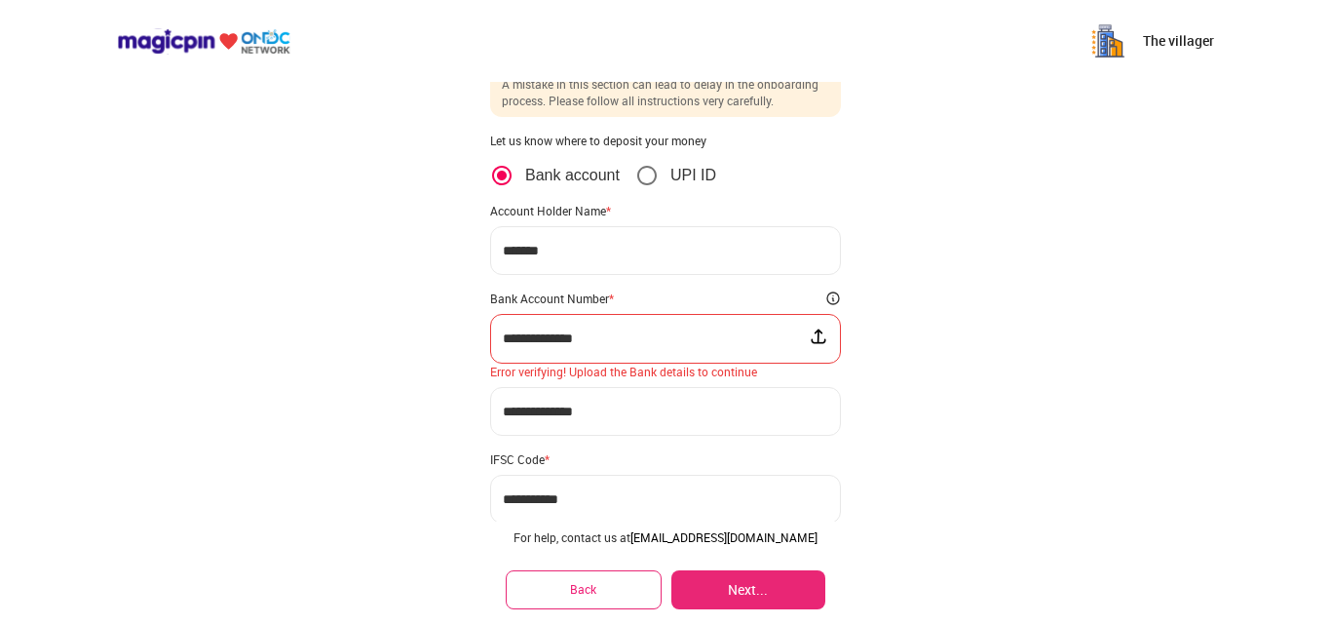
scroll to position [40, 0]
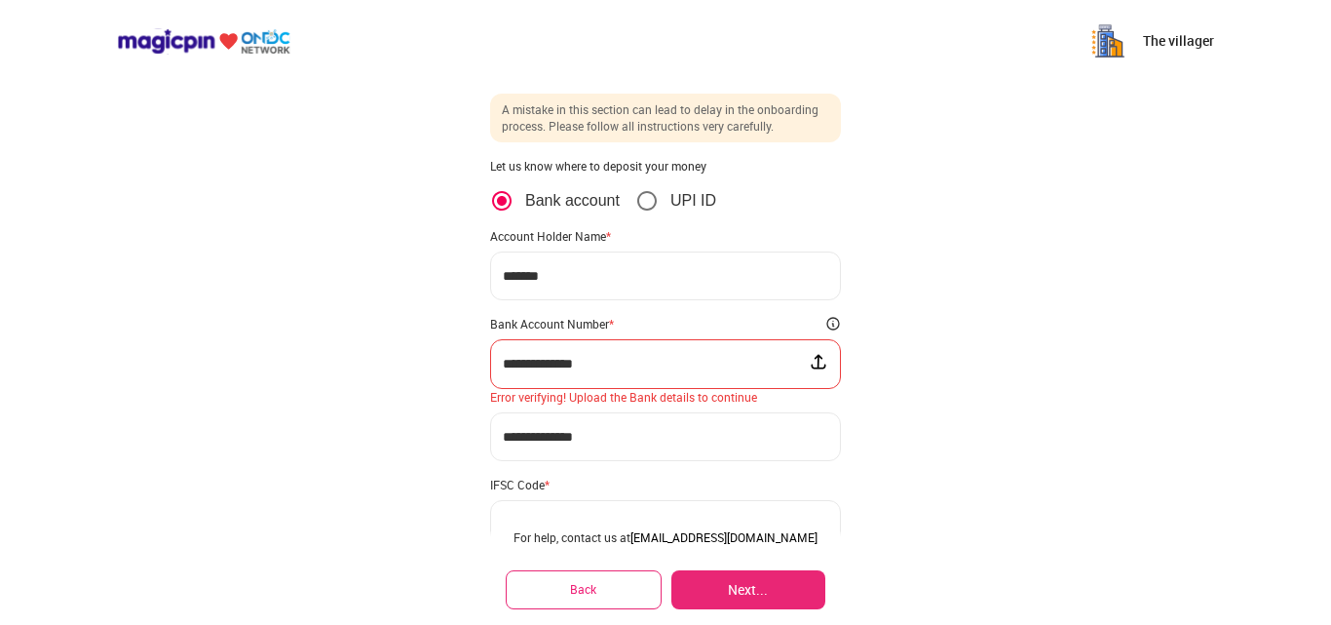
click at [819, 361] on img at bounding box center [818, 361] width 19 height 19
click at [0, 0] on input "file" at bounding box center [0, 0] width 0 height 0
click at [823, 361] on img at bounding box center [818, 361] width 19 height 19
click at [0, 0] on input "file" at bounding box center [0, 0] width 0 height 0
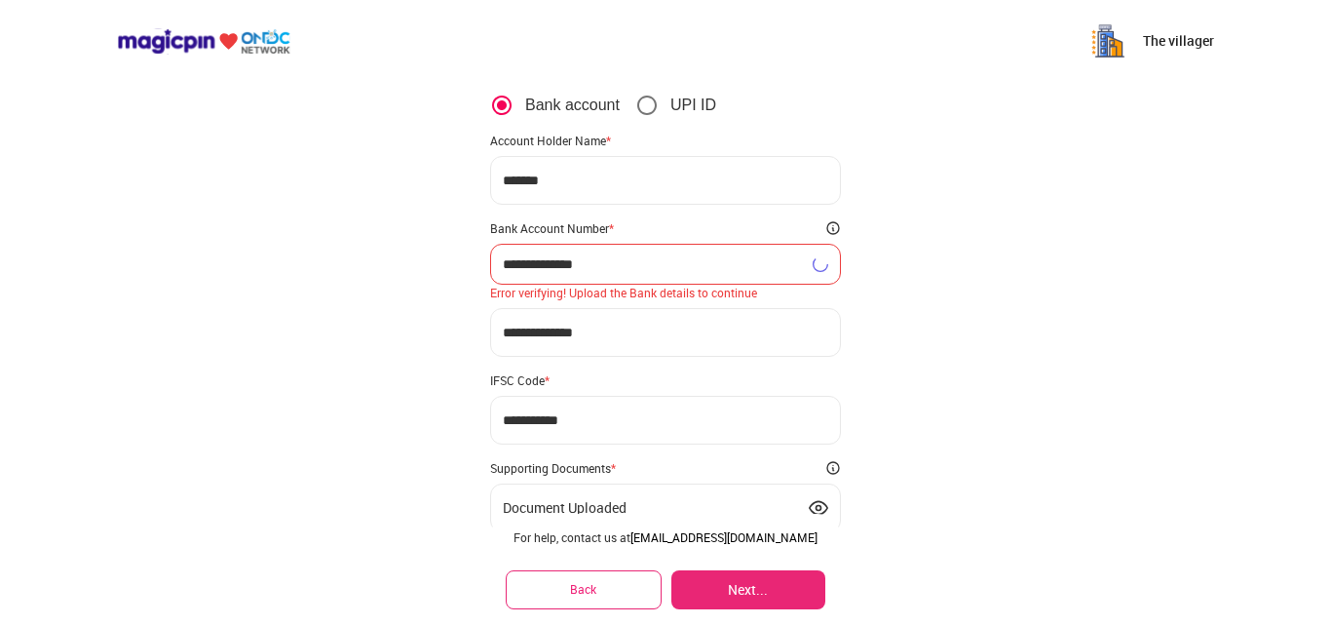
scroll to position [134, 0]
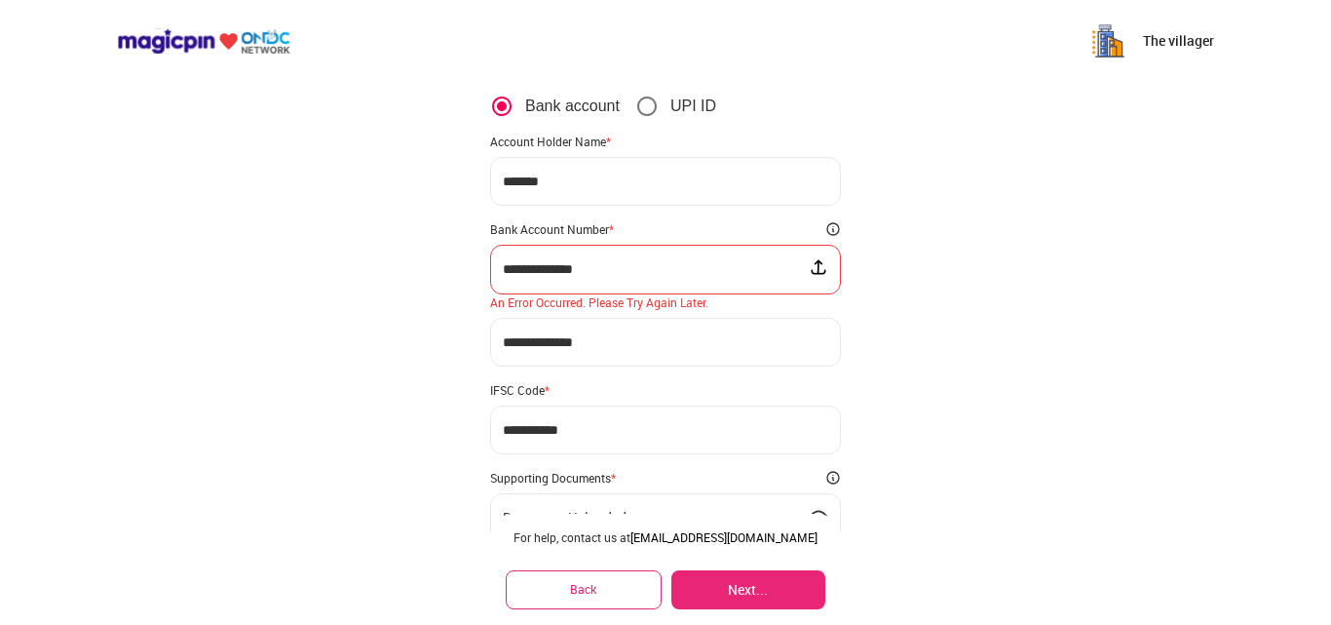
click at [906, 286] on div "**********" at bounding box center [665, 292] width 1331 height 852
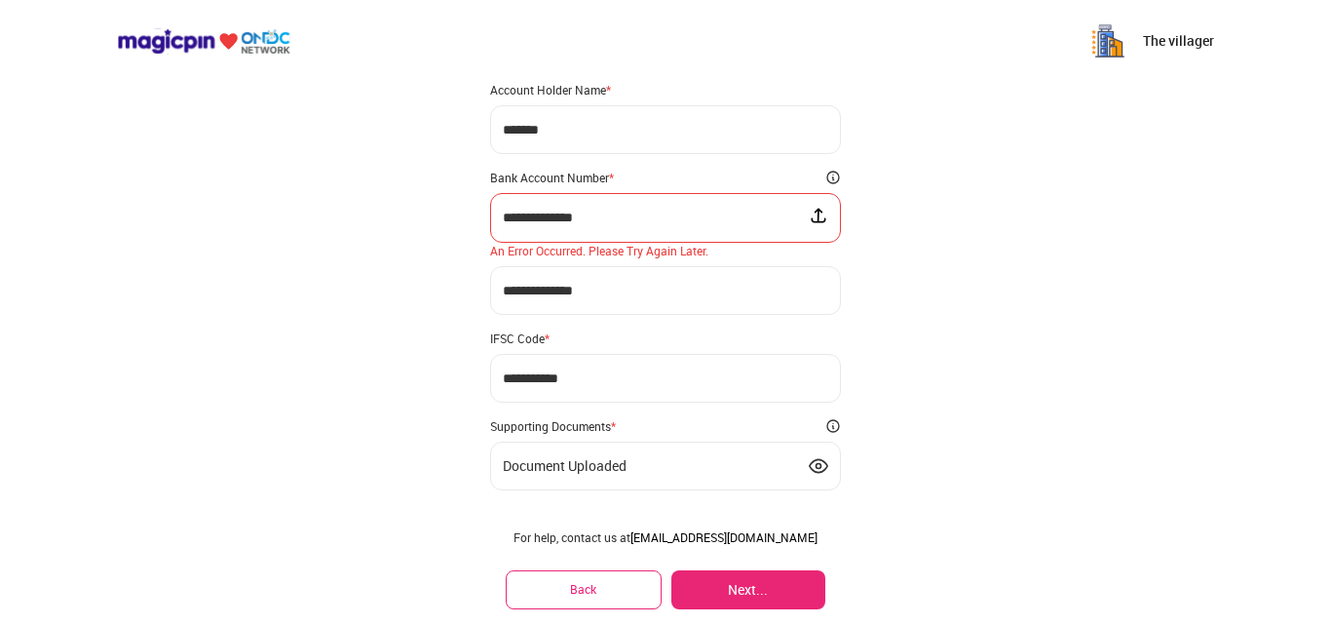
scroll to position [227, 0]
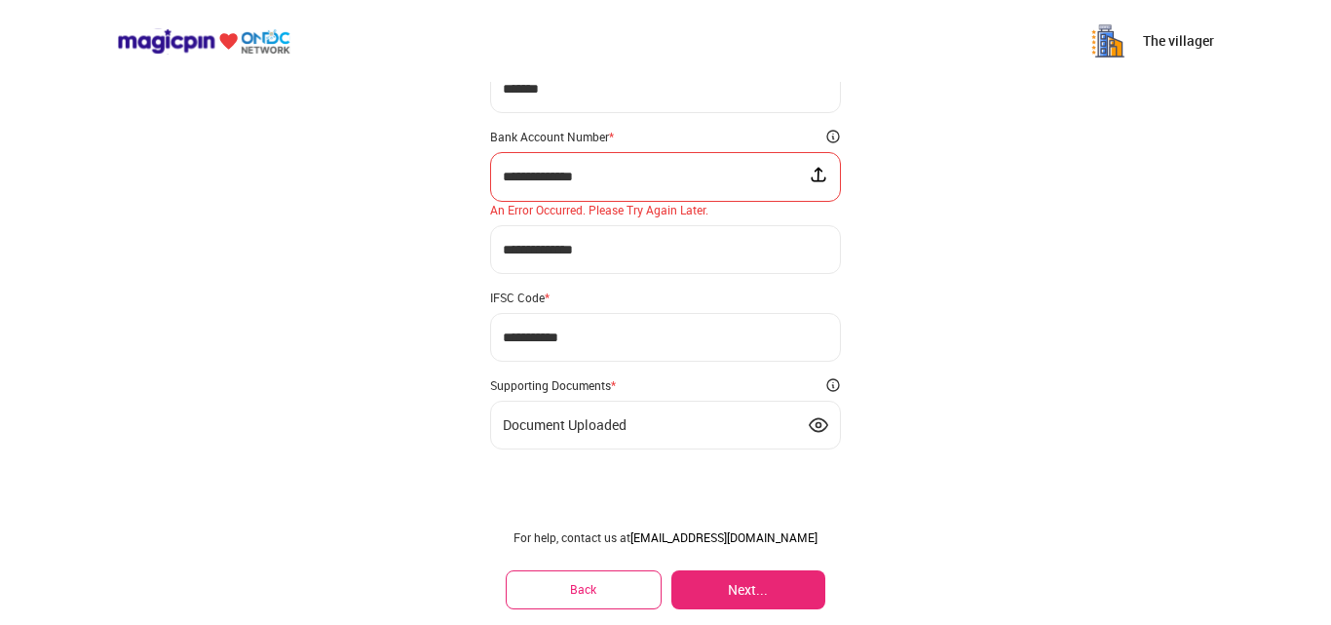
click at [816, 175] on img at bounding box center [818, 174] width 19 height 19
click at [0, 0] on input "file" at bounding box center [0, 0] width 0 height 0
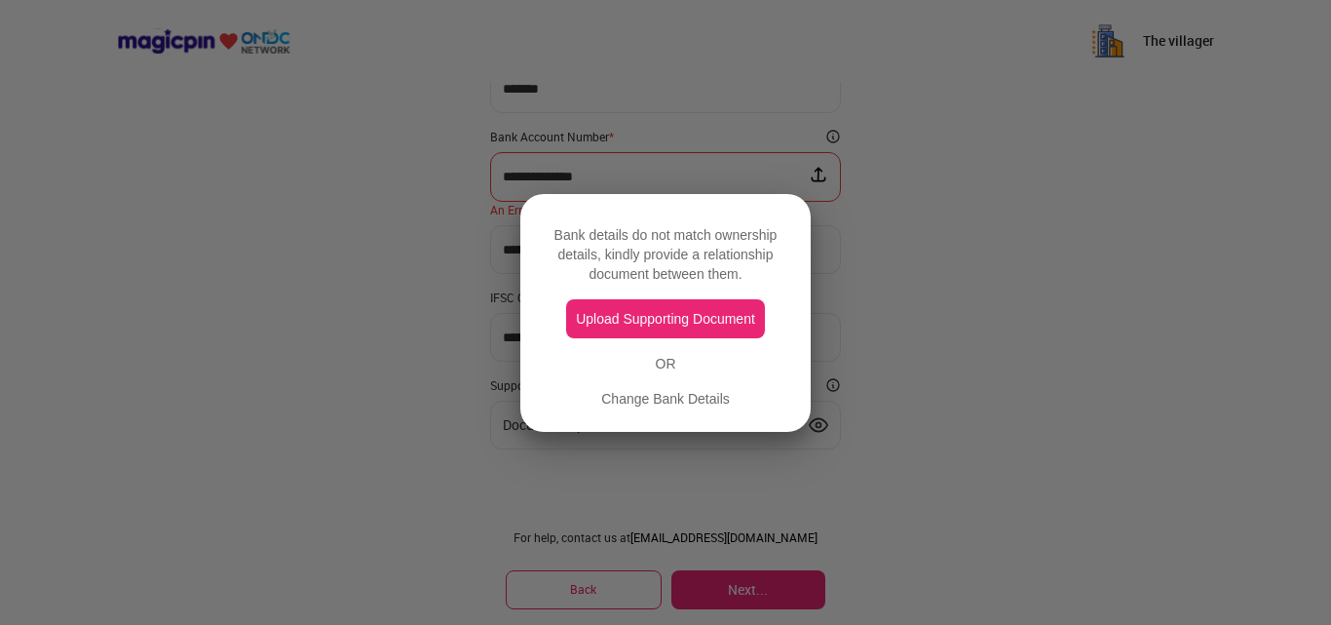
scroll to position [151, 0]
click at [680, 324] on button "Upload Supporting Document" at bounding box center [665, 318] width 199 height 39
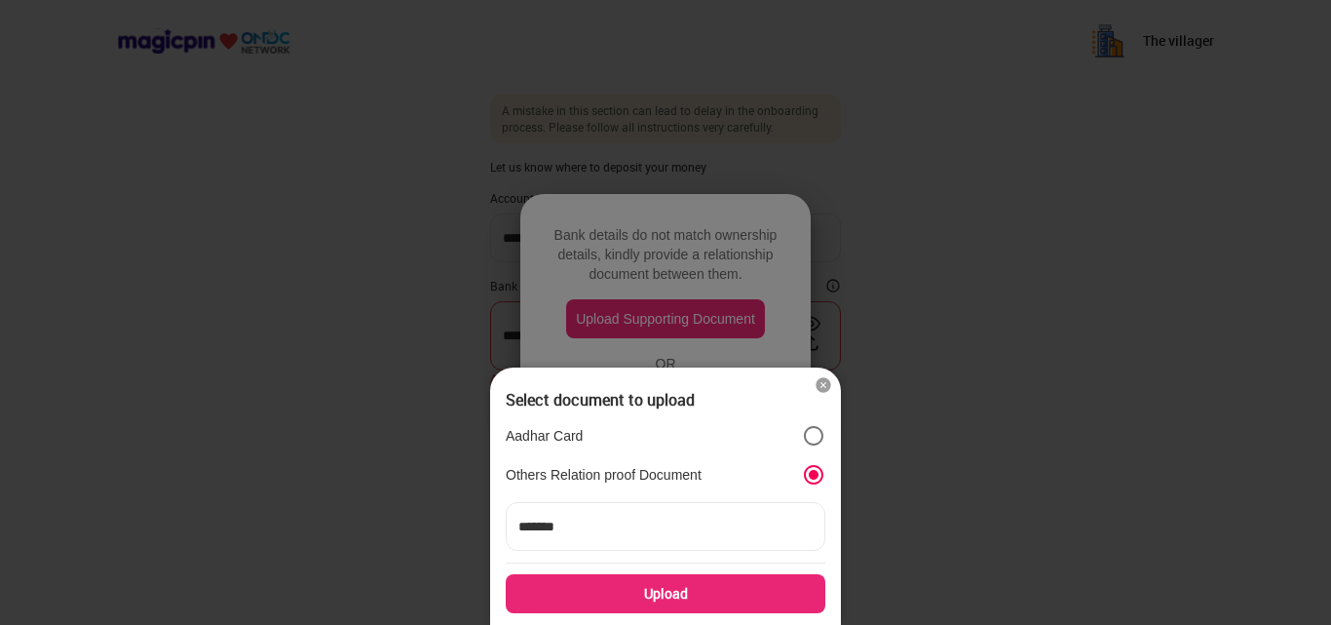
scroll to position [0, 0]
click at [650, 525] on input "*******" at bounding box center [666, 526] width 320 height 49
type input "*"
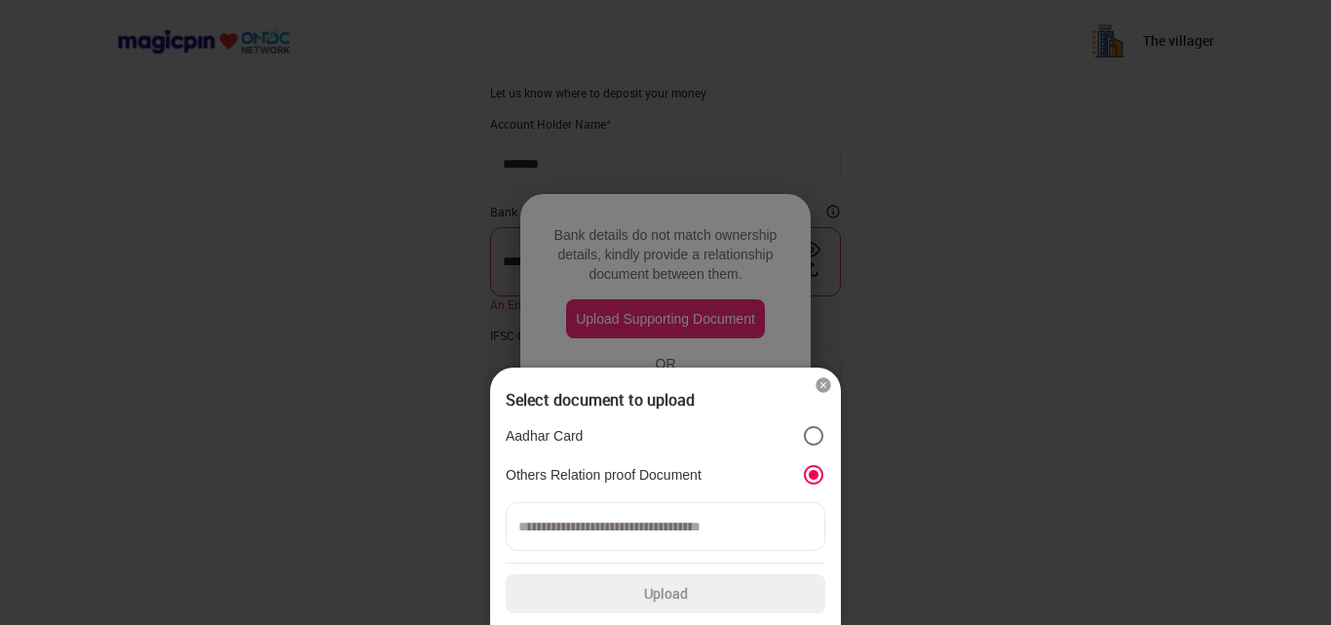
scroll to position [114, 0]
click at [649, 540] on input at bounding box center [666, 526] width 320 height 49
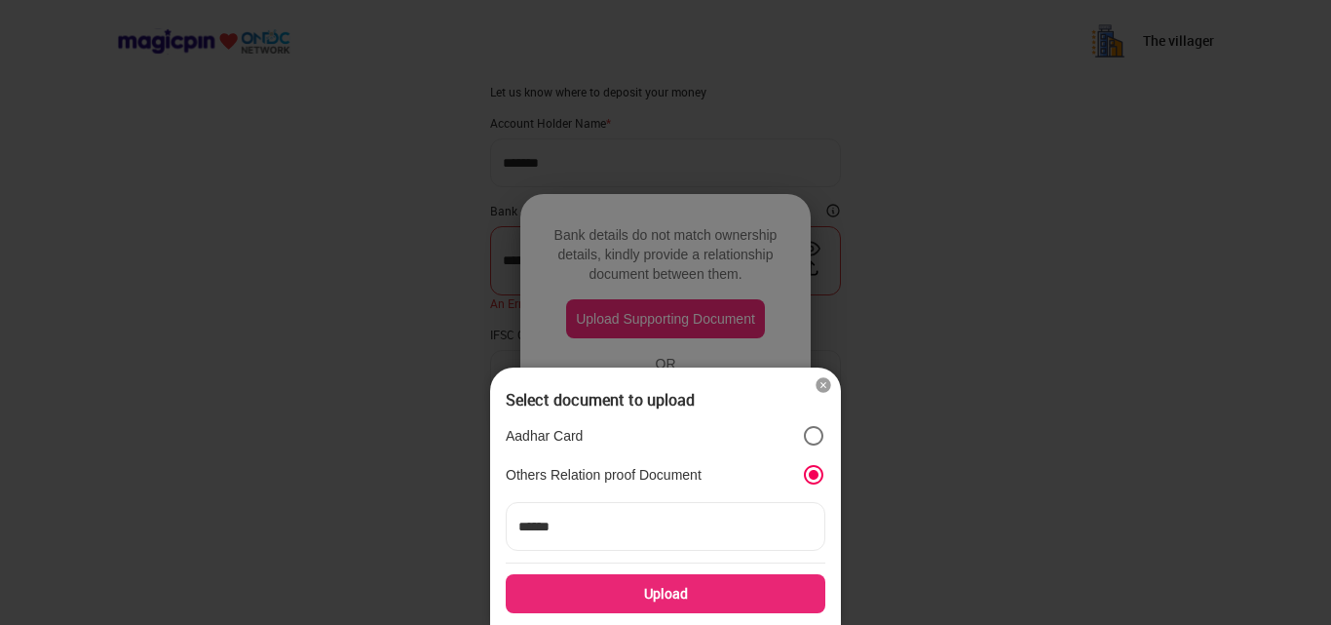
type input "******"
click at [703, 591] on div "Upload" at bounding box center [666, 593] width 320 height 39
click at [0, 0] on input "Upload" at bounding box center [0, 0] width 0 height 0
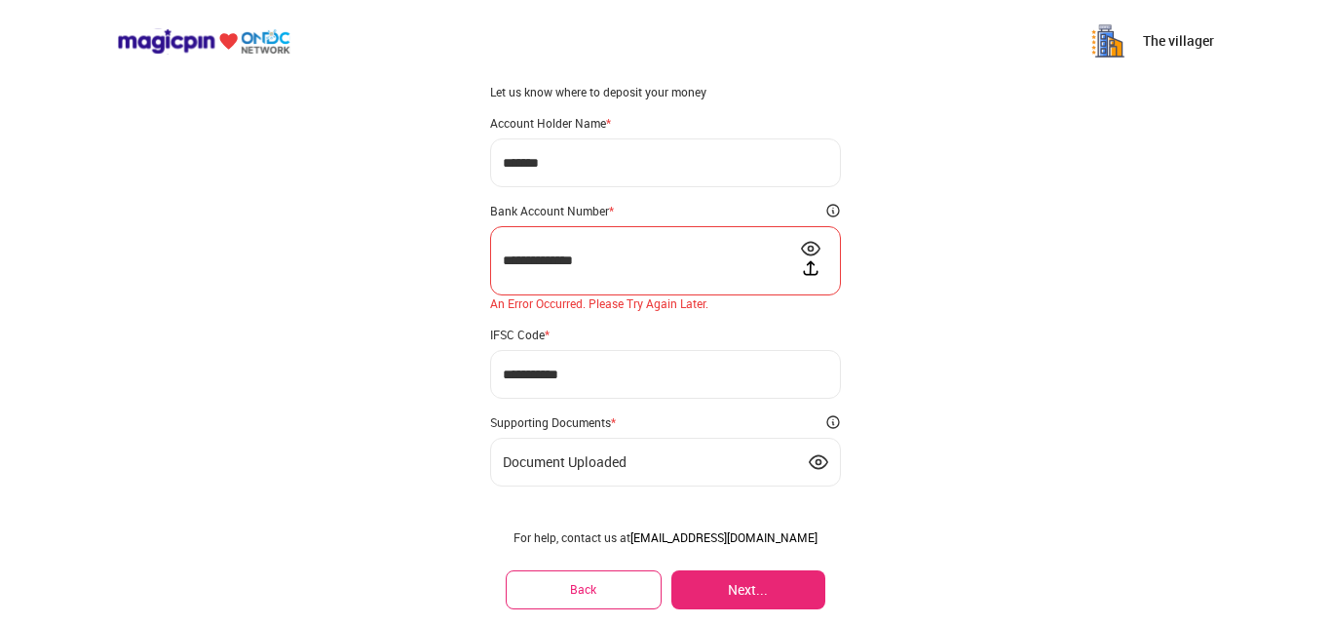
click at [770, 585] on button "Next..." at bounding box center [748, 589] width 154 height 39
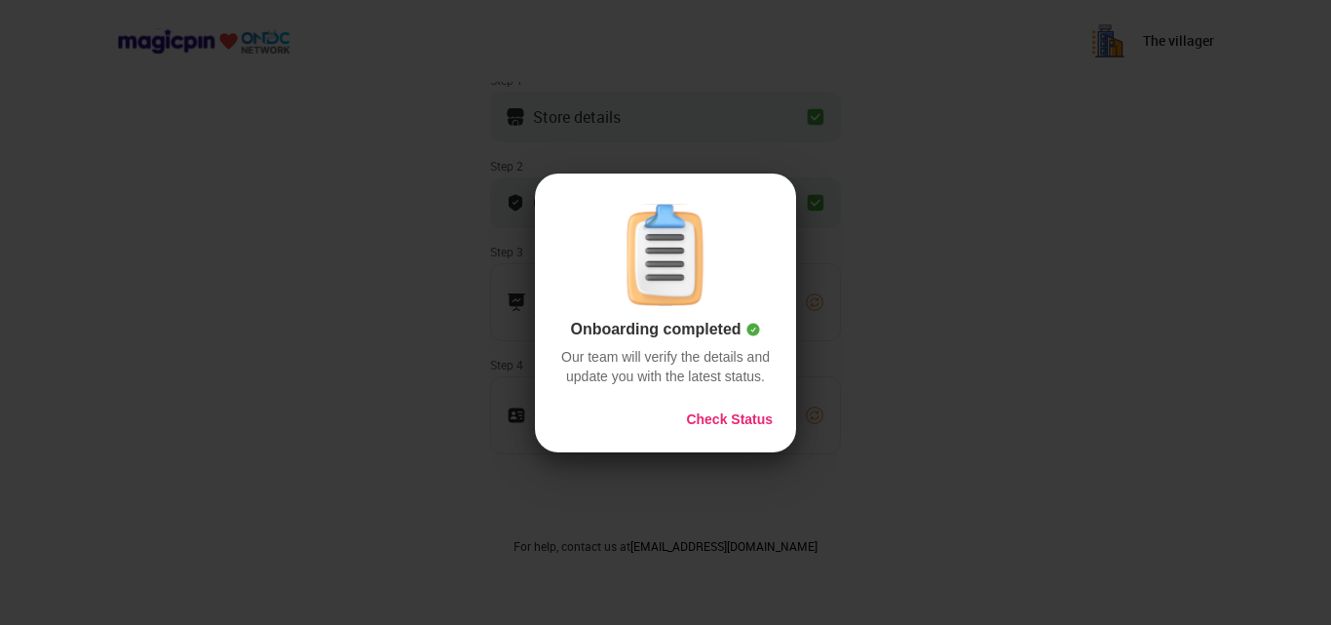
scroll to position [92, 0]
click at [731, 416] on button "Check Status" at bounding box center [729, 418] width 87 height 19
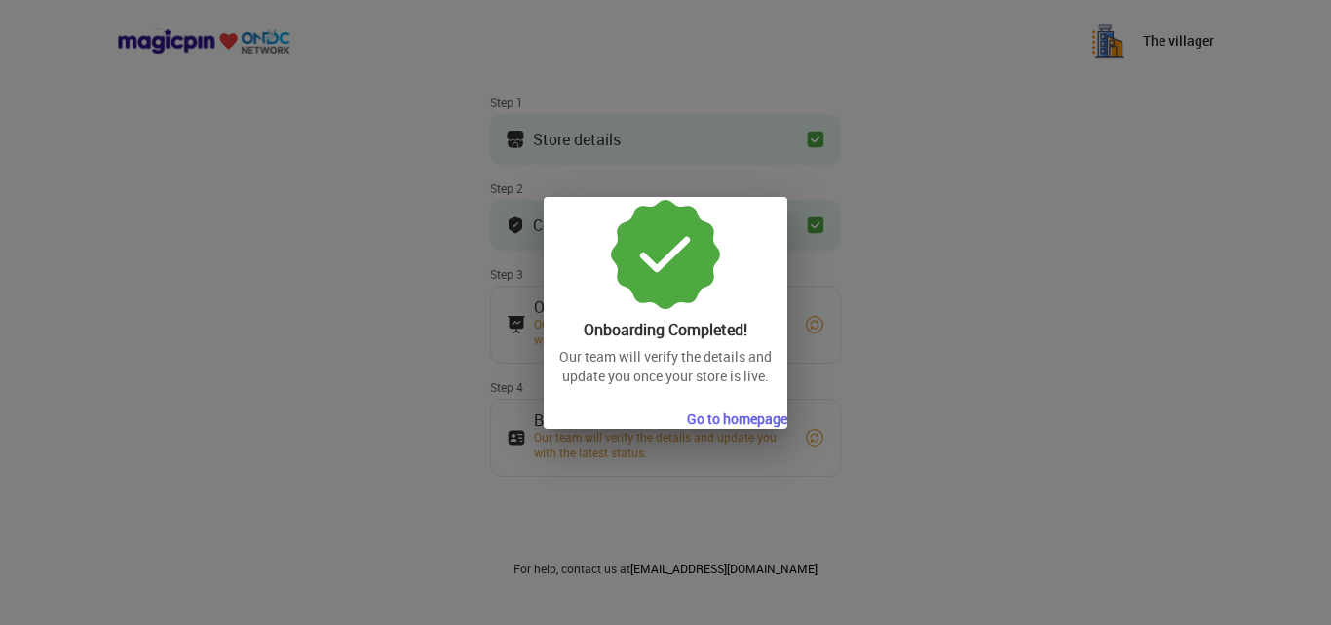
click at [741, 415] on button "Go to homepage" at bounding box center [737, 418] width 100 height 19
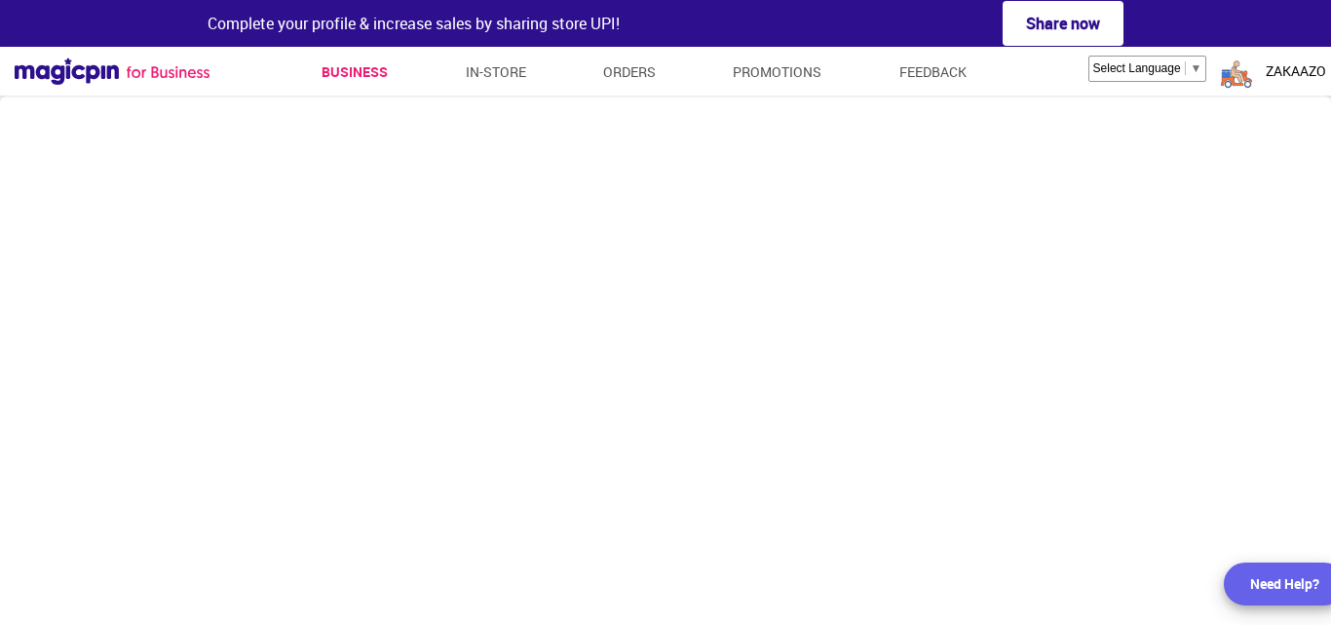
click at [1291, 76] on span "ZAKAAZO" at bounding box center [1296, 70] width 60 height 19
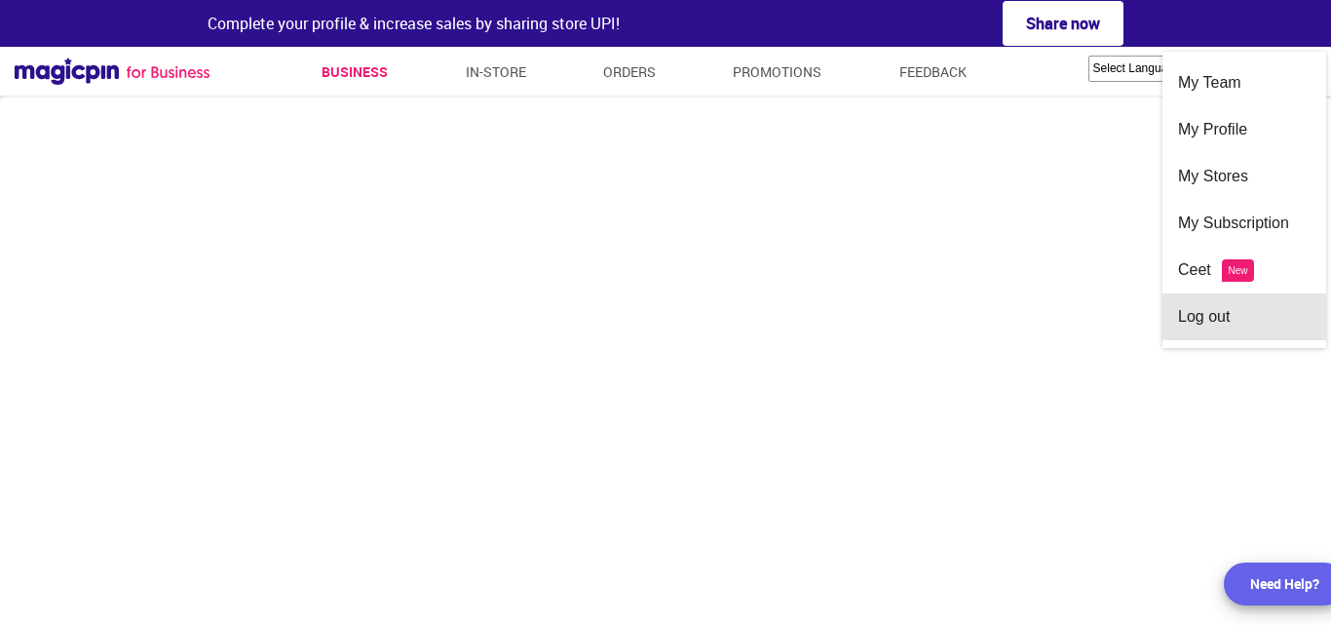
click at [1241, 316] on div "Log out" at bounding box center [1244, 316] width 133 height 47
